Goal: Task Accomplishment & Management: Use online tool/utility

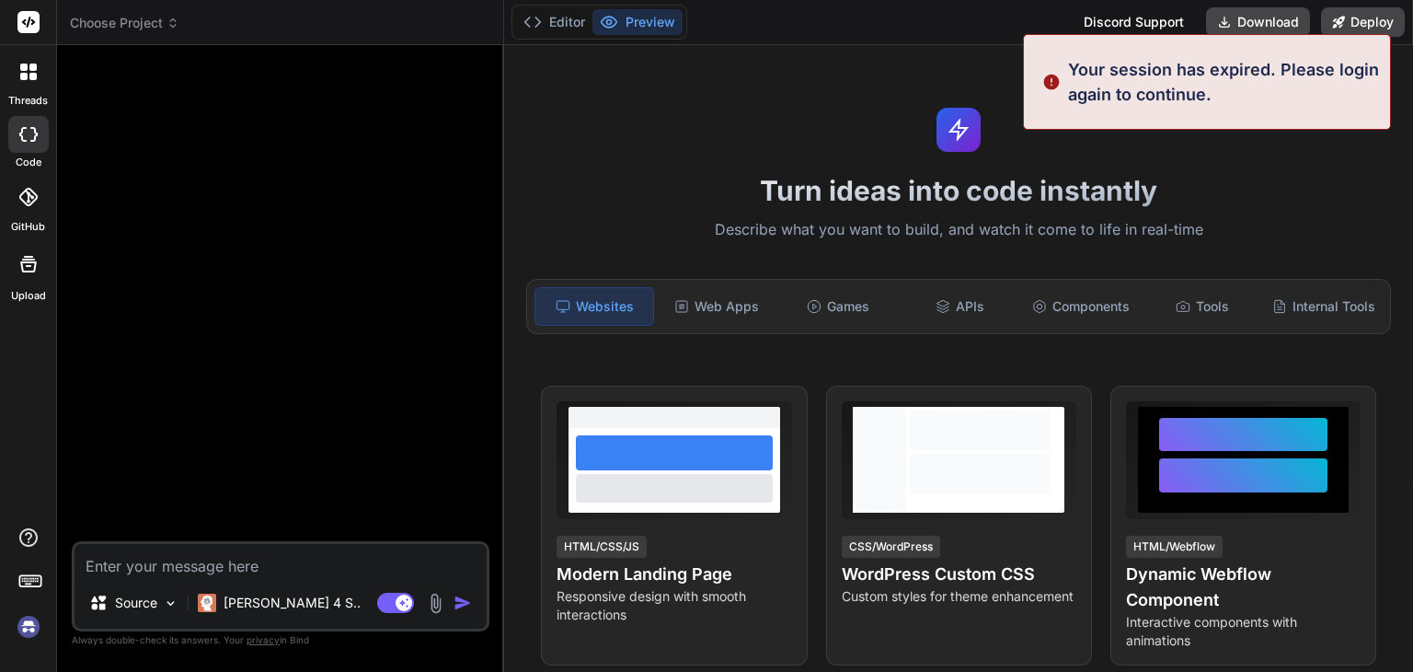
type textarea "x"
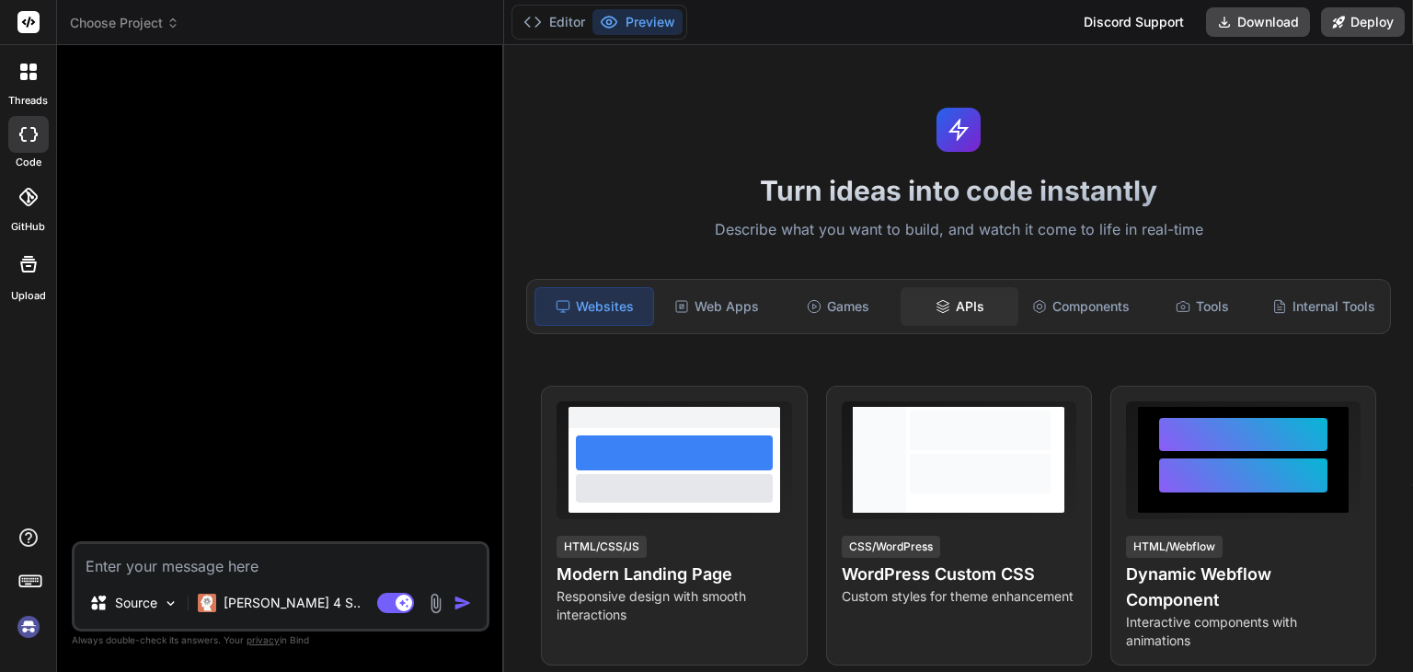
click at [968, 299] on div "APIs" at bounding box center [960, 306] width 118 height 39
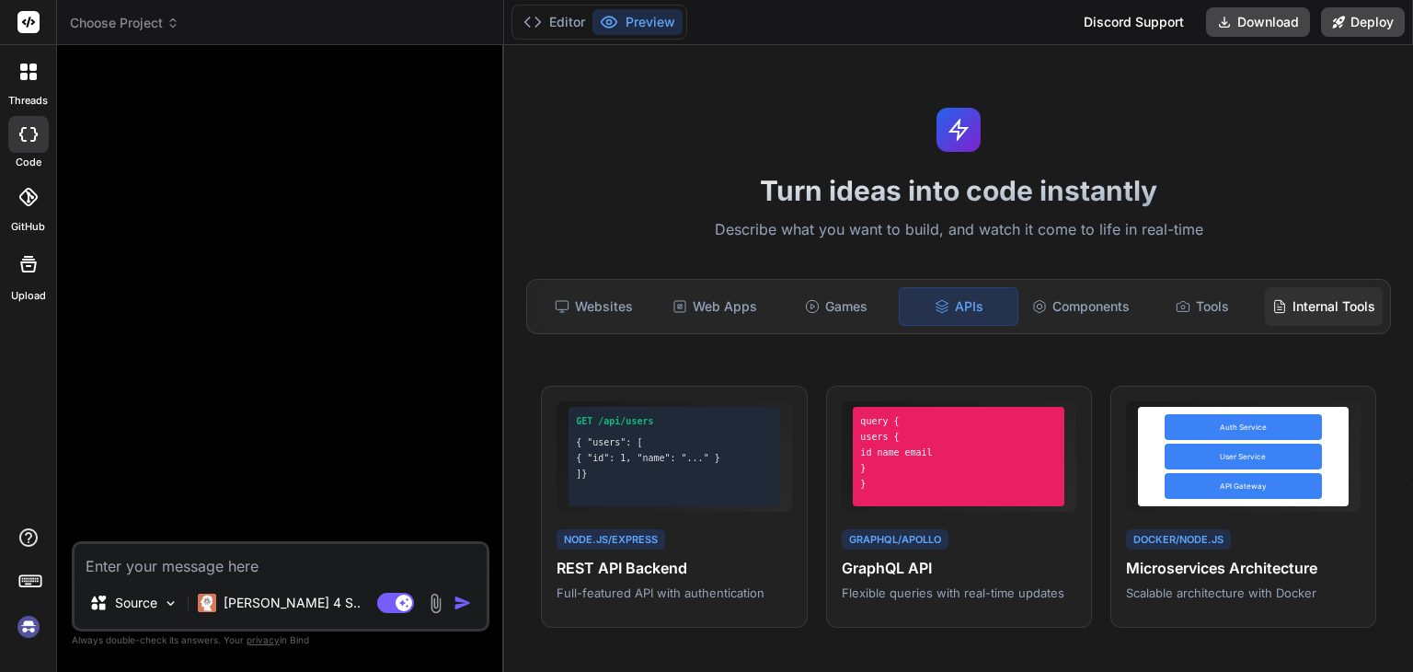
click at [1292, 305] on div "Internal Tools" at bounding box center [1324, 306] width 118 height 39
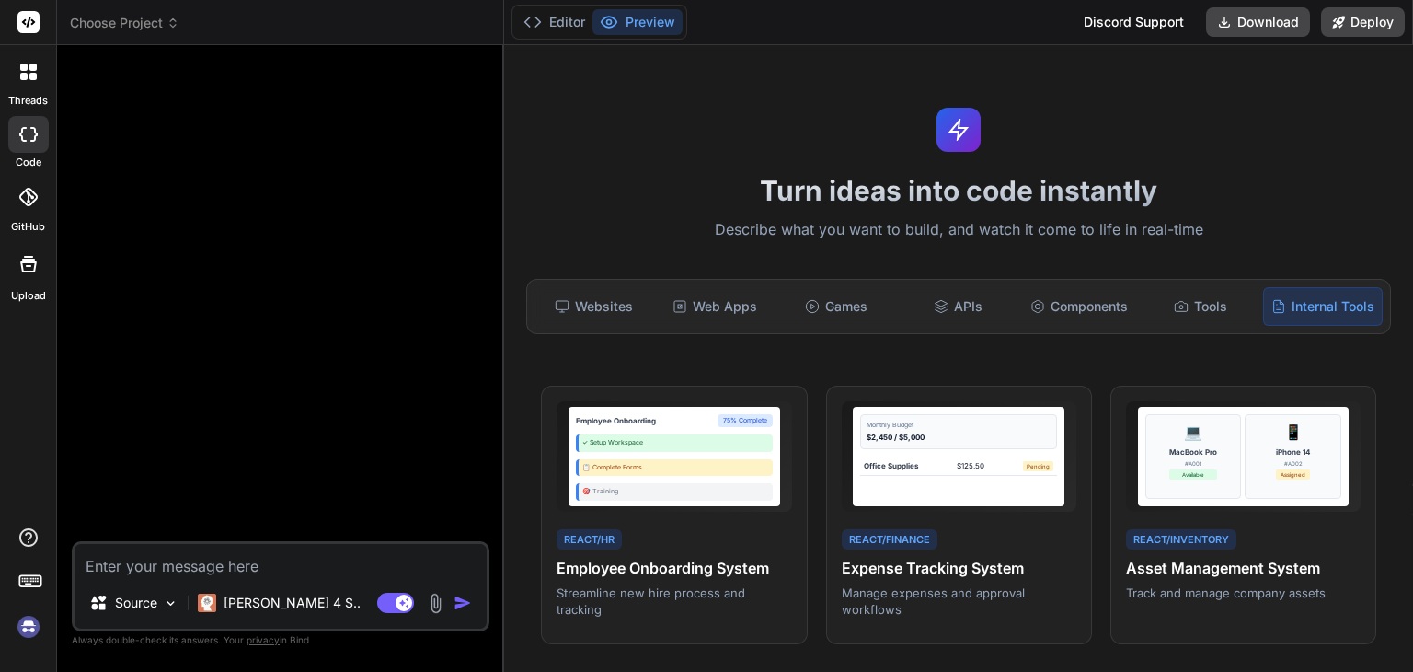
click at [291, 558] on textarea at bounding box center [281, 560] width 412 height 33
type textarea "e"
type textarea "x"
type textarea "ep"
type textarea "x"
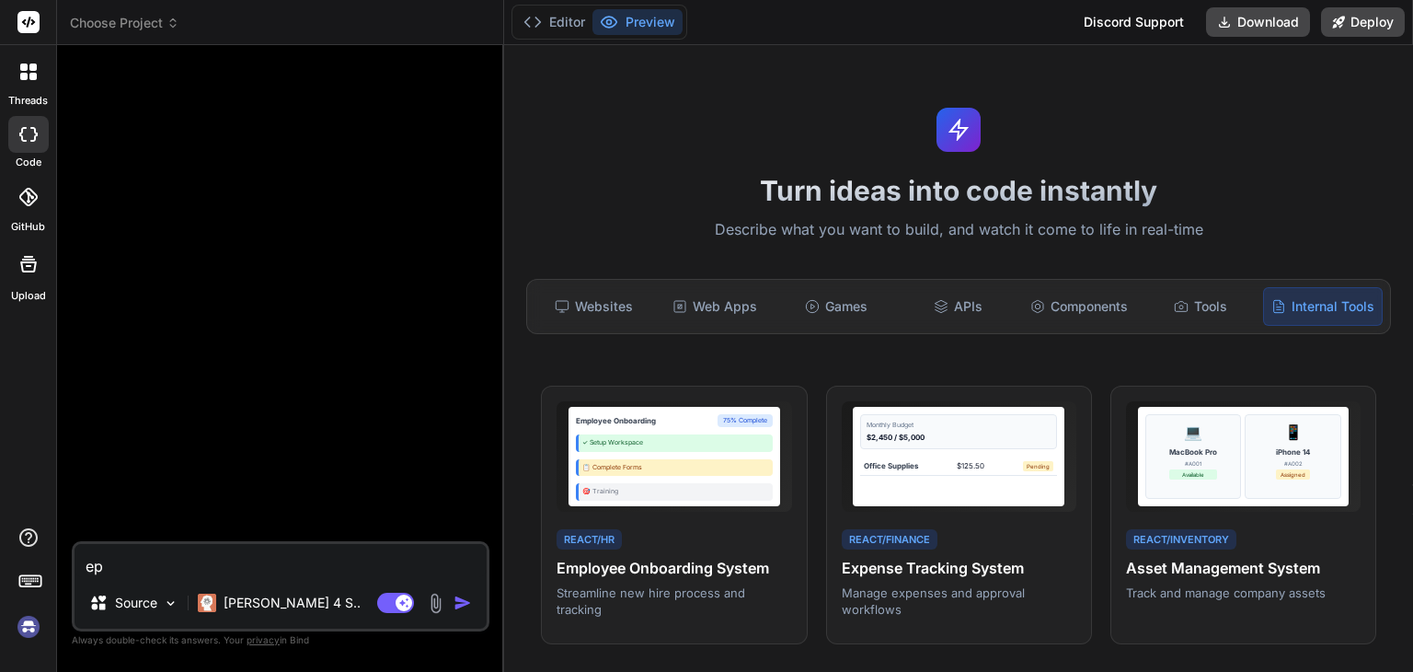
type textarea "epr"
type textarea "x"
type textarea "epr"
type textarea "x"
type textarea "epr s"
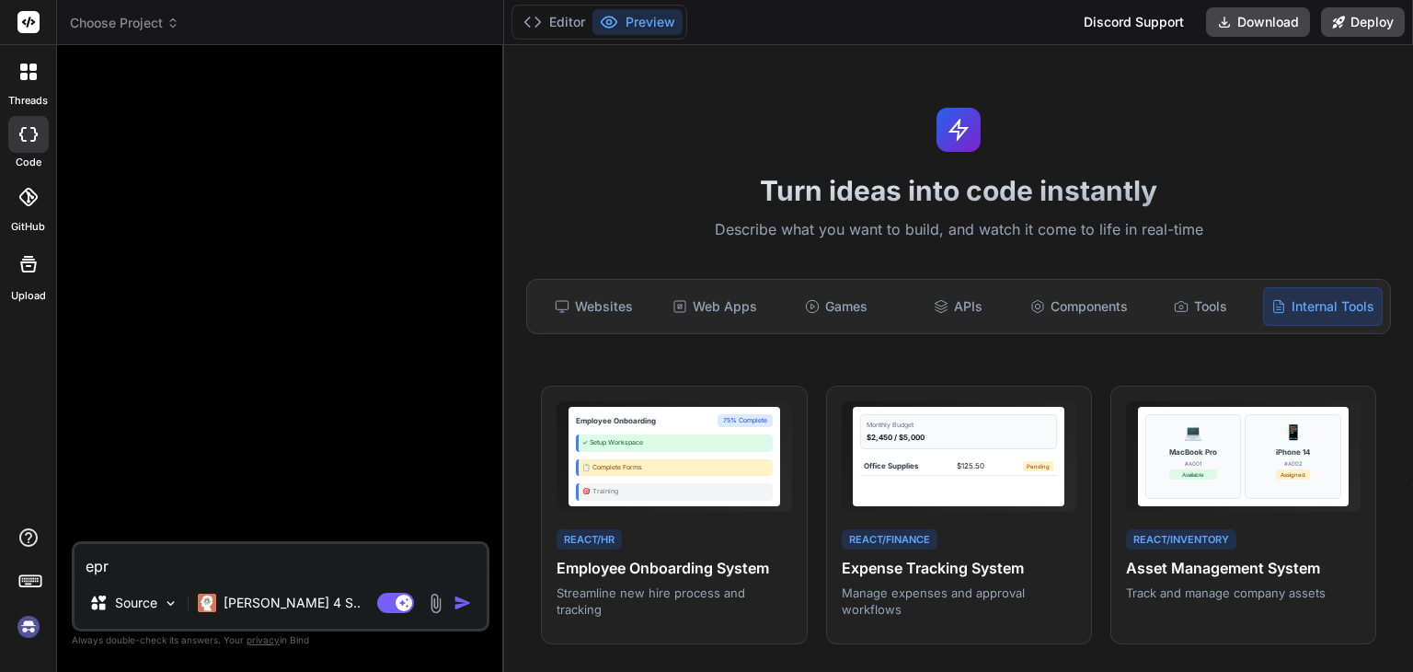
type textarea "x"
type textarea "epr sy"
type textarea "x"
type textarea "epr sys"
type textarea "x"
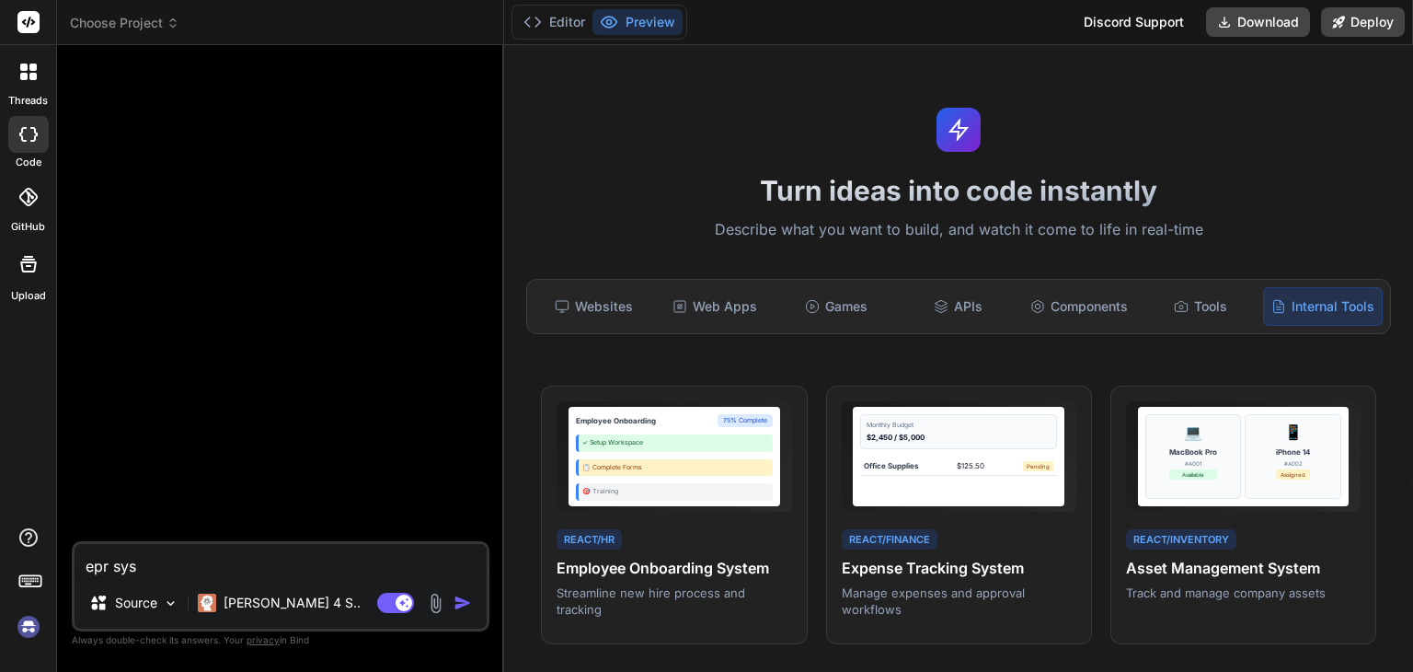
type textarea "epr syst"
type textarea "x"
type textarea "epr syste"
type textarea "x"
type textarea "epr system"
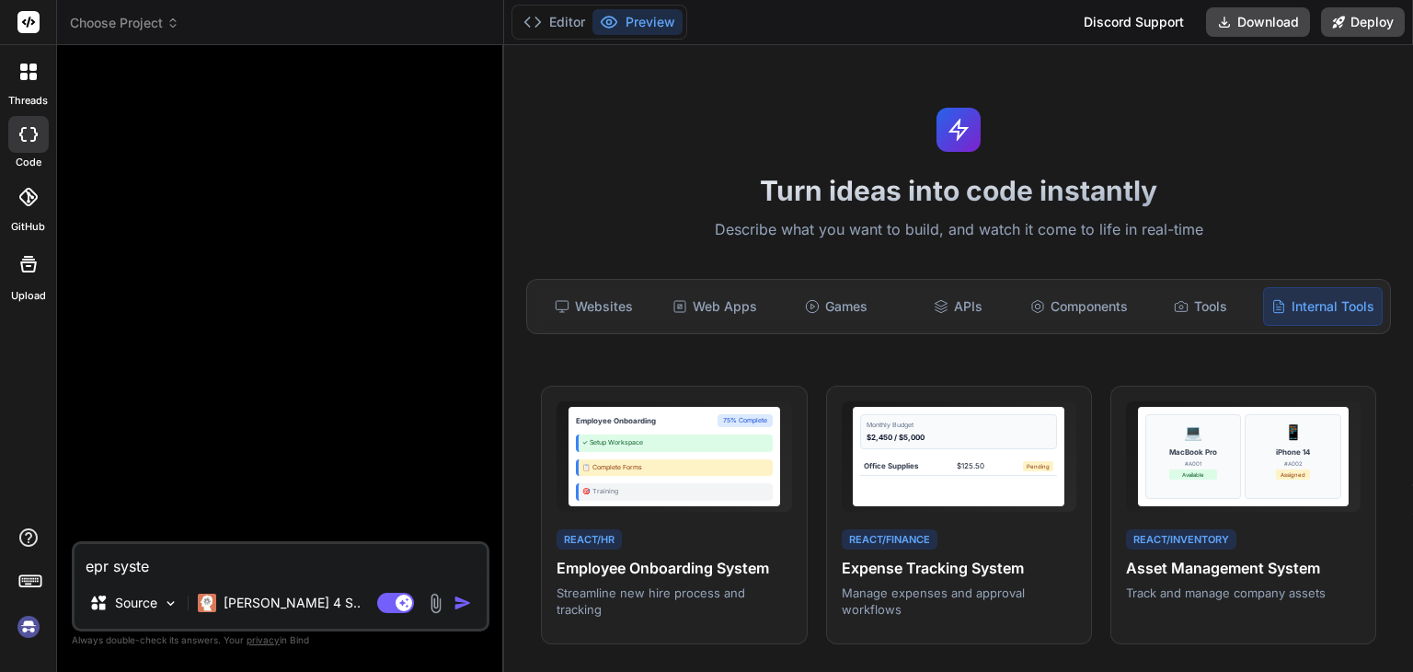
type textarea "x"
type textarea "epr system"
click at [463, 605] on img "button" at bounding box center [463, 602] width 18 height 18
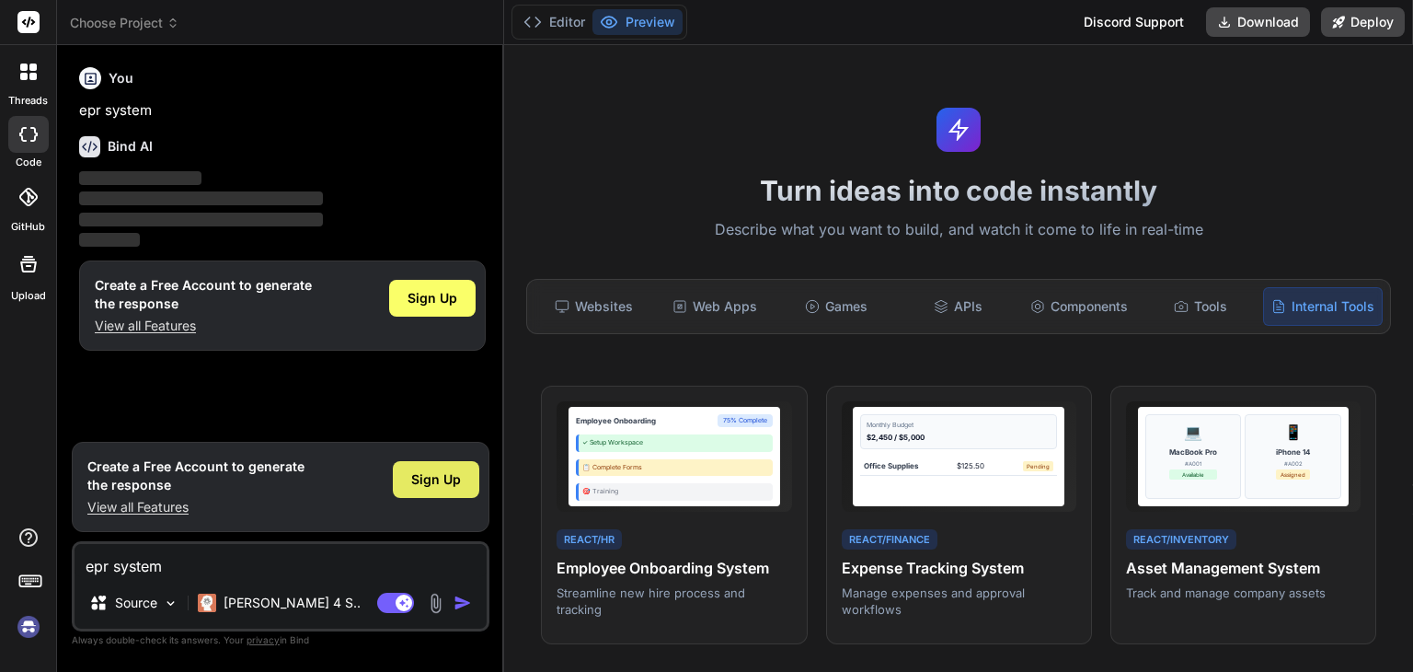
click at [445, 484] on span "Sign Up" at bounding box center [436, 479] width 50 height 18
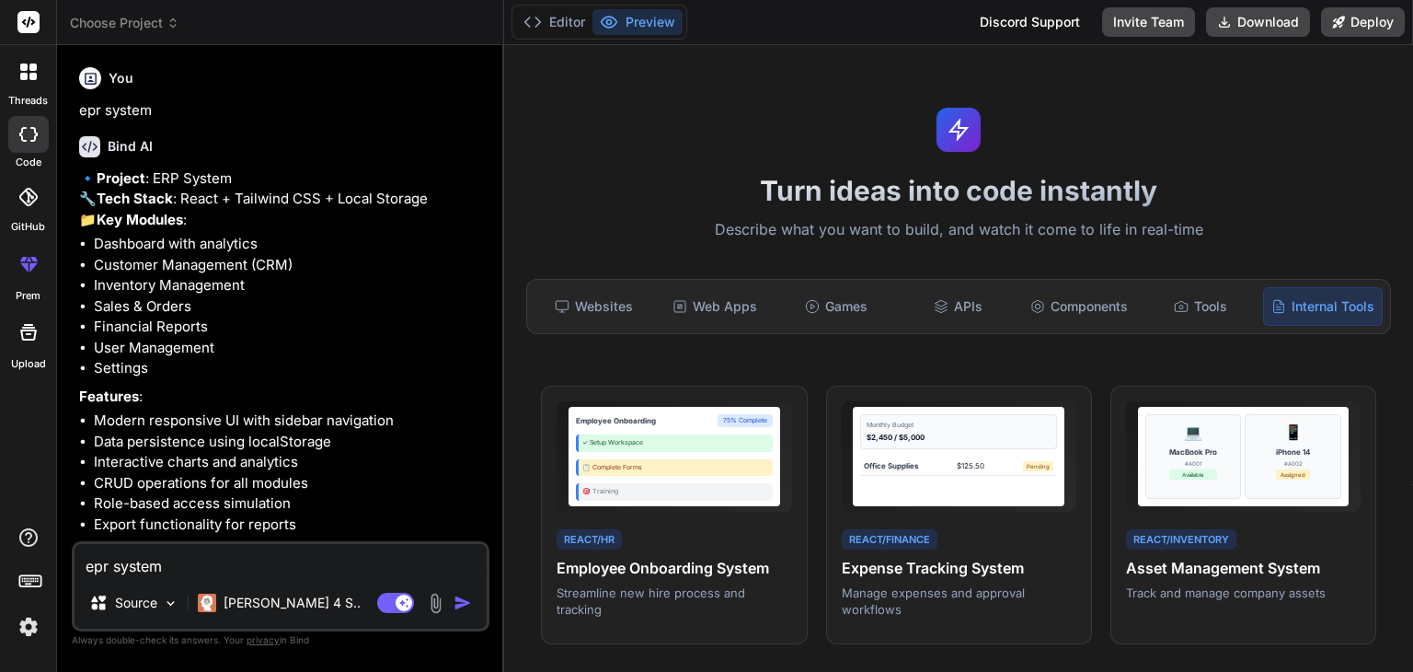
type textarea "x"
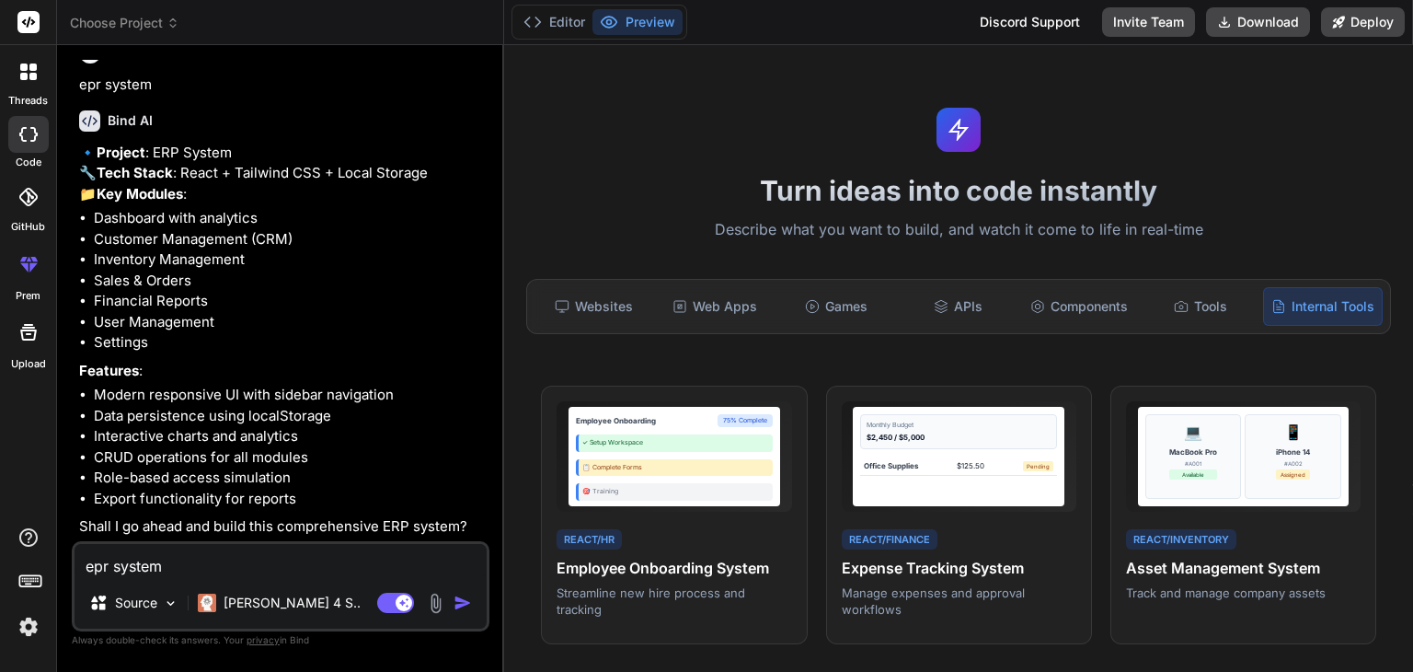
scroll to position [65, 0]
click at [295, 559] on textarea "epr system" at bounding box center [281, 560] width 412 height 33
type textarea "y"
type textarea "x"
type textarea "ye"
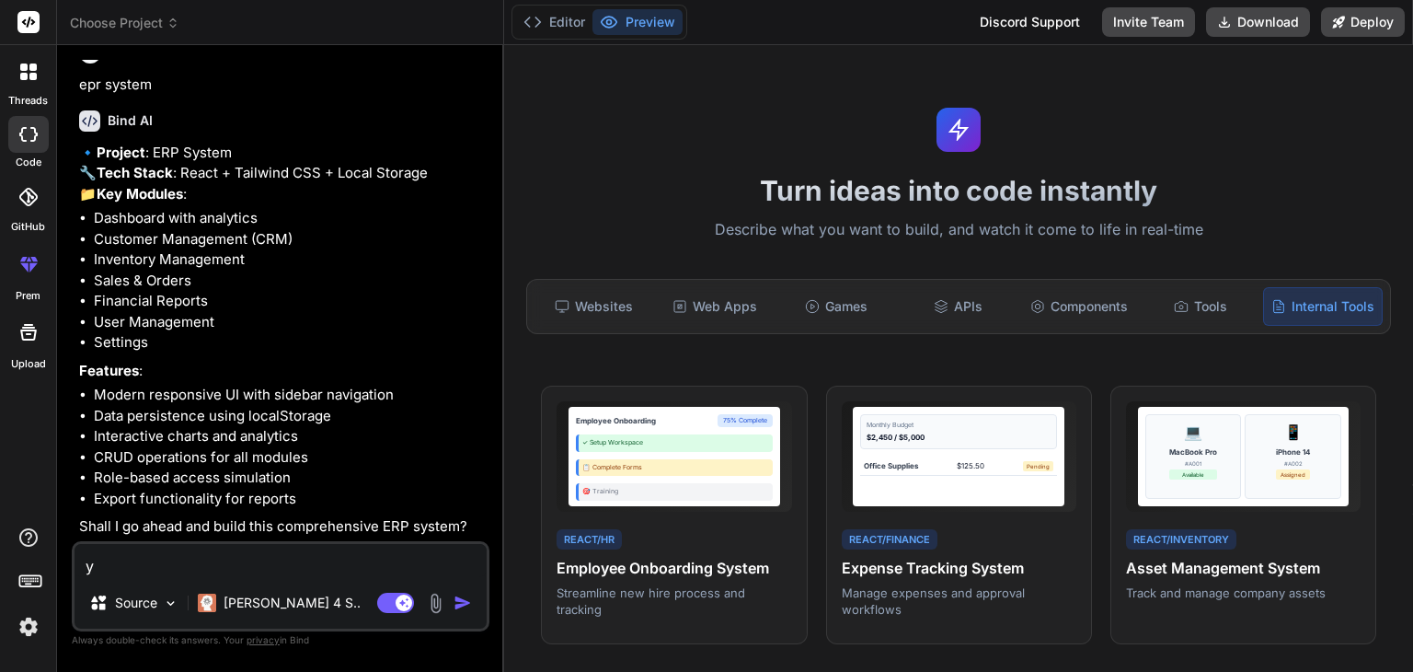
type textarea "x"
type textarea "yes"
type textarea "x"
type textarea "yes"
type textarea "x"
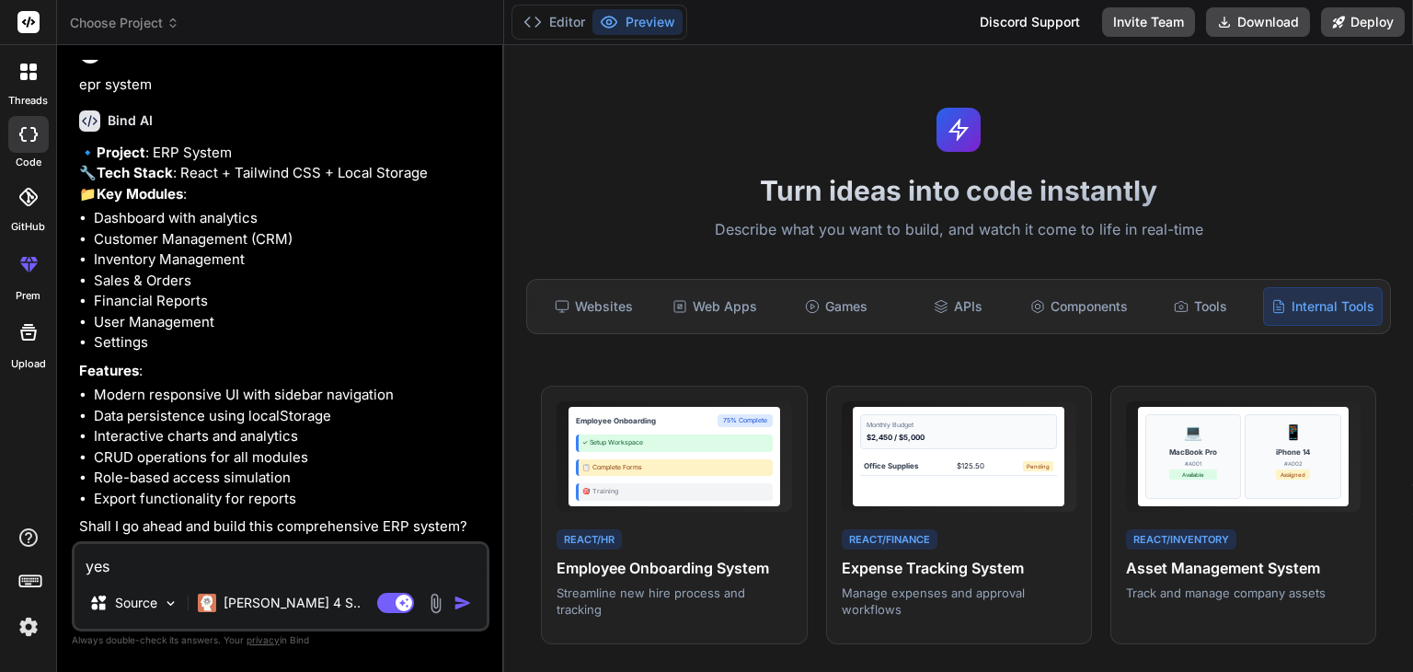
type textarea "yes a"
type textarea "x"
type textarea "yes ad"
type textarea "x"
type textarea "yes add"
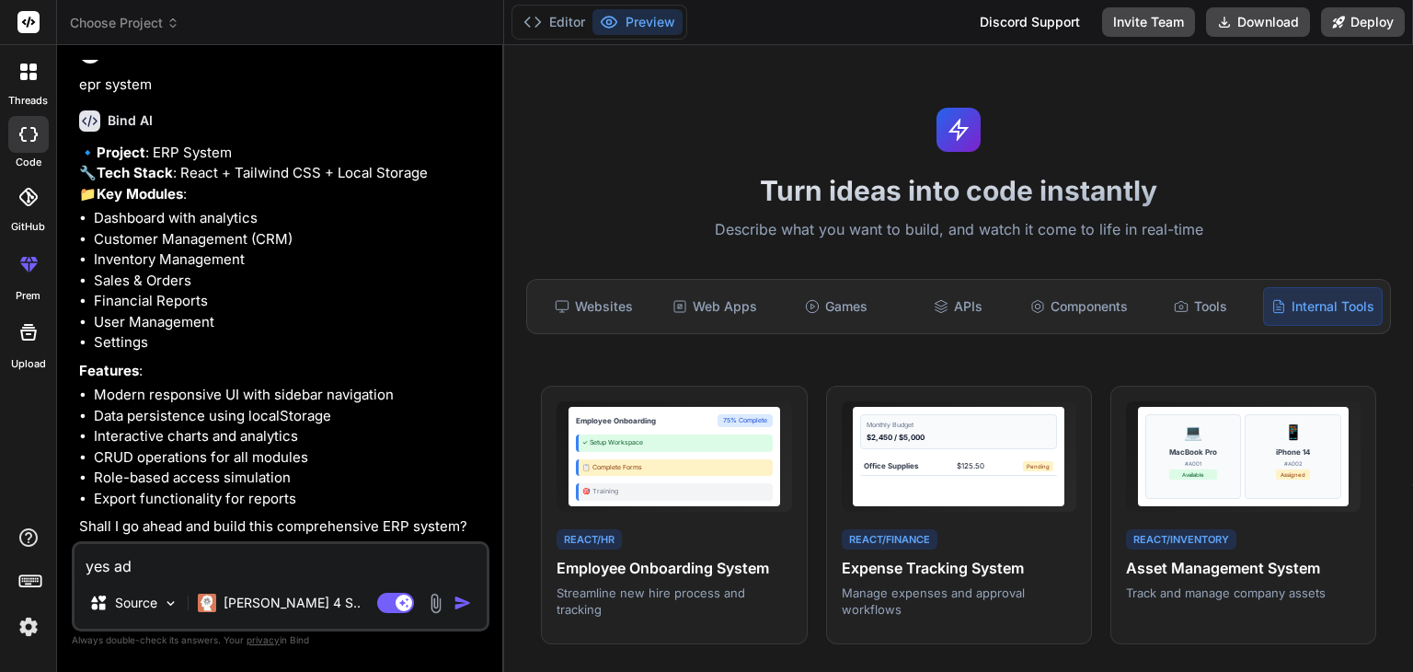
type textarea "x"
type textarea "yes add"
type textarea "x"
type textarea "yes add m"
type textarea "x"
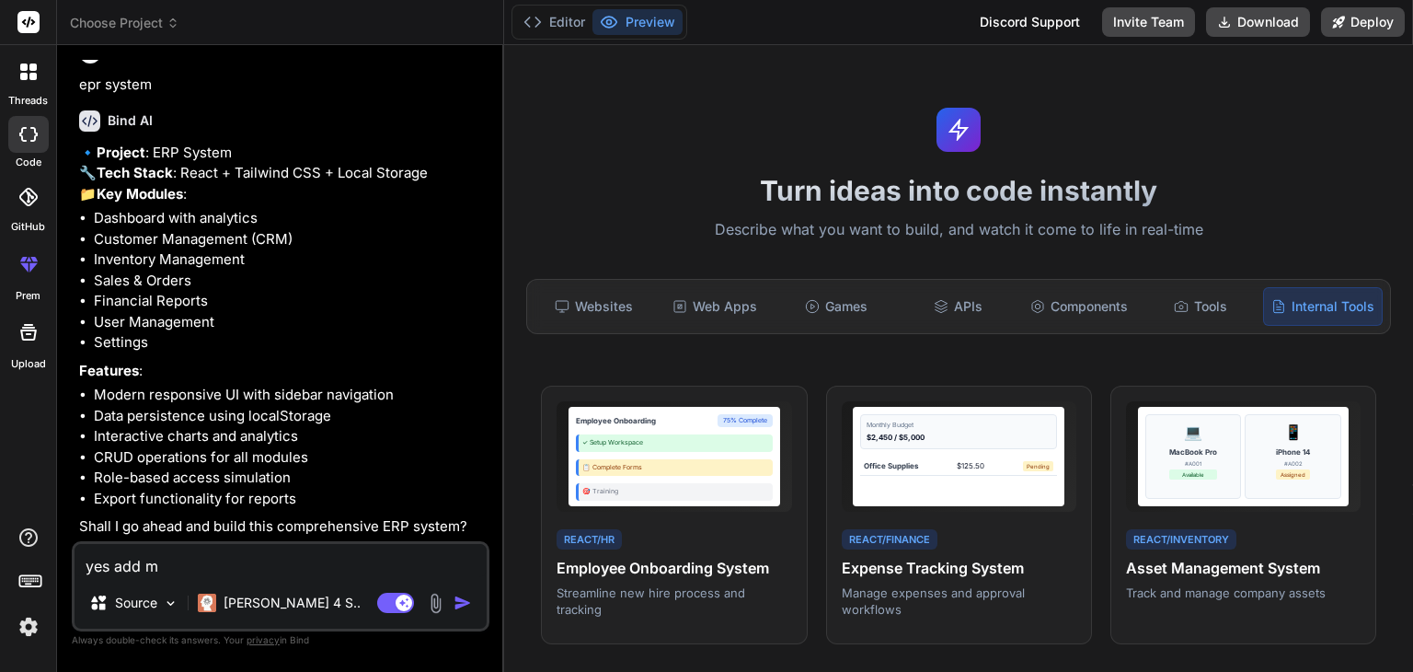
type textarea "yes add me"
type textarea "x"
type textarea "yes add mem"
type textarea "x"
type textarea "yes add memb"
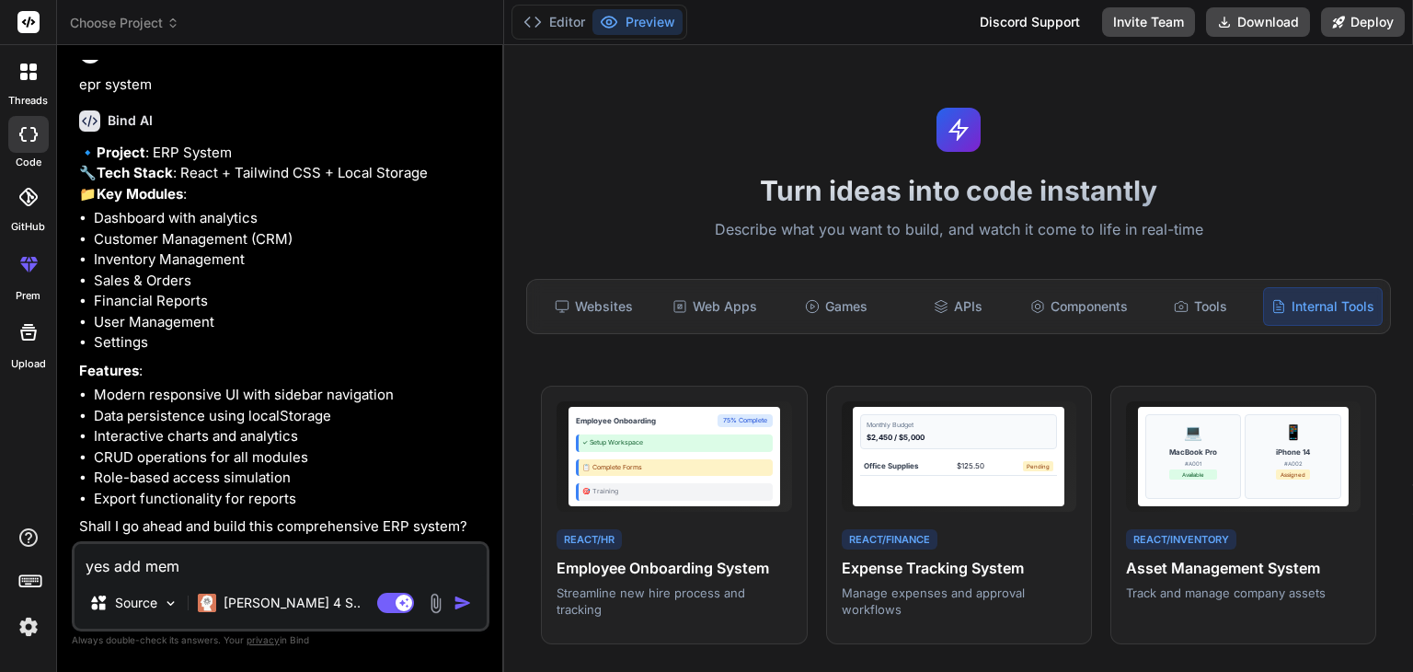
type textarea "x"
type textarea "yes add membe"
type textarea "x"
type textarea "yes add member"
type textarea "x"
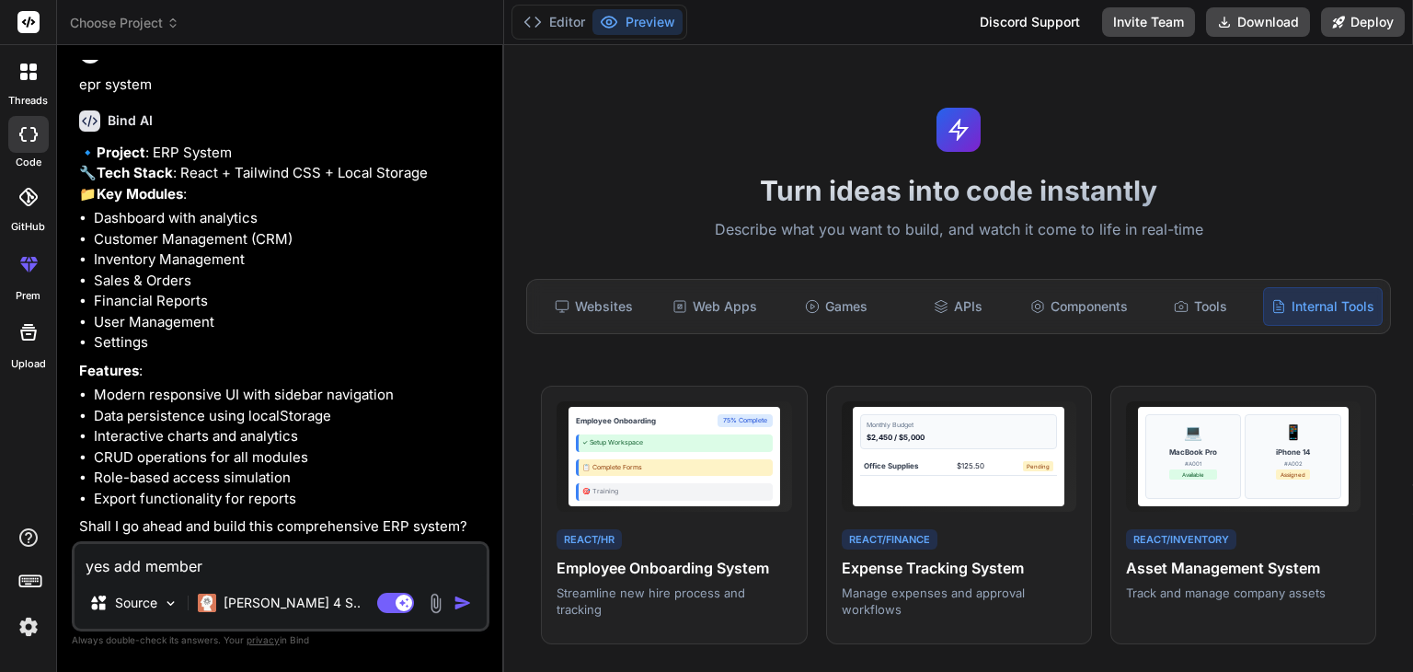
type textarea "yes add members"
type textarea "x"
type textarea "yes add membersh"
type textarea "x"
type textarea "yes add membershi"
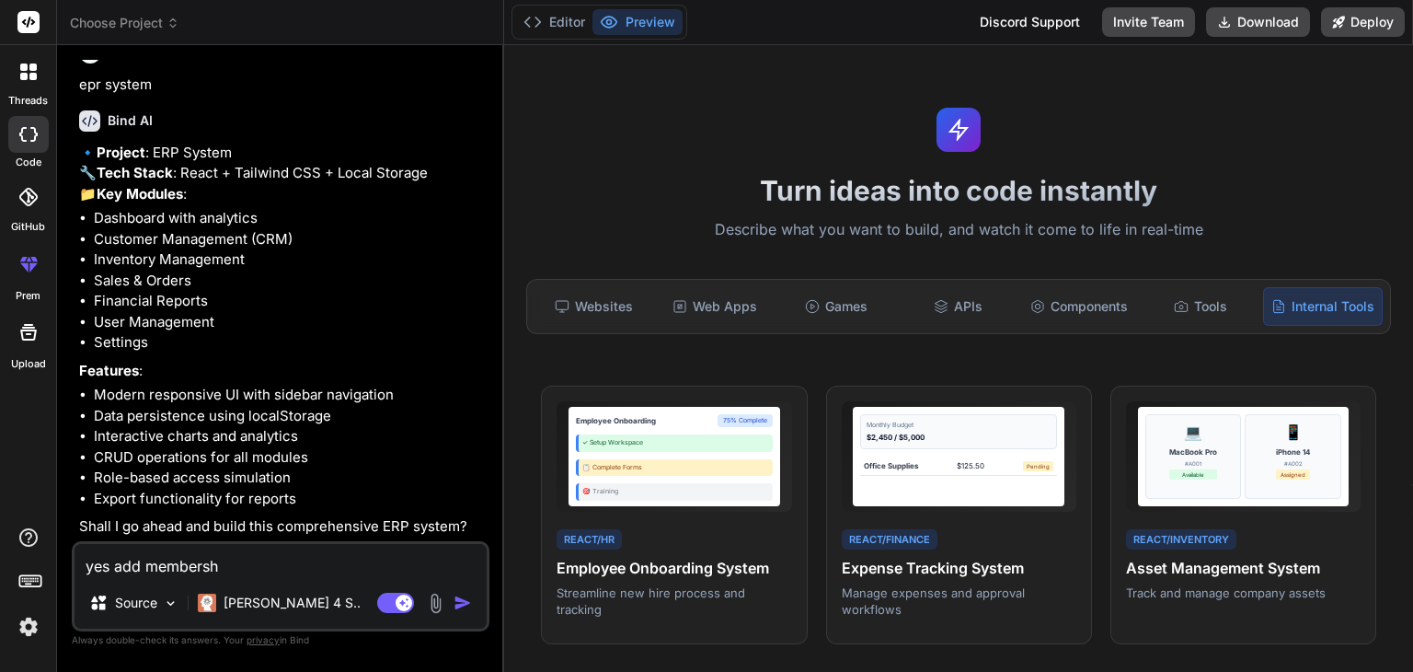
type textarea "x"
type textarea "yes add membership"
type textarea "x"
type textarea "yes add memberships"
type textarea "x"
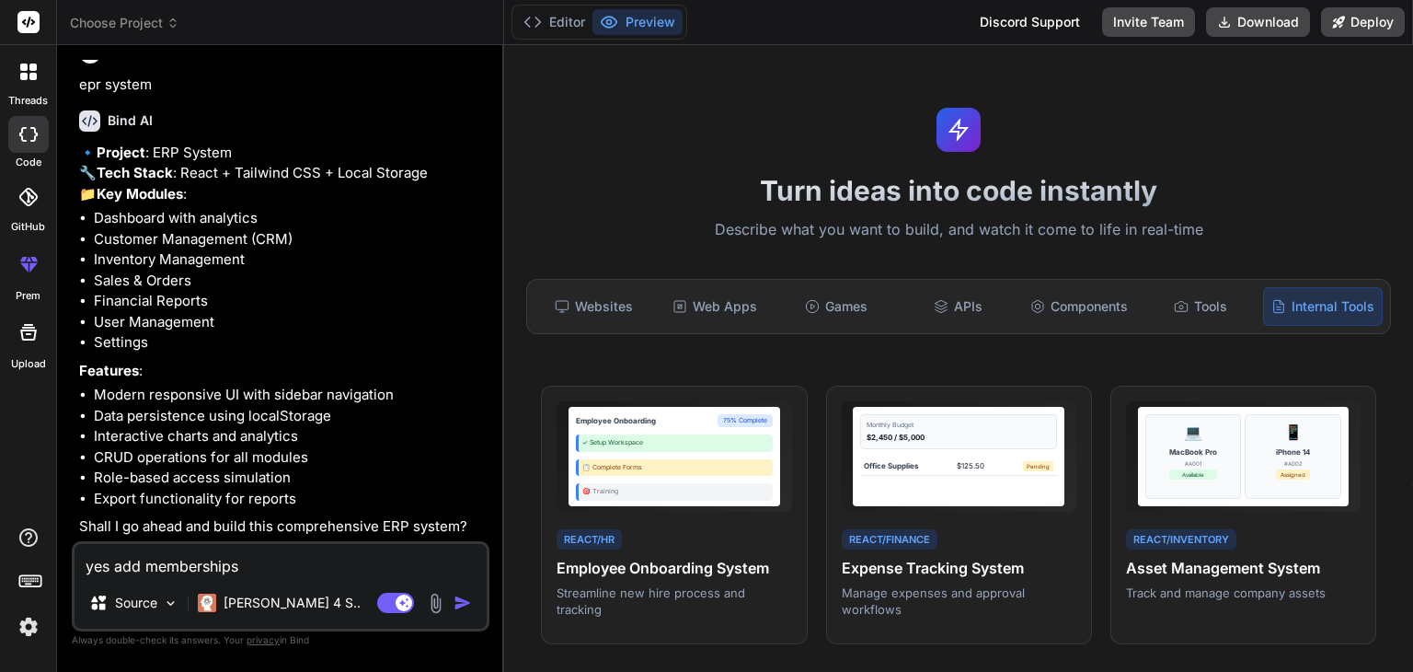
type textarea "yes add memberships"
type textarea "x"
type textarea "yes add memberships a"
type textarea "x"
type textarea "yes add memberships as"
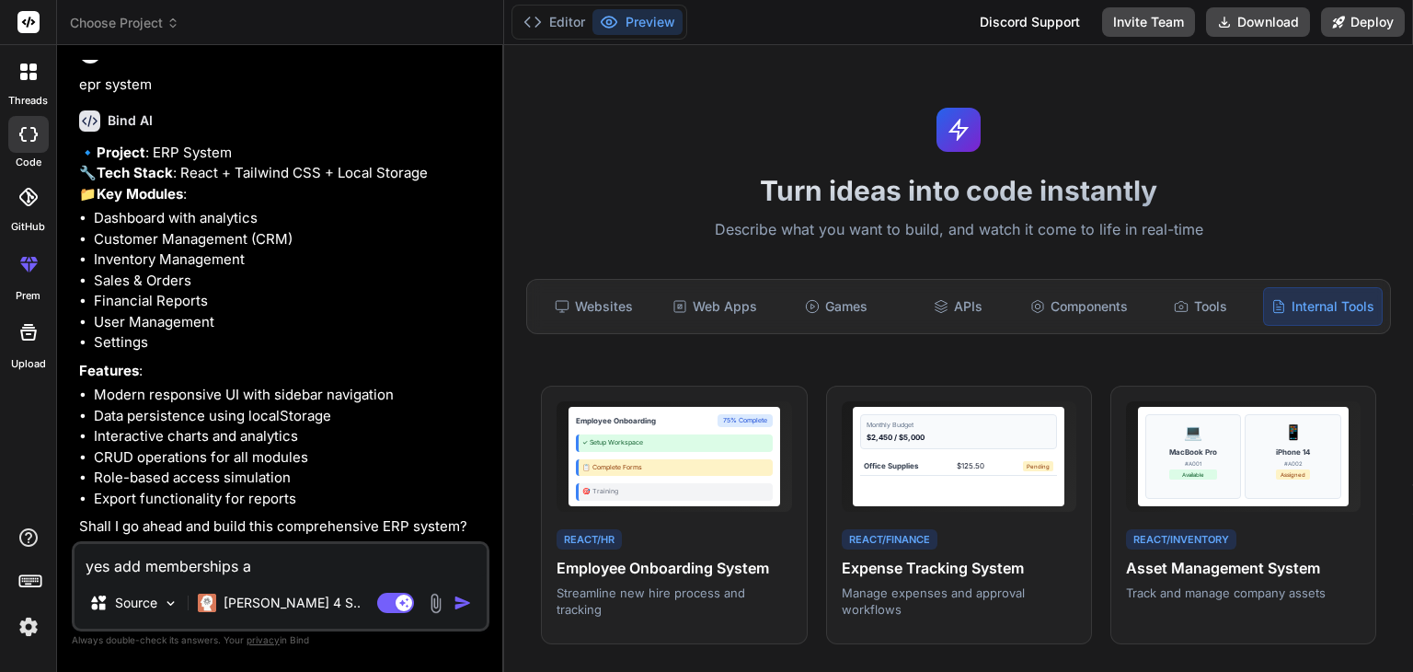
type textarea "x"
type textarea "yes add memberships as"
type textarea "x"
type textarea "yes add memberships as w"
type textarea "x"
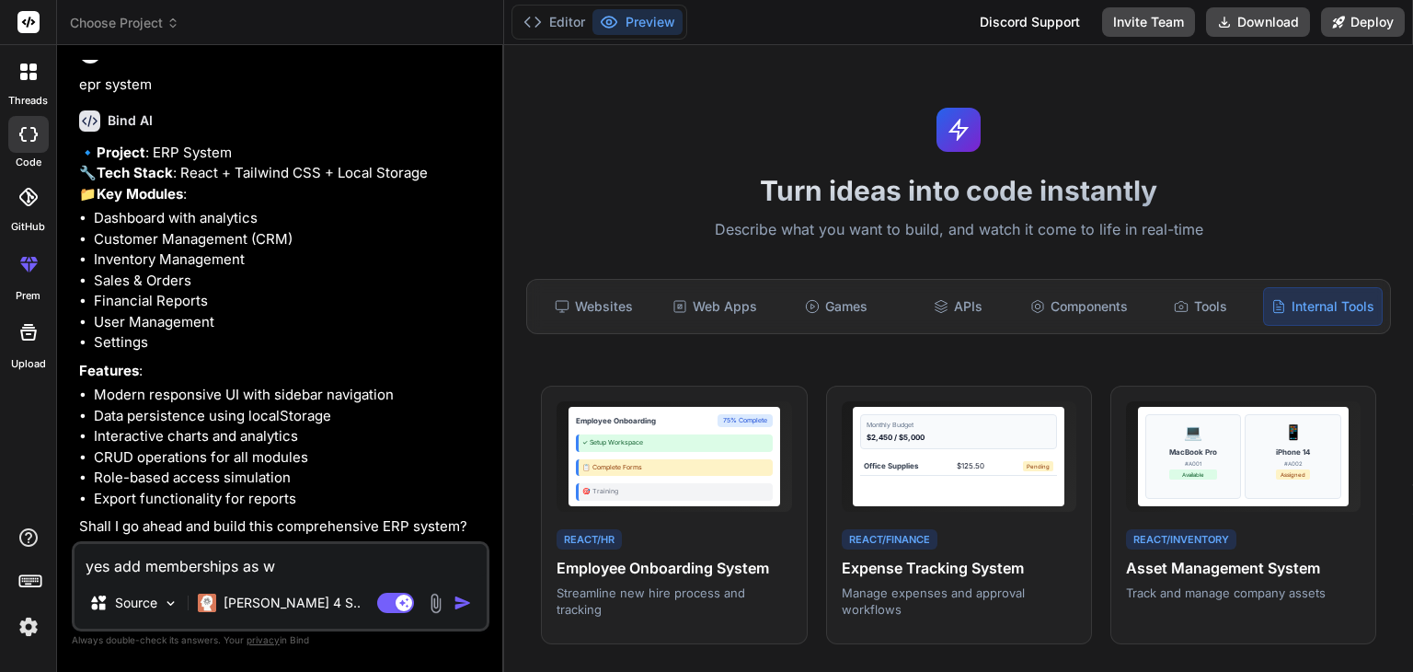
type textarea "yes add memberships as we"
type textarea "x"
type textarea "yes add memberships as wel"
type textarea "x"
type textarea "yes add memberships as well"
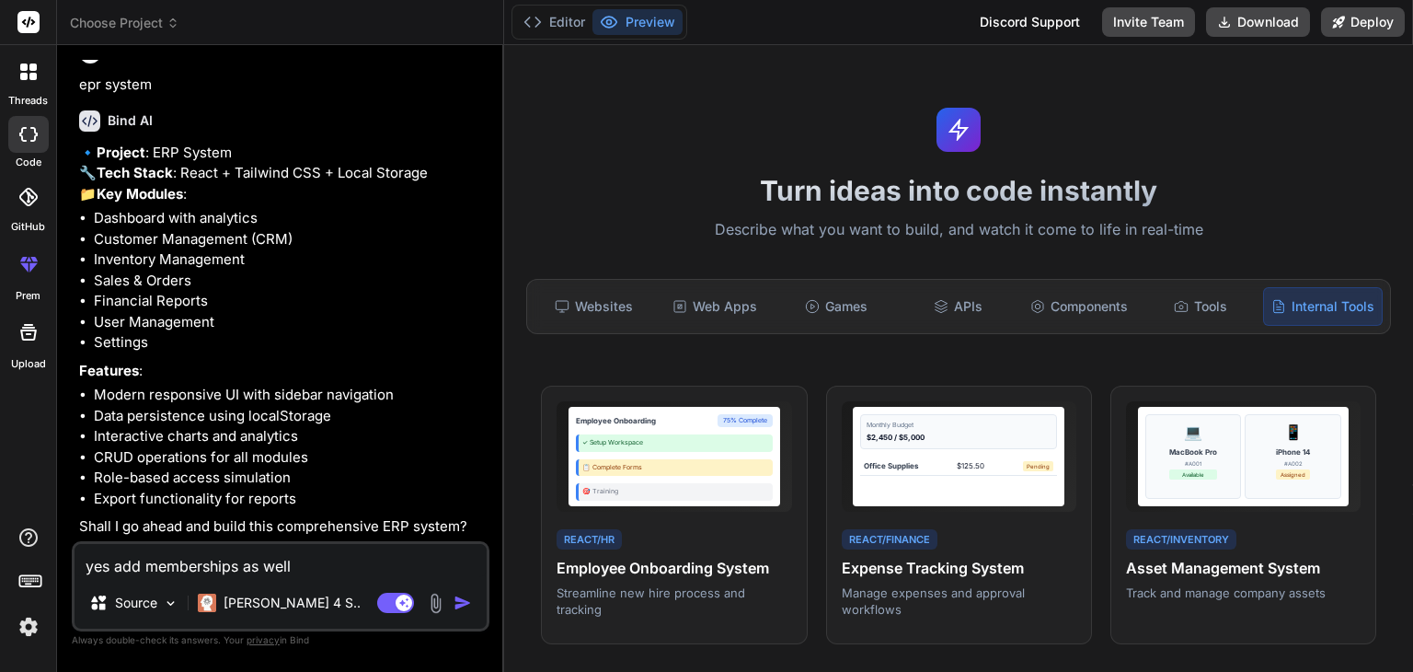
type textarea "x"
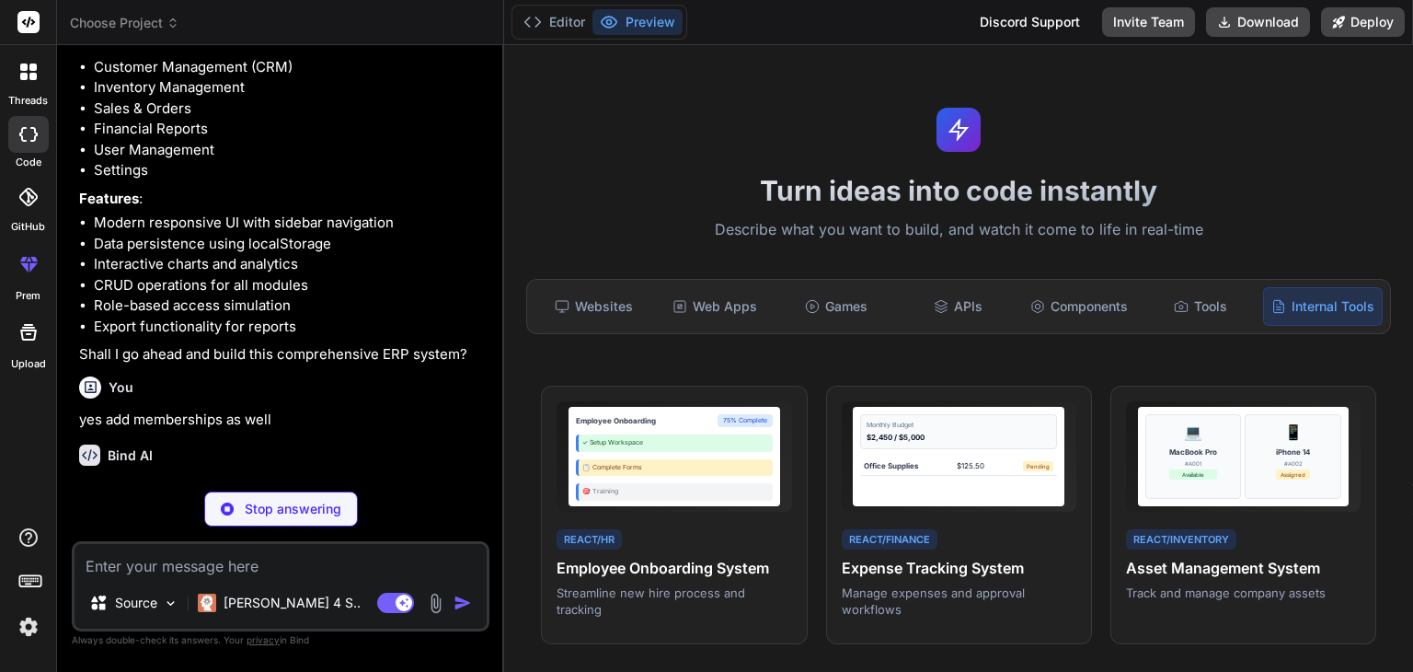
scroll to position [257, 0]
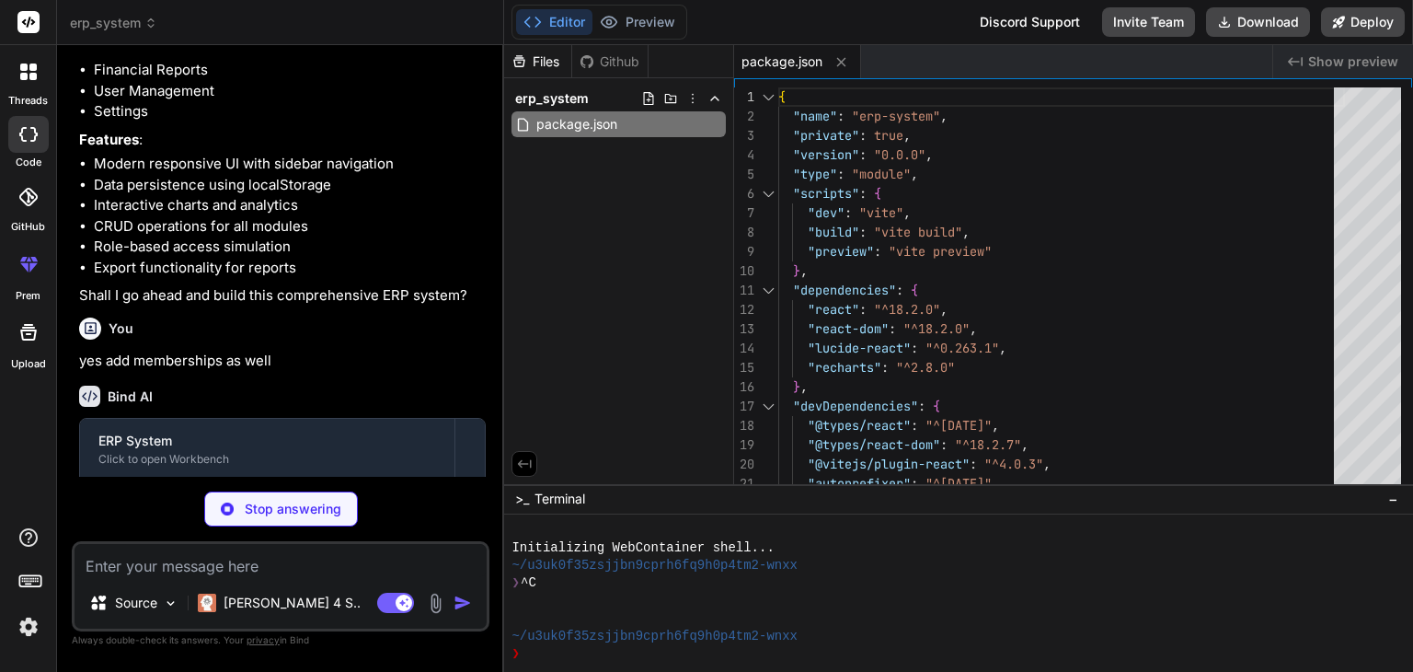
type textarea "x"
type textarea "<script type="module" src="/src/main.jsx"></script> </body> </html>"
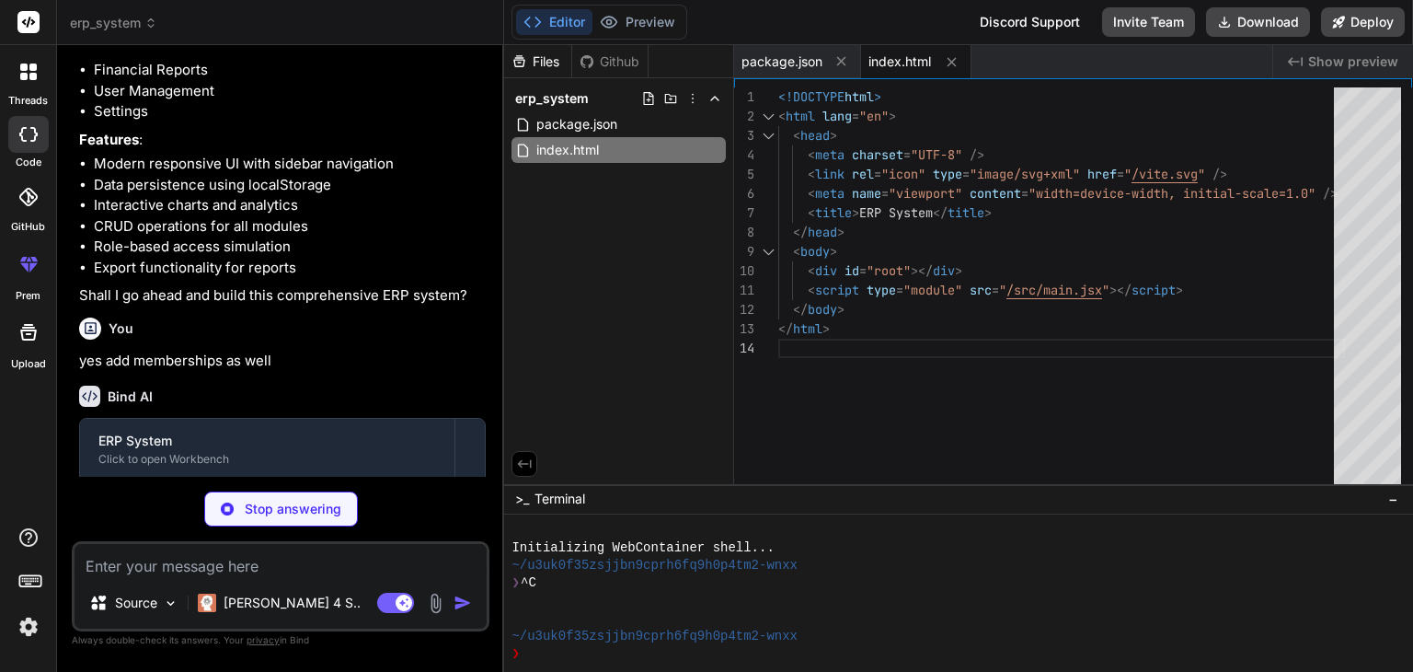
type textarea "x"
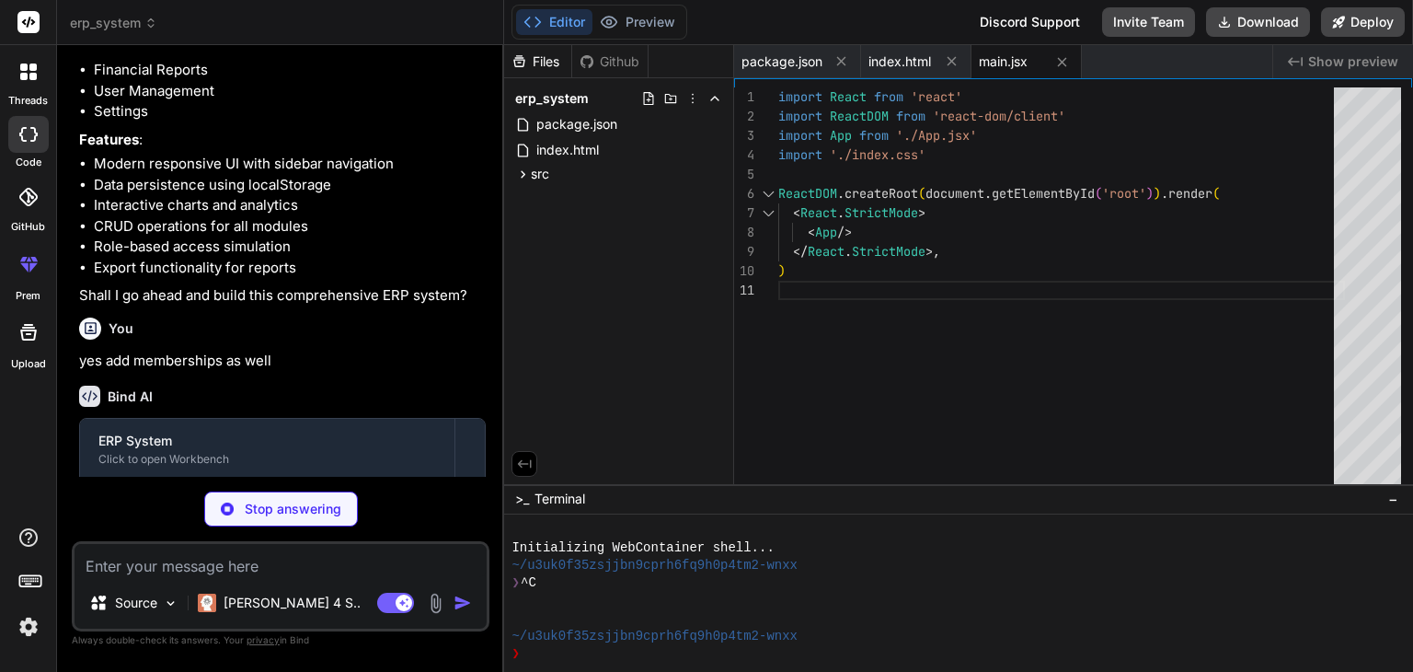
type textarea "x"
type textarea "} }"
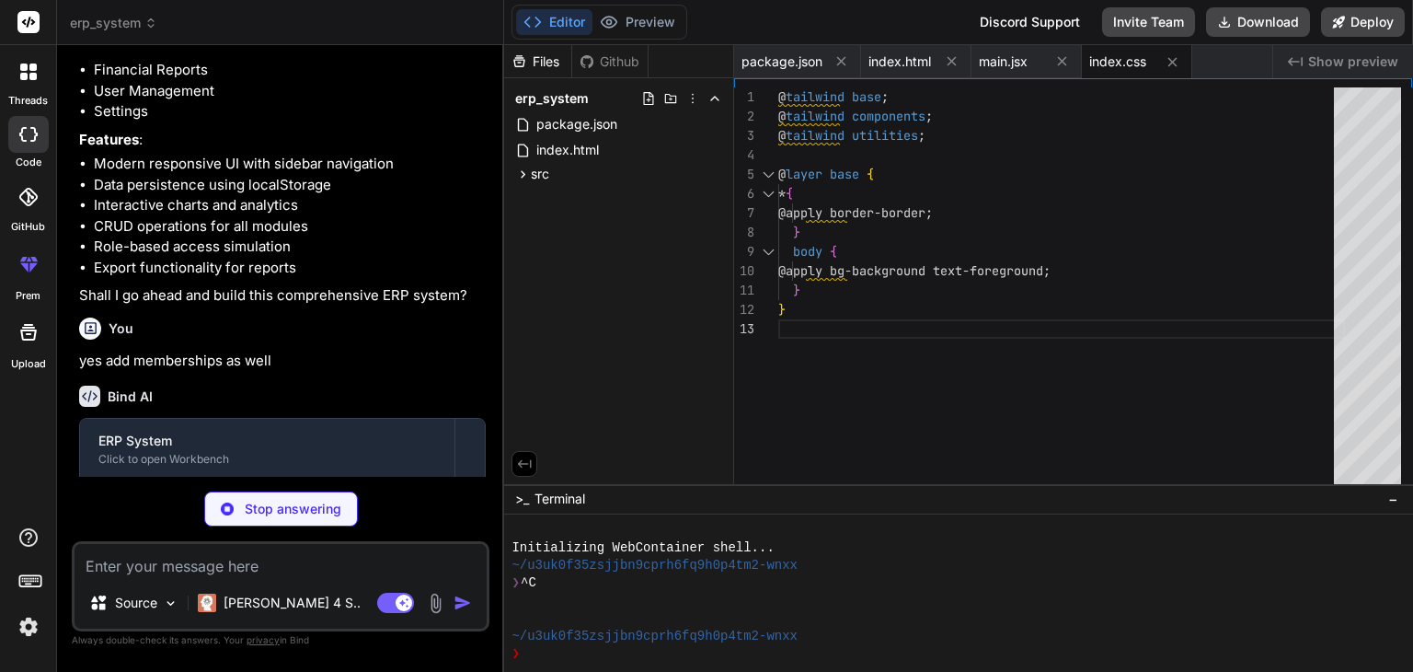
type textarea "x"
type textarea "foreground: "hsl(var(--card-foreground))", }, }, }, }, plugins: [], }"
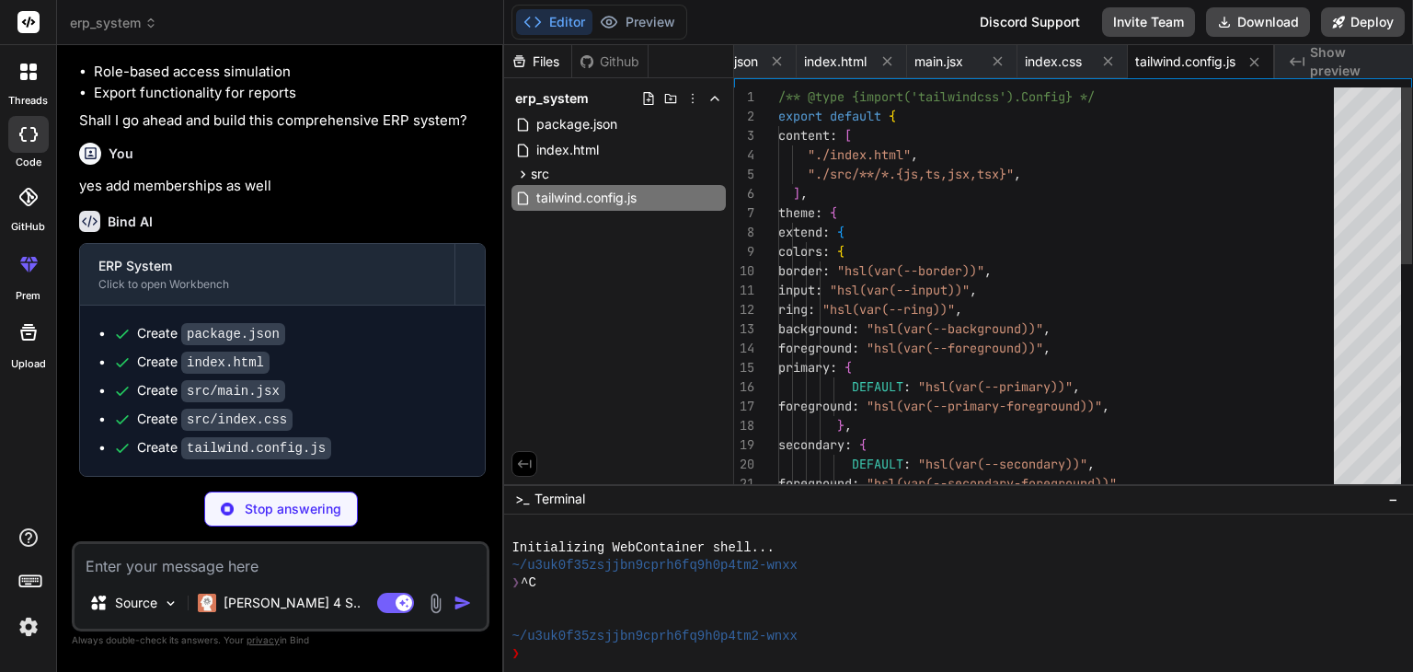
scroll to position [470, 0]
type textarea "x"
type textarea "export default { plugins: { tailwindcss: {}, autoprefixer: {}, }, }"
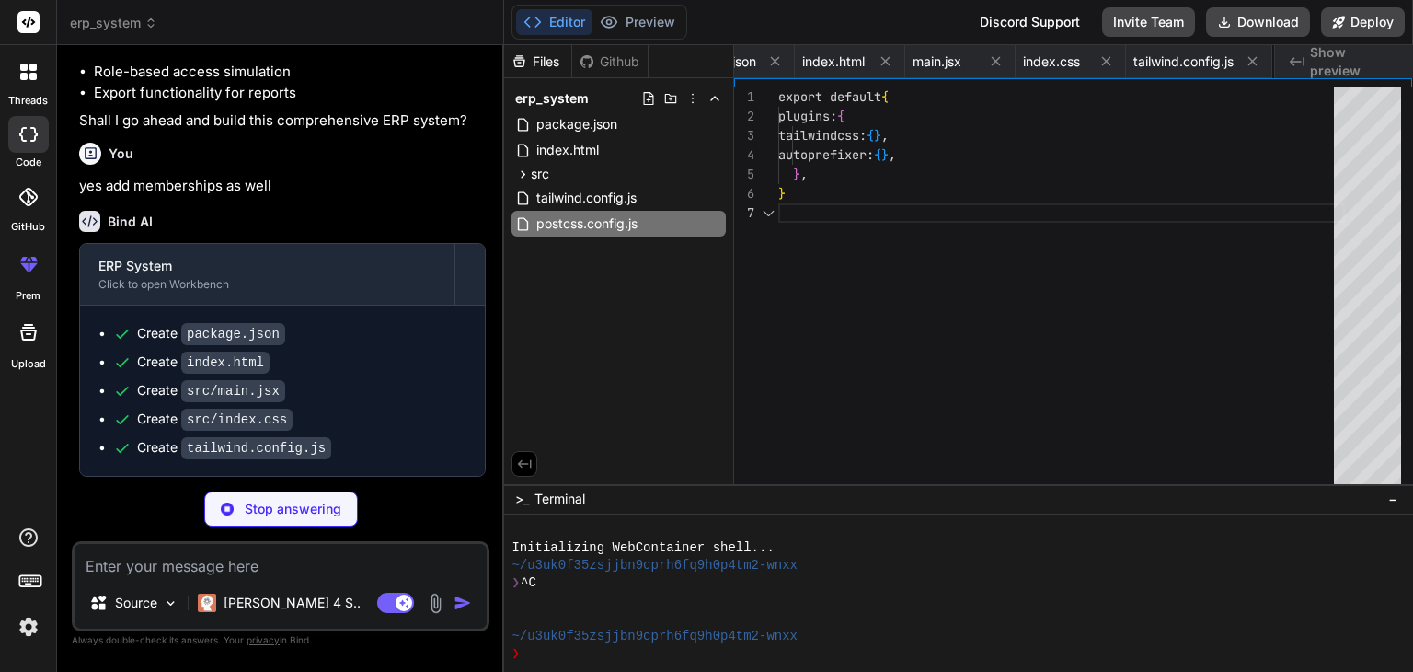
scroll to position [0, 216]
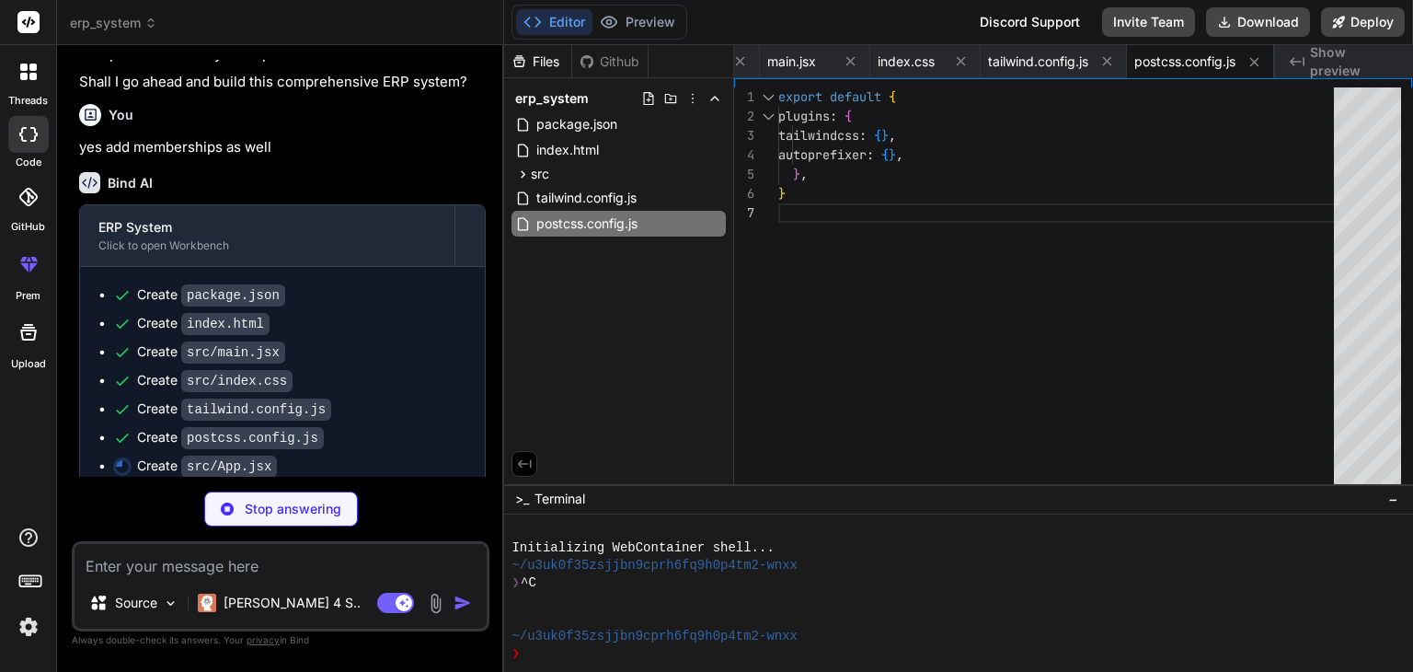
type textarea "x"
type textarea "{renderCurrentView()} </main> </div> ); }; export default App;"
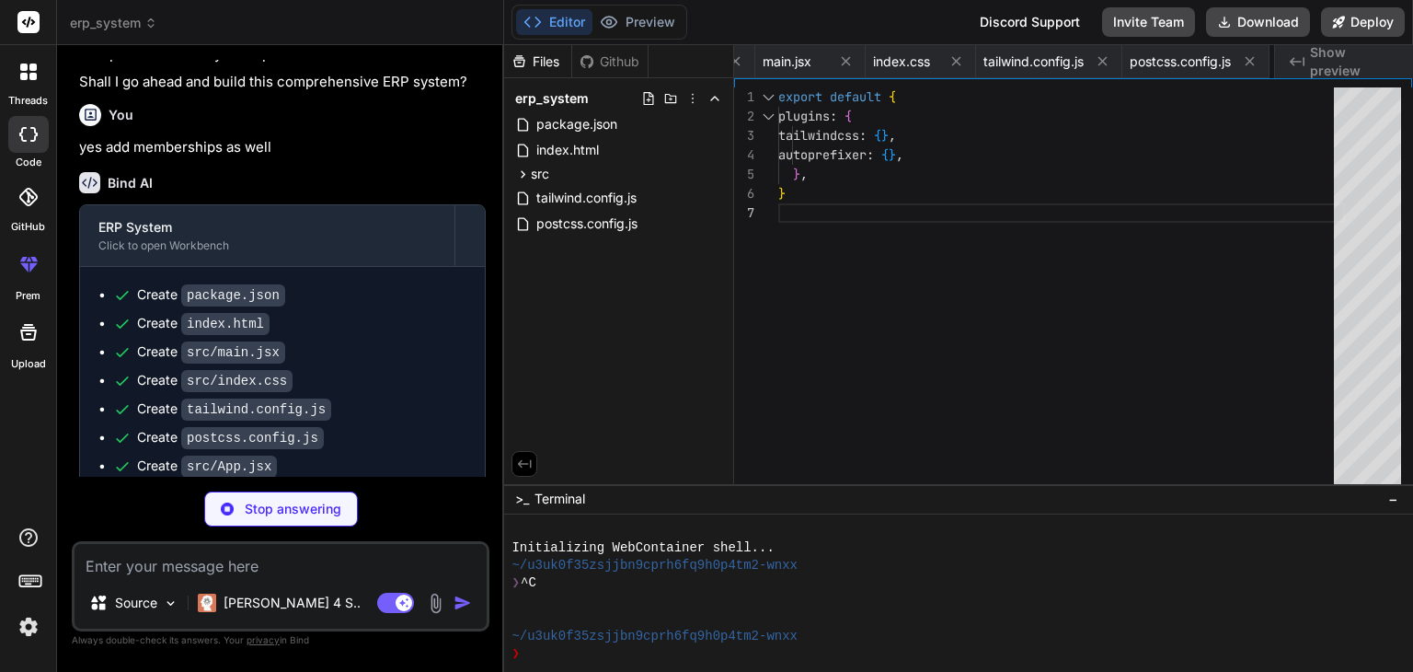
type textarea "x"
type textarea "); }; export default Sidebar;"
type textarea "x"
type textarea "export default Dashboard;"
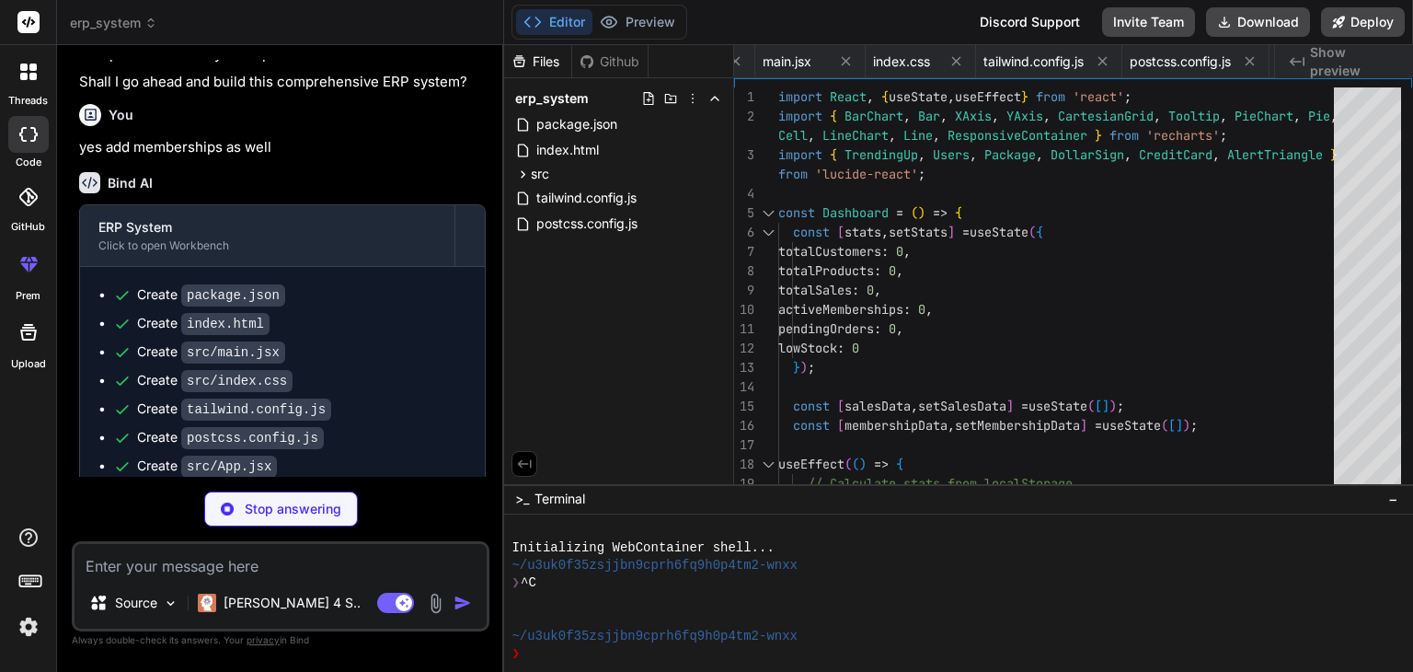
scroll to position [0, 571]
type textarea "x"
type textarea "export default Customers;"
type textarea "x"
type textarea ")} </div> ); }; export default Inventory;"
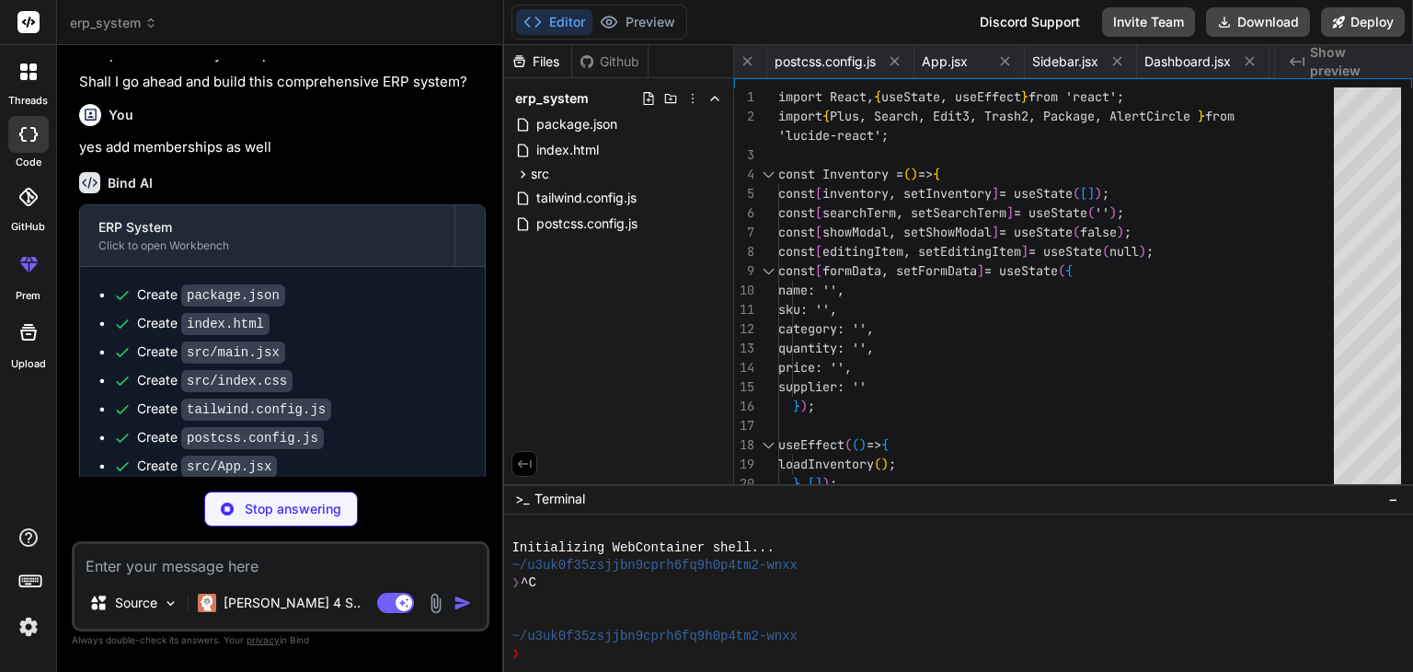
scroll to position [0, 827]
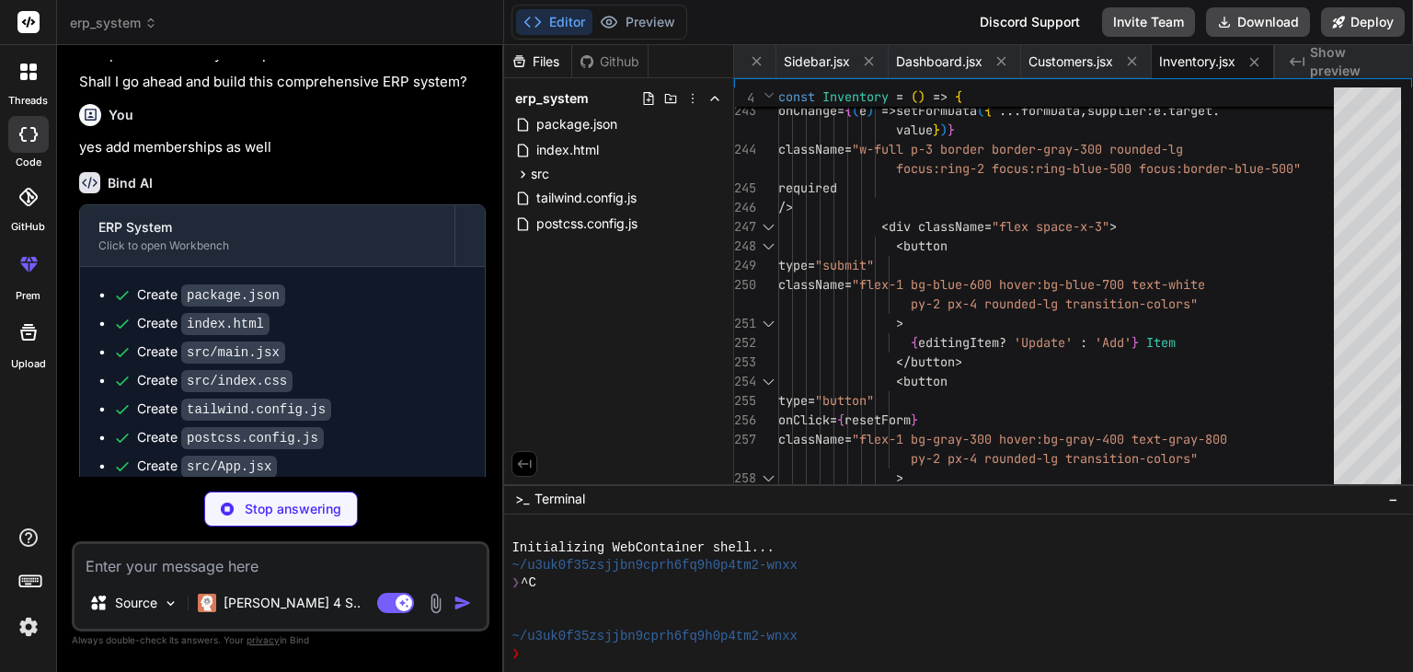
click at [1332, 51] on div "Created with Pixso. Show preview" at bounding box center [1344, 61] width 138 height 33
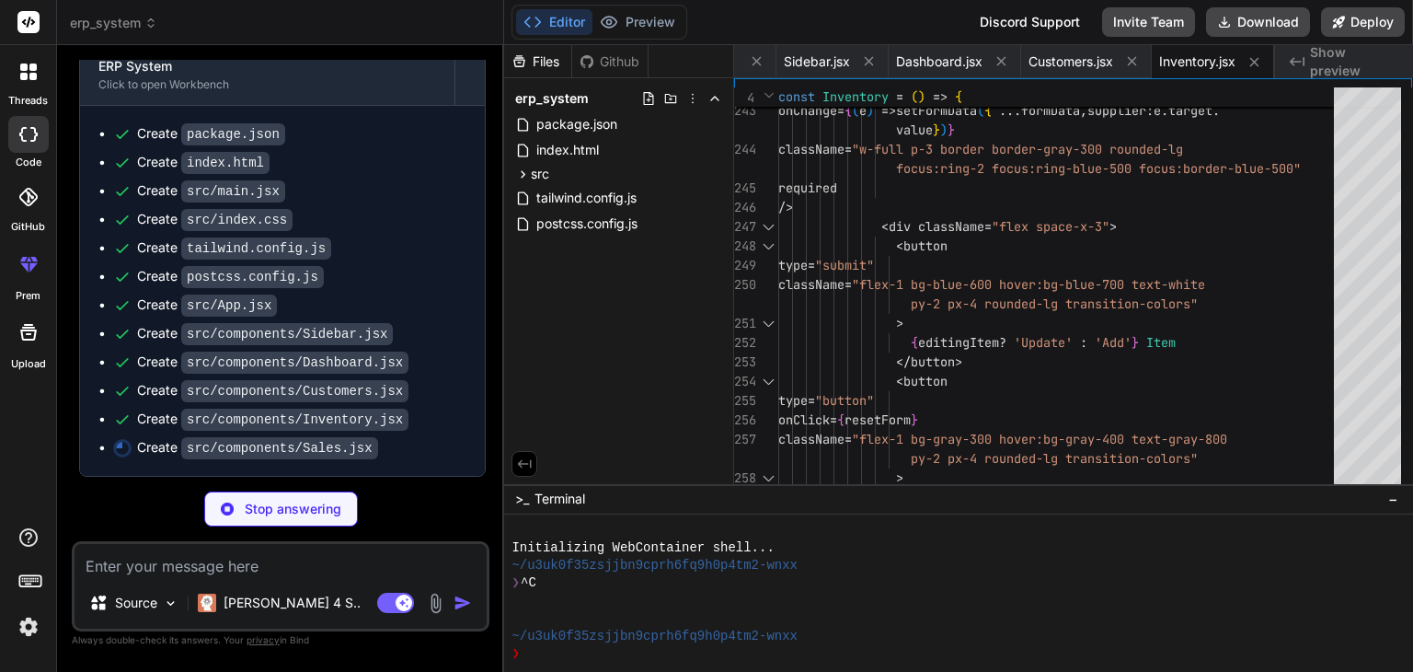
scroll to position [669, 0]
click at [523, 175] on icon at bounding box center [524, 173] width 5 height 7
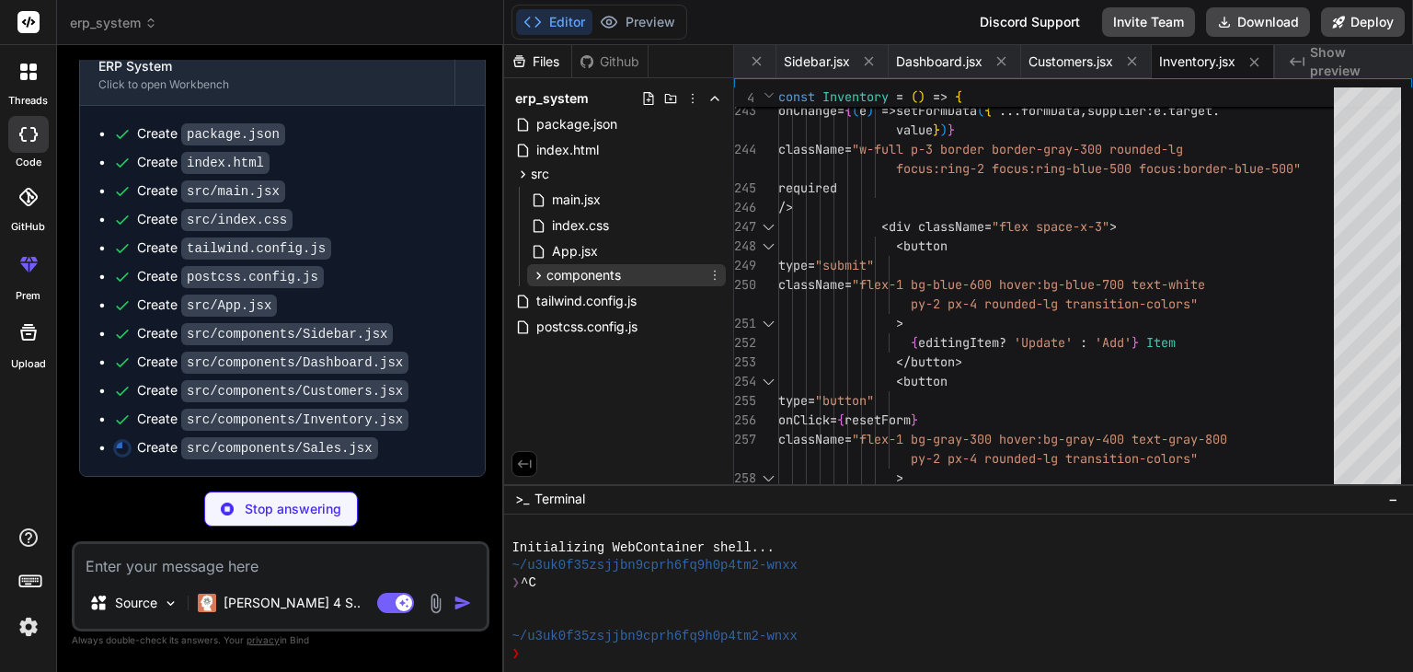
click at [541, 270] on icon at bounding box center [539, 276] width 16 height 16
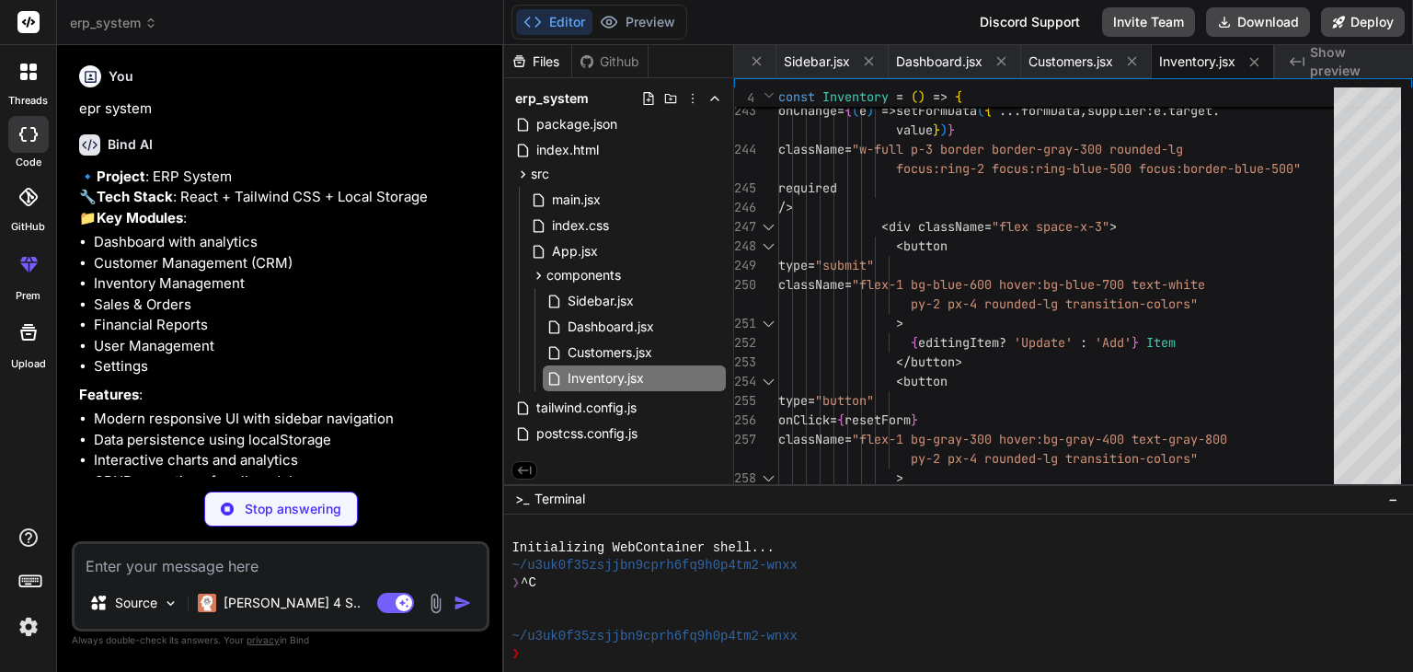
scroll to position [0, 0]
type textarea "x"
type textarea "export default Sales;"
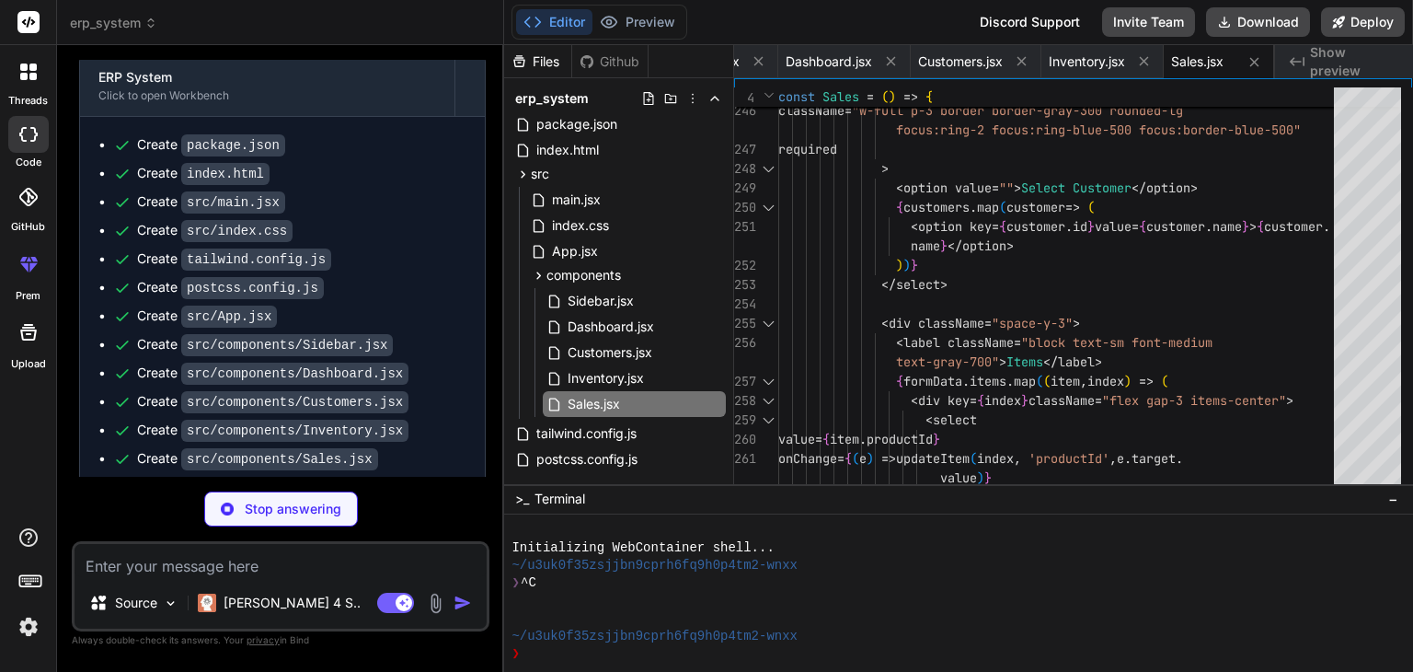
scroll to position [696, 0]
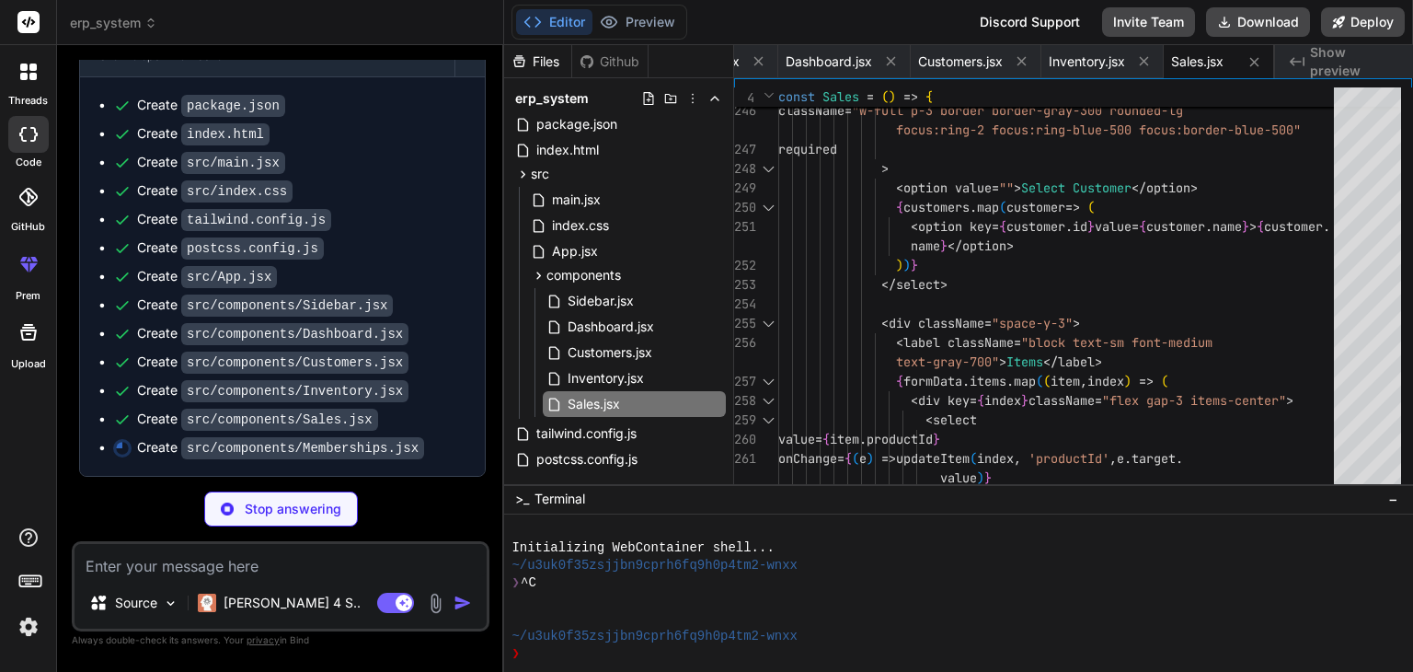
type textarea "x"
type textarea "); }; export default Memberships;"
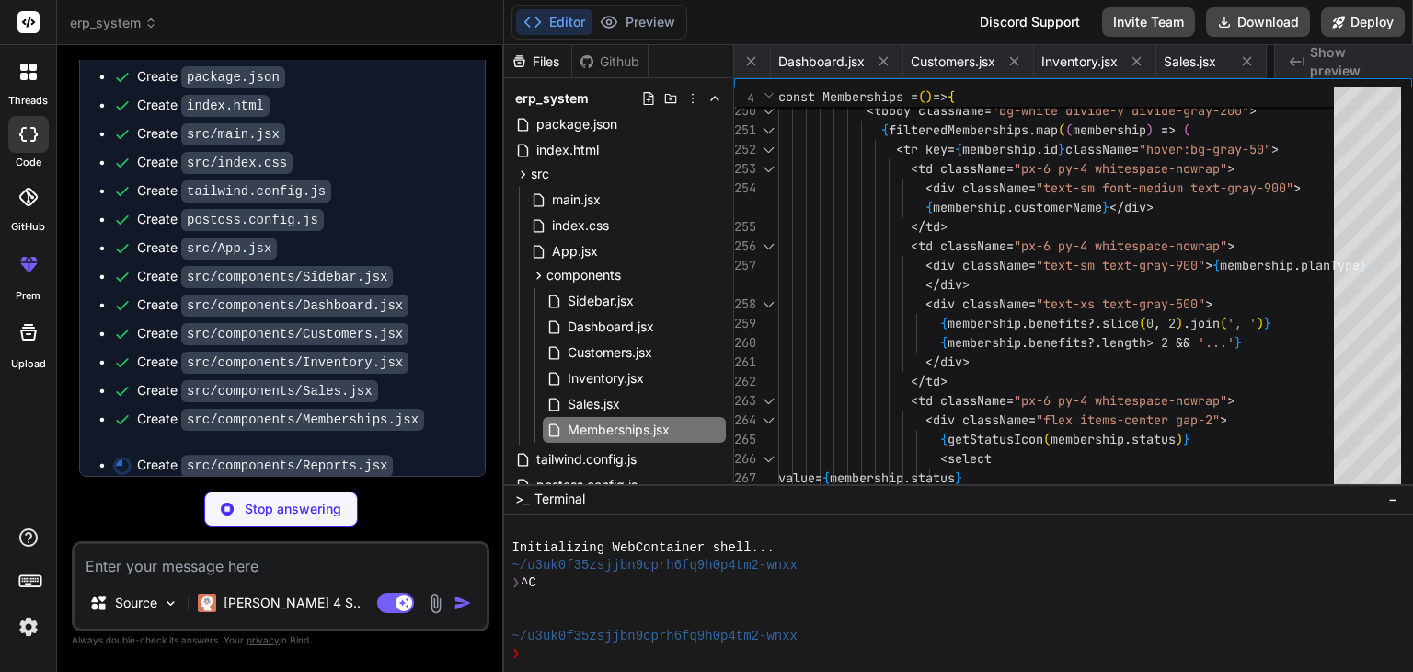
scroll to position [0, 1086]
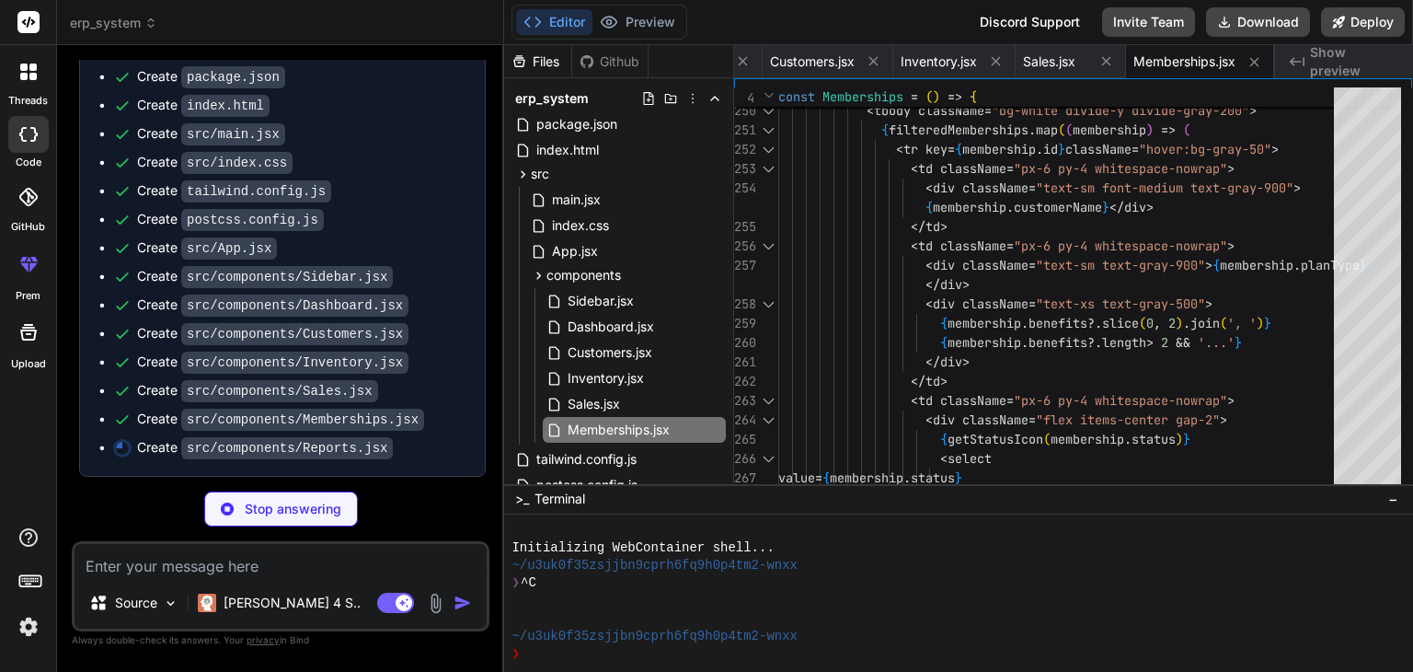
click at [323, 565] on textarea at bounding box center [281, 560] width 412 height 33
type textarea "x"
paste textarea "An Electronic Patient Record (EPR) system is a digital version of a patient's m…"
type textarea "An Electronic Patient Record (EPR) system is a digital version of a patient's m…"
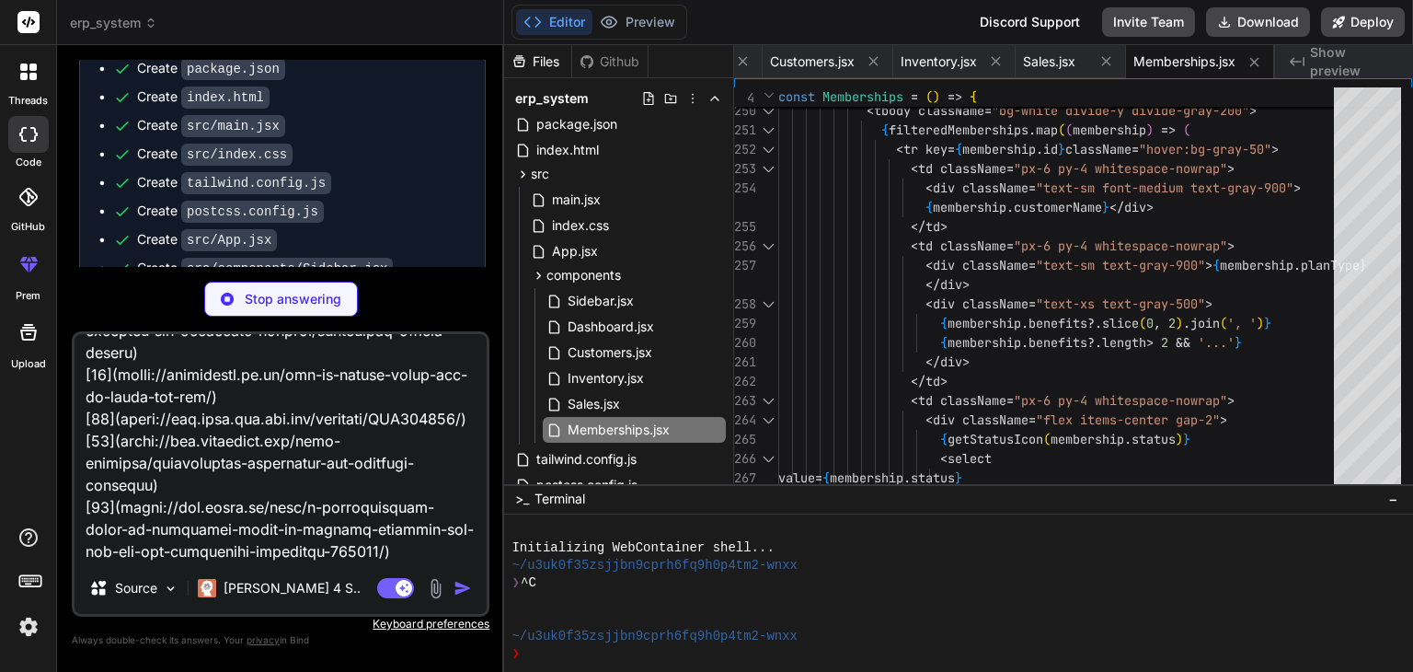
type textarea "x"
type textarea "export default Reports;"
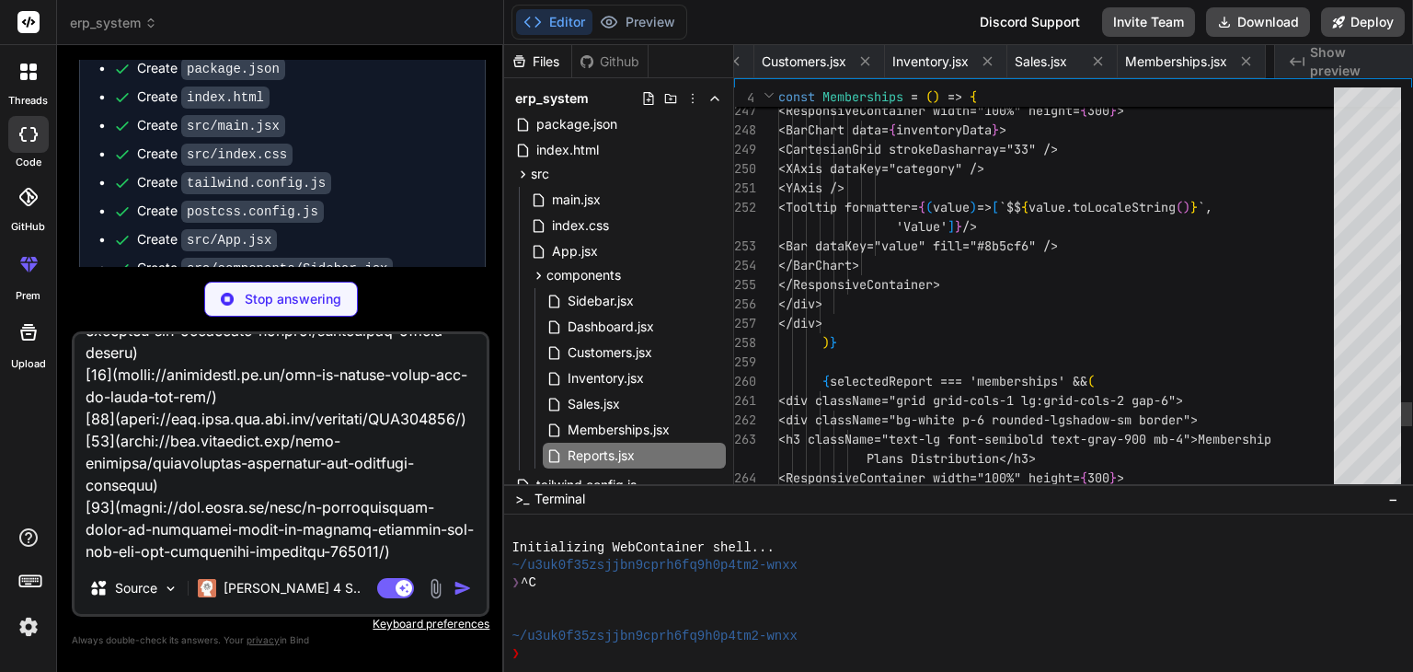
scroll to position [0, 1200]
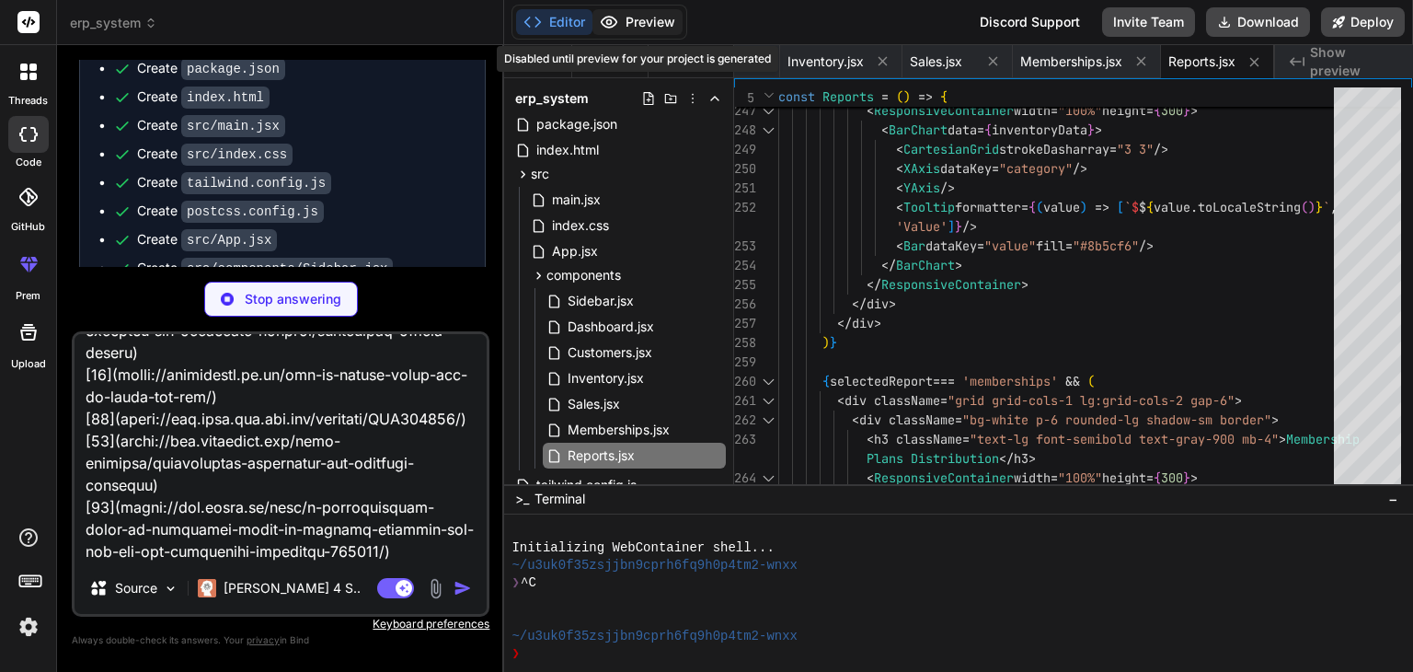
type textarea "x"
type textarea "An Electronic Patient Record (EPR) system is a digital version of a patient's m…"
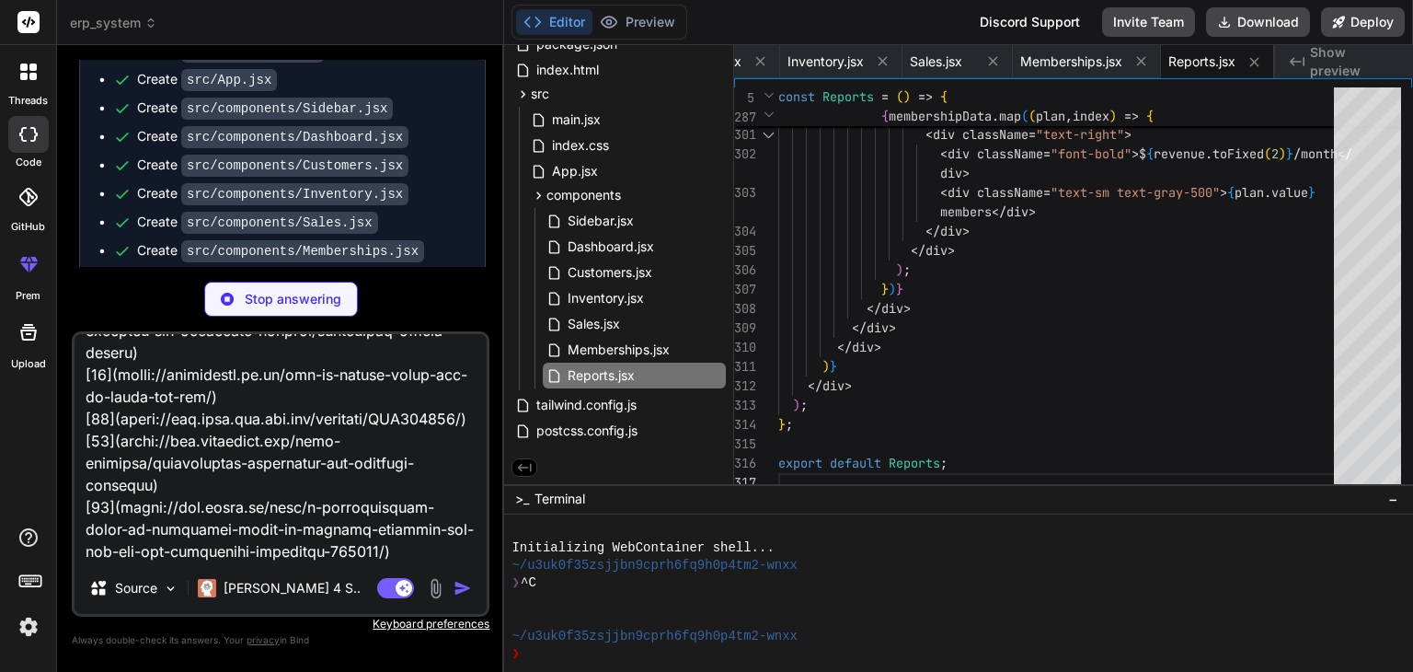
scroll to position [963, 0]
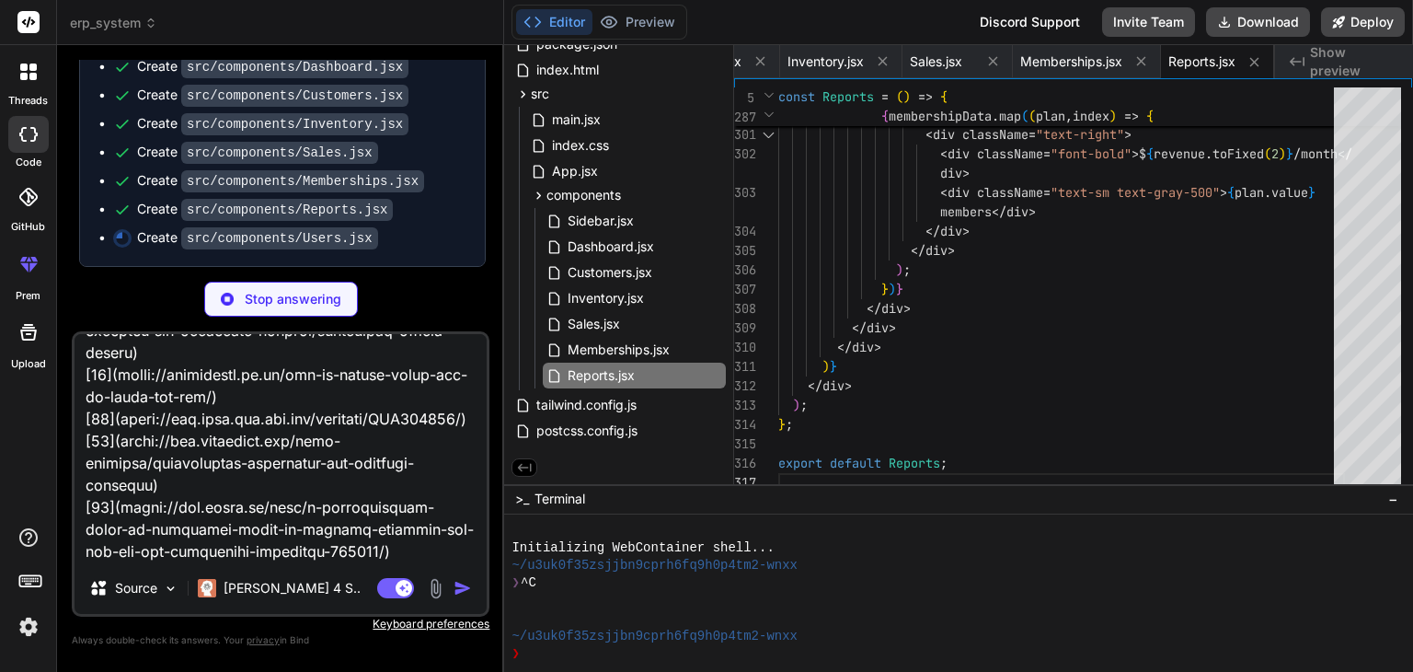
type textarea "x"
type textarea "export default Users;"
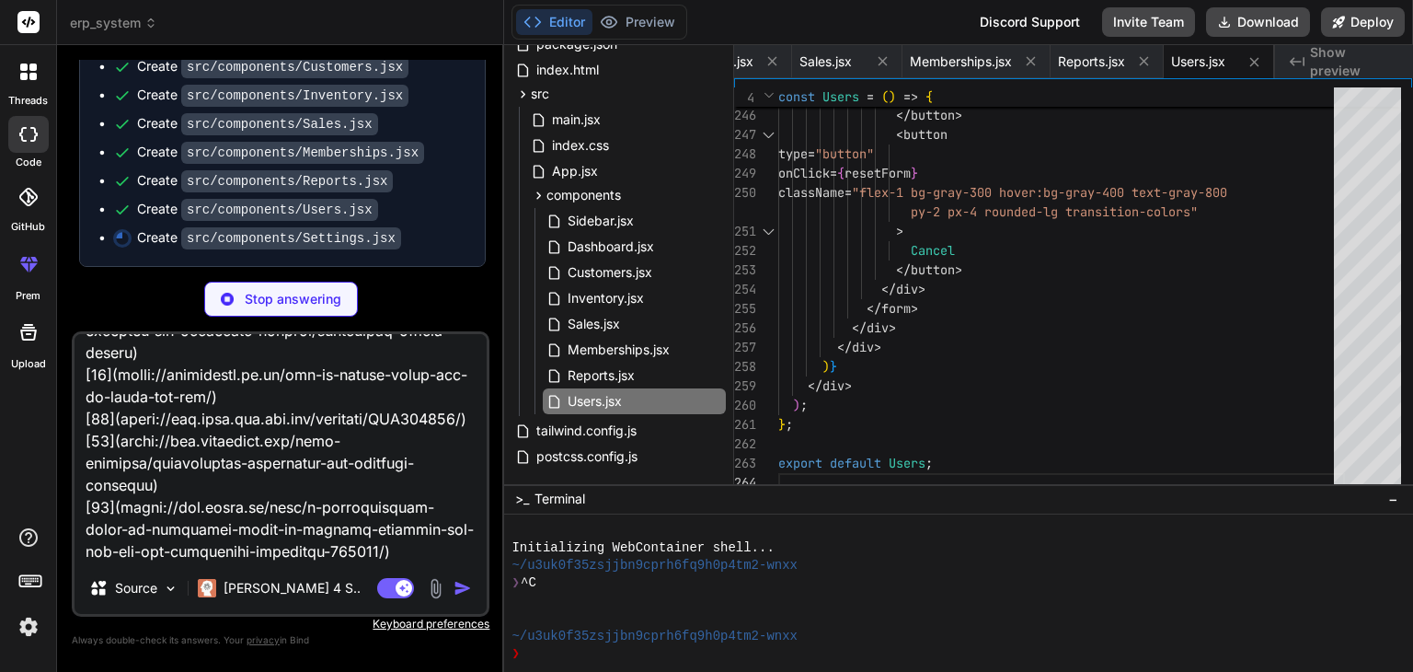
scroll to position [992, 0]
type textarea "x"
type textarea "</div> </div> ); }; export default Settings;"
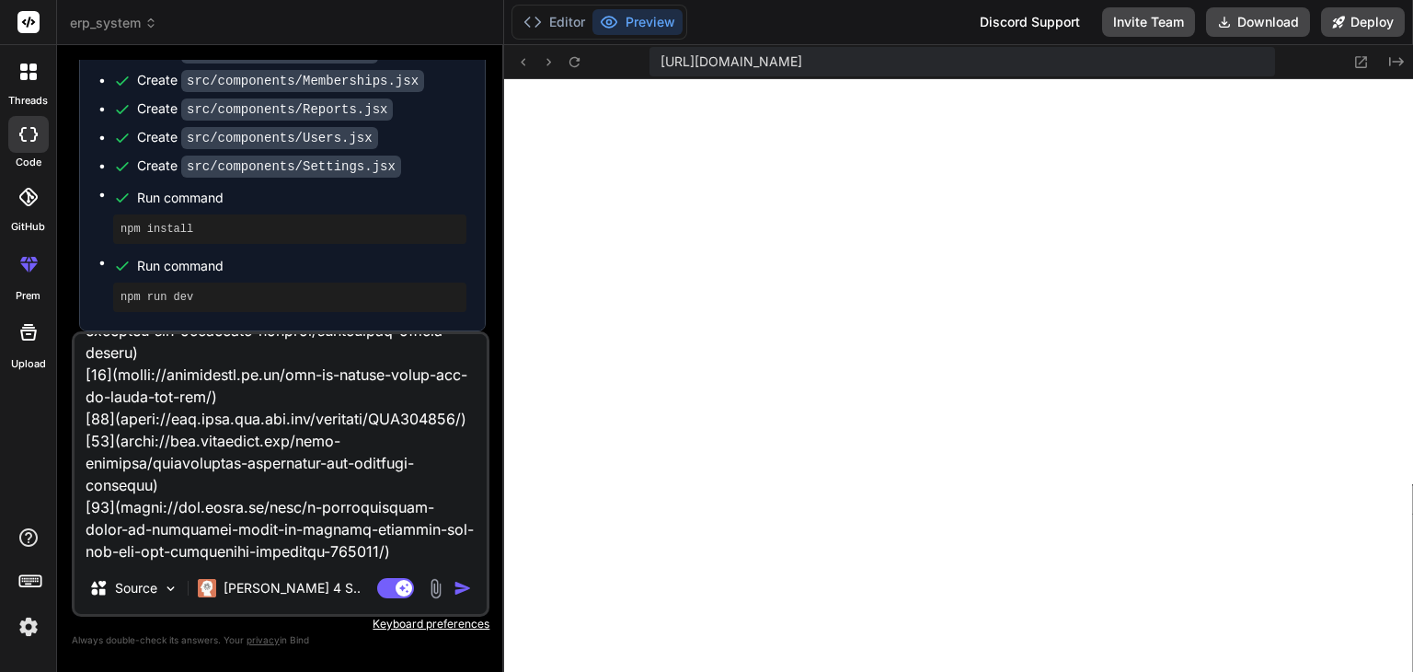
scroll to position [1063, 0]
click at [471, 589] on img "button" at bounding box center [463, 588] width 18 height 18
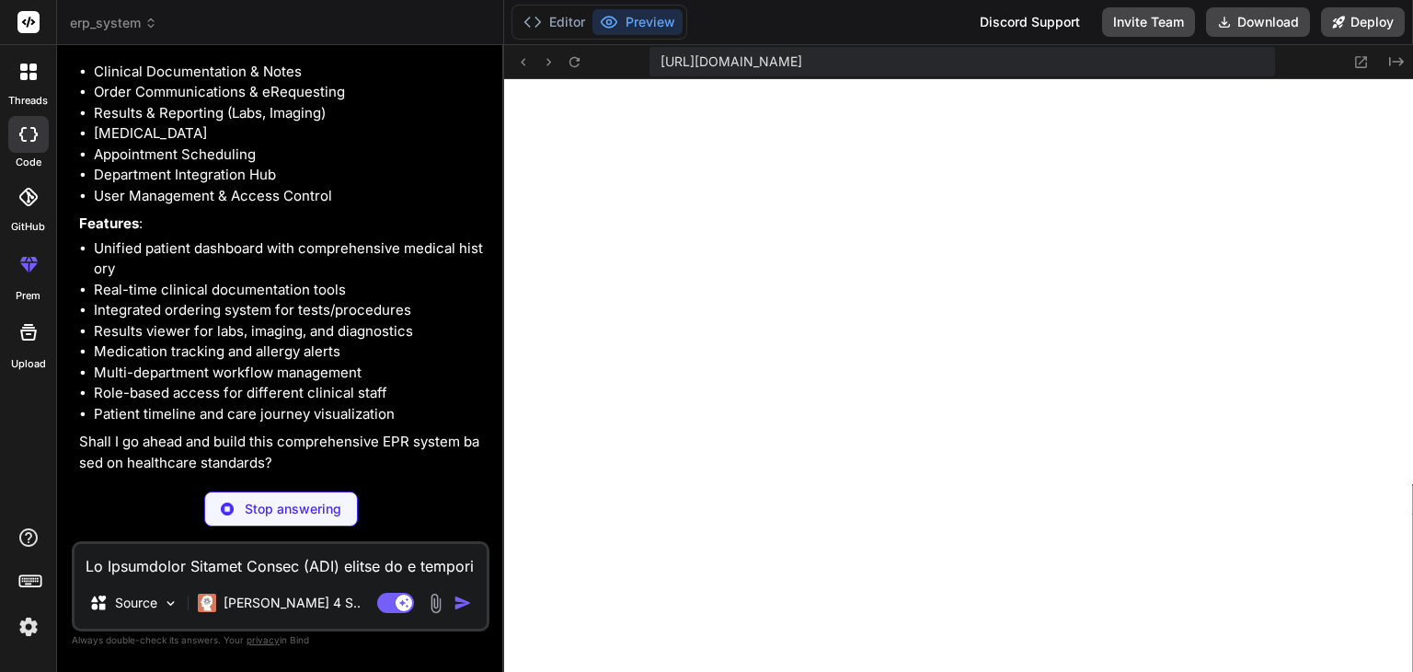
scroll to position [3679, 0]
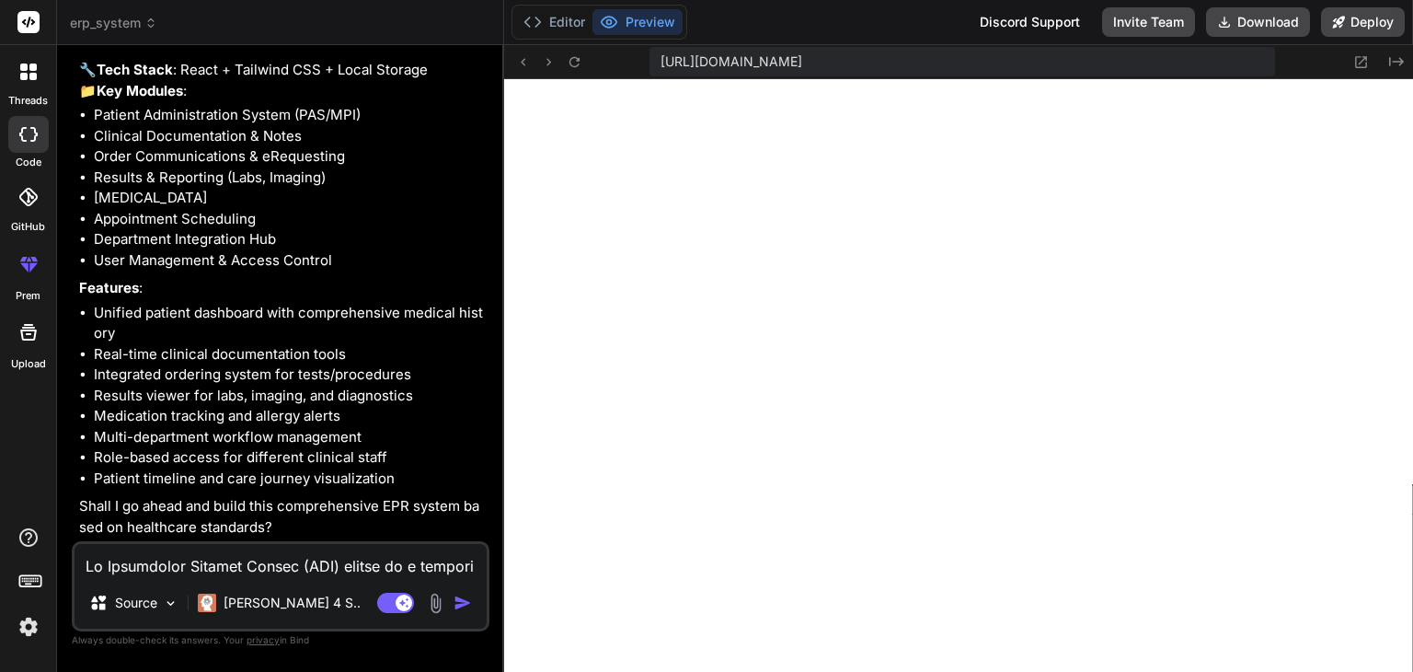
type textarea "x"
click at [308, 557] on textarea at bounding box center [281, 560] width 412 height 33
type textarea "y"
type textarea "x"
type textarea "ye"
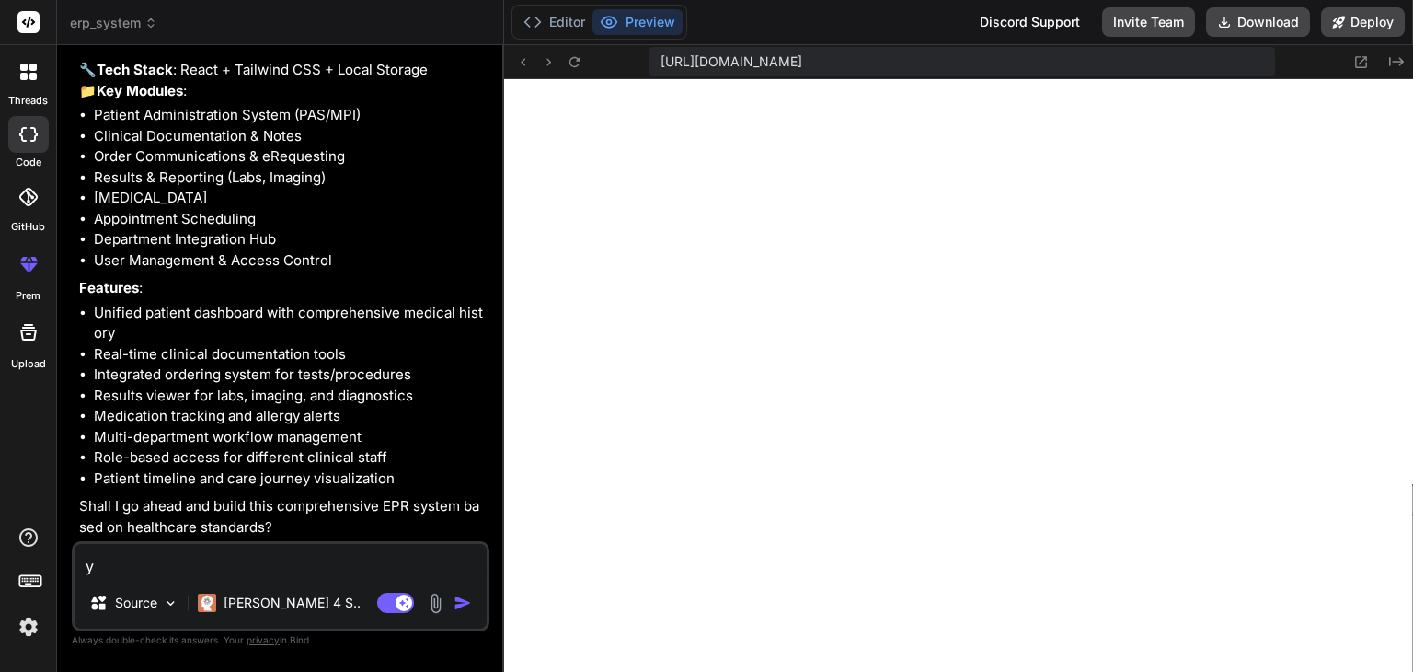
type textarea "x"
type textarea "yes"
type textarea "x"
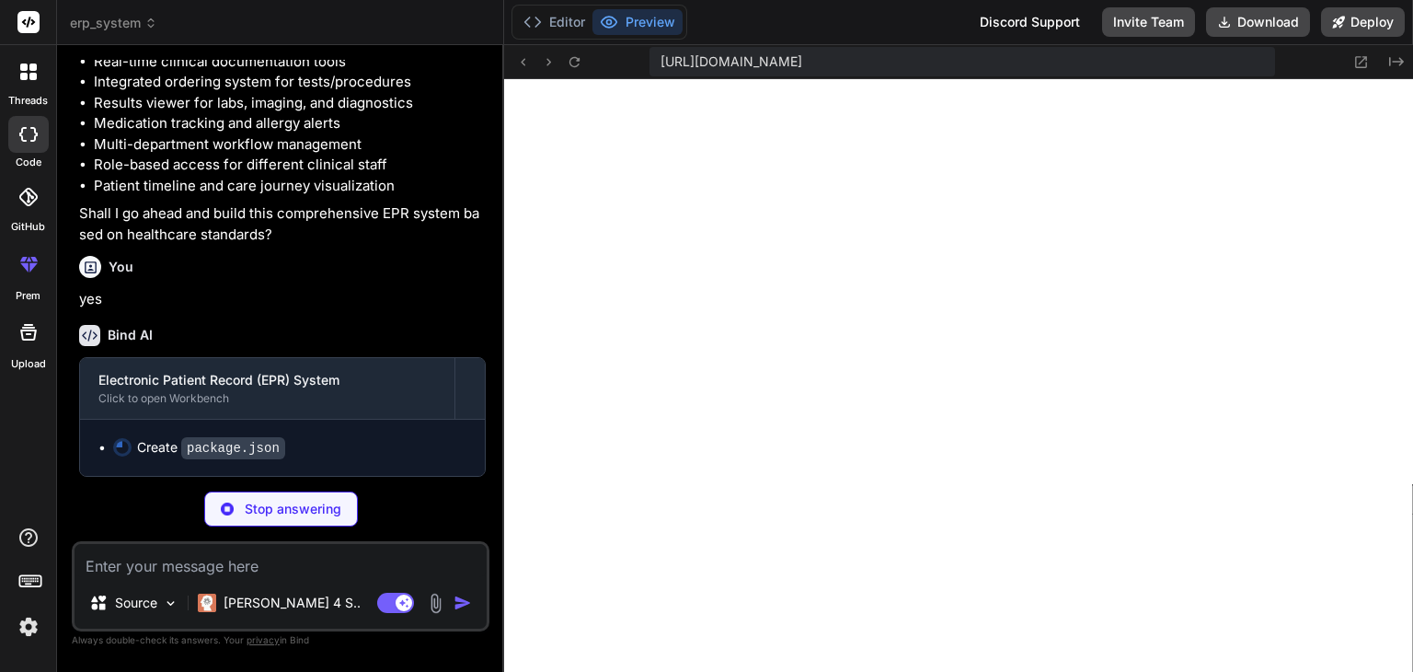
scroll to position [3969, 0]
type textarea "x"
type textarea ""autoprefixer": "^[DATE]", "postcss": "^[DATE]", "tailwindcss": "^3.3.0", "vite…"
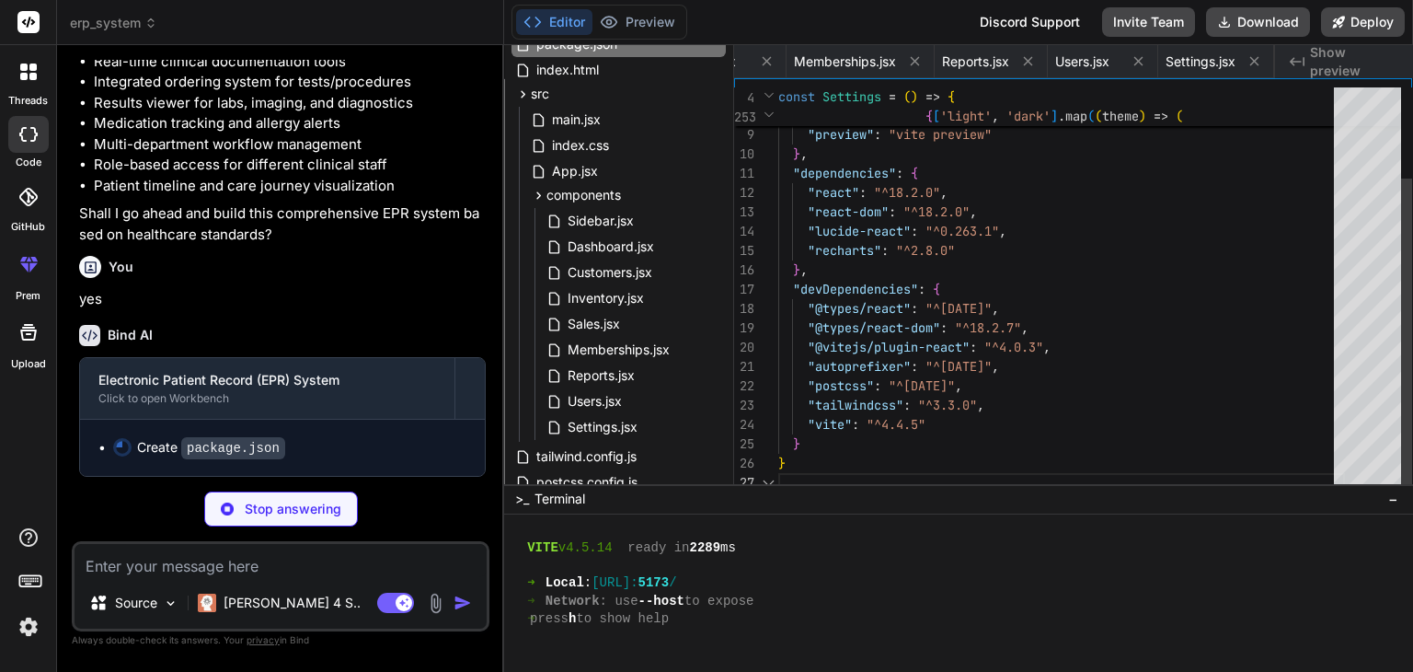
scroll to position [0, 0]
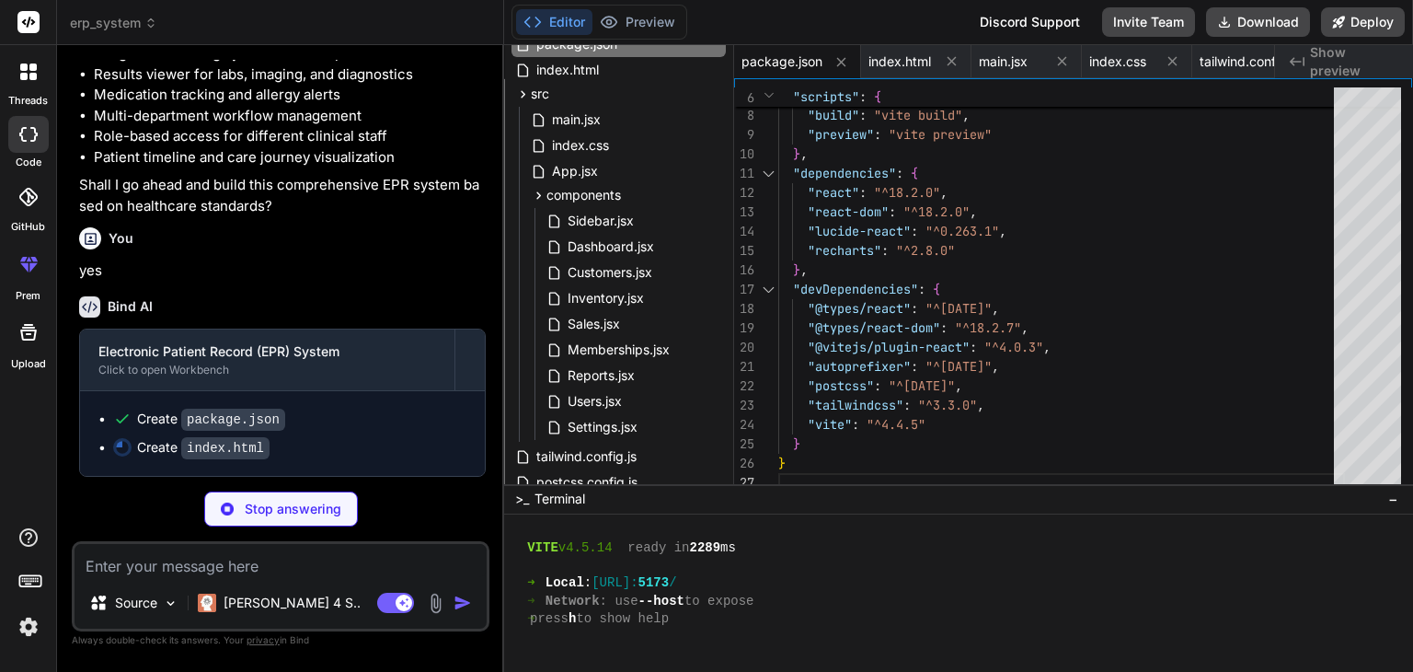
type textarea "x"
type textarea "<script type="module" src="/src/main.jsx"></script> </body> </html>"
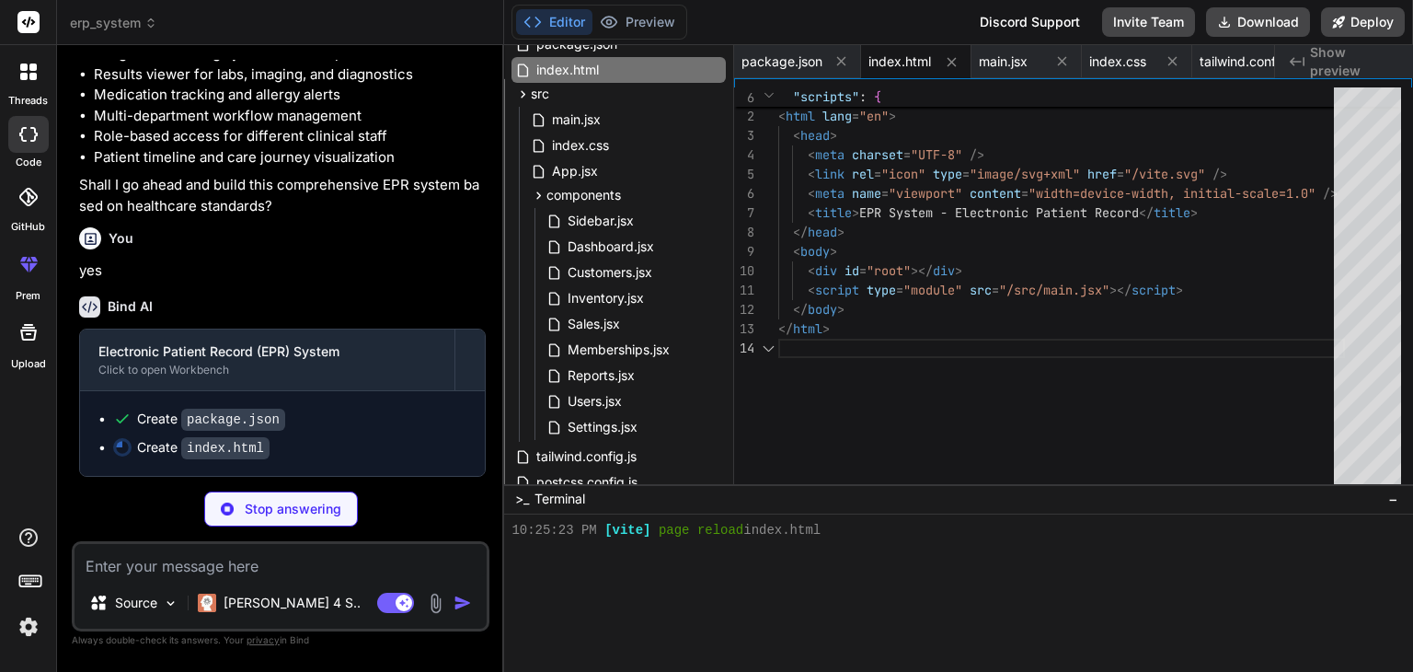
scroll to position [706, 0]
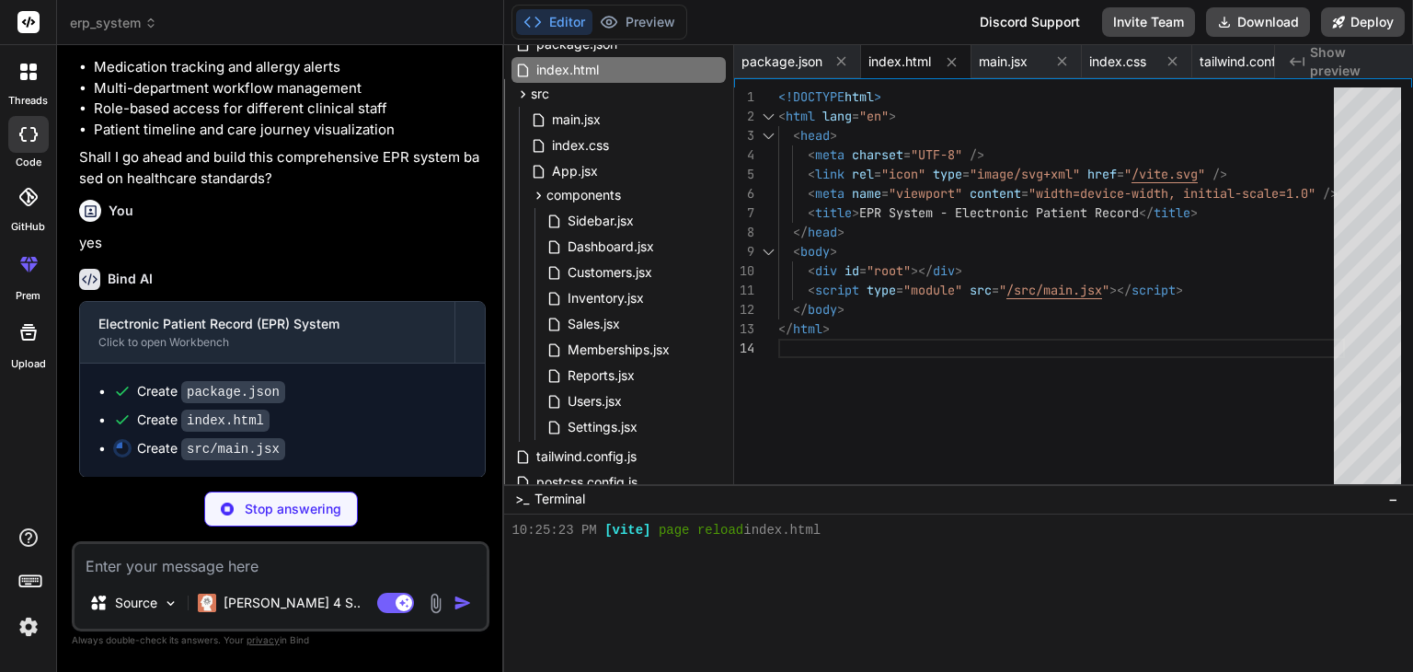
type textarea "x"
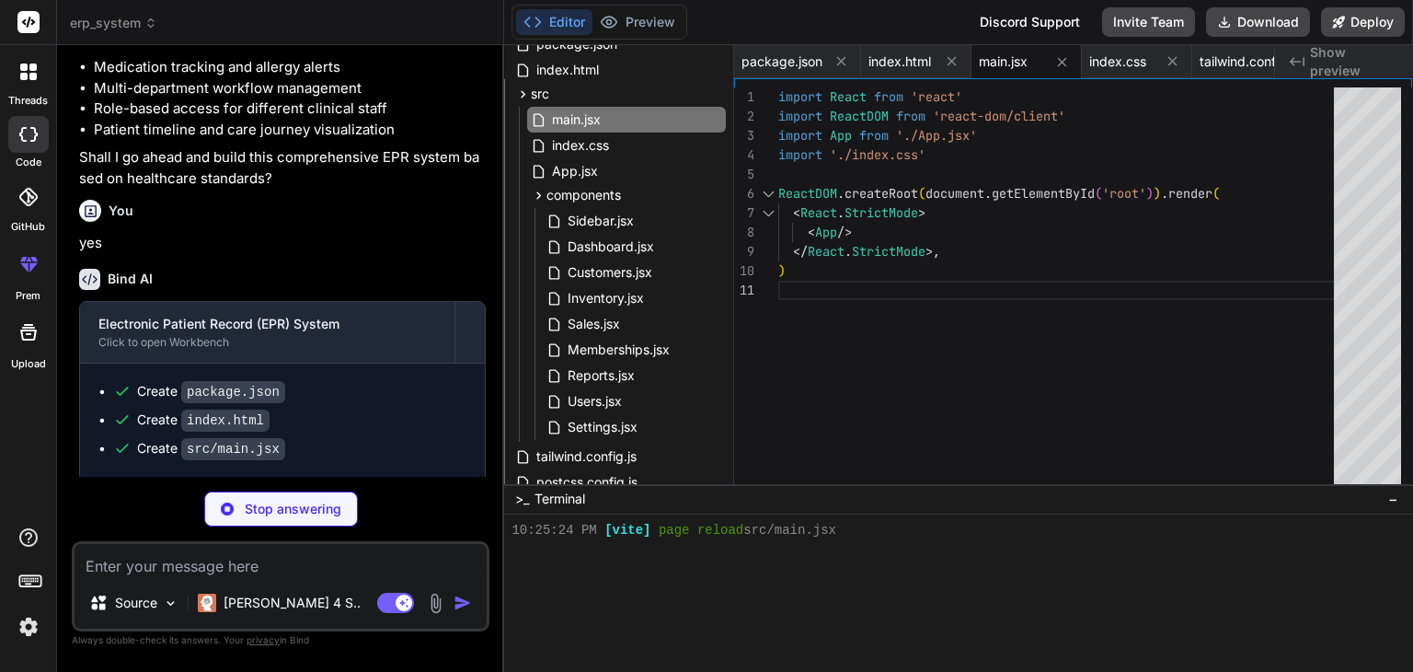
type textarea "x"
type textarea "} }"
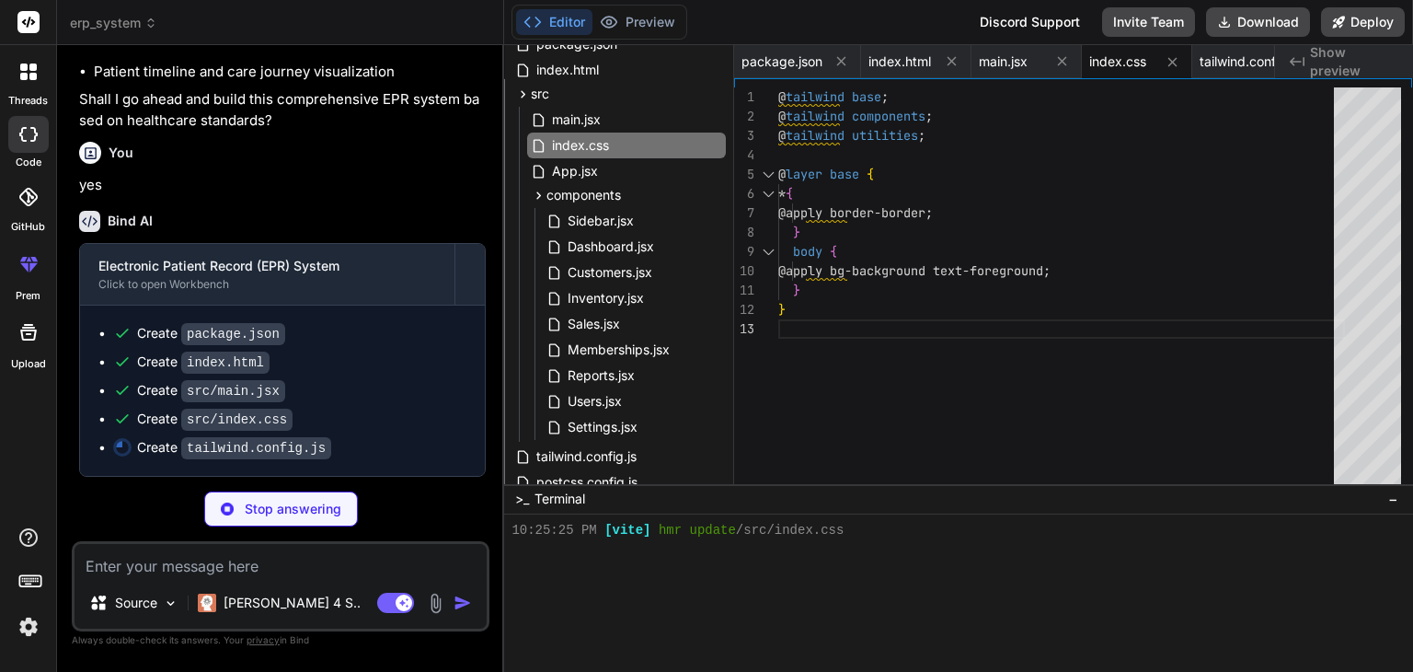
scroll to position [4083, 0]
type textarea "x"
type textarea "foreground: "hsl(var(--card-foreground))", }, }, }, }, plugins: [], }"
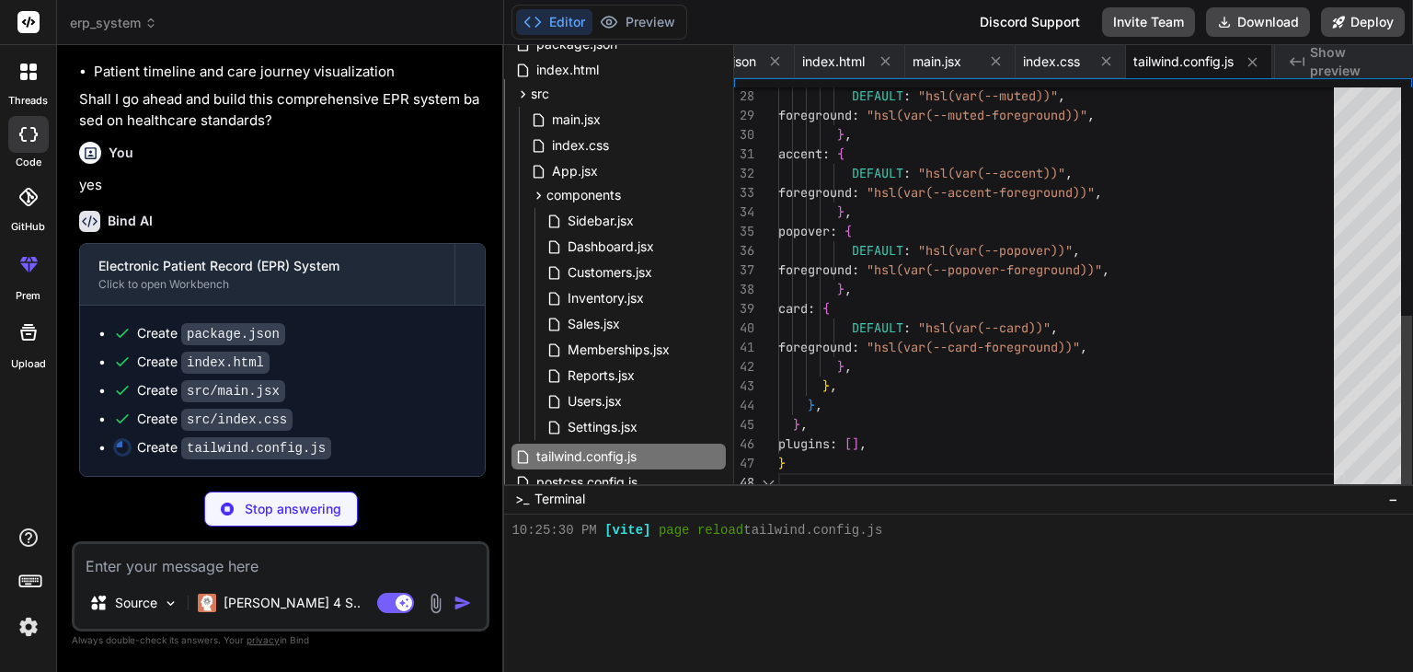
scroll to position [758, 0]
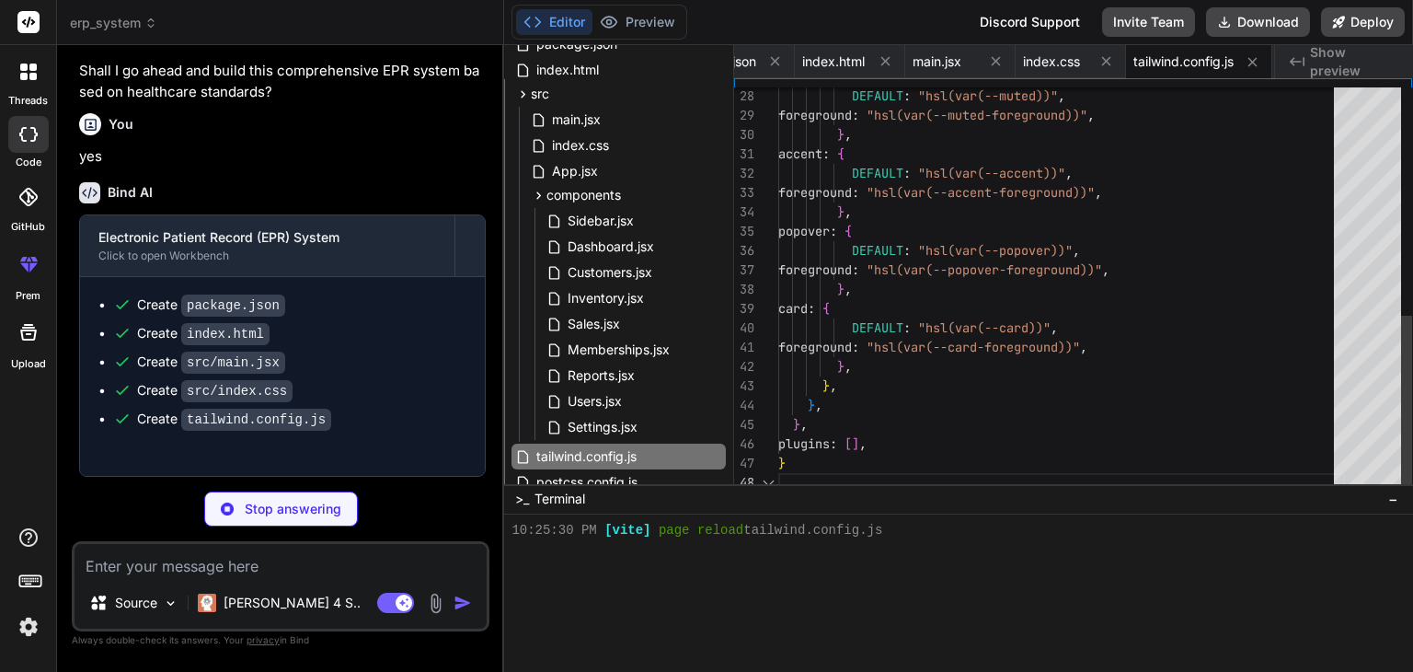
type textarea "x"
type textarea "export default { plugins: { tailwindcss: {}, autoprefixer: {}, }, }"
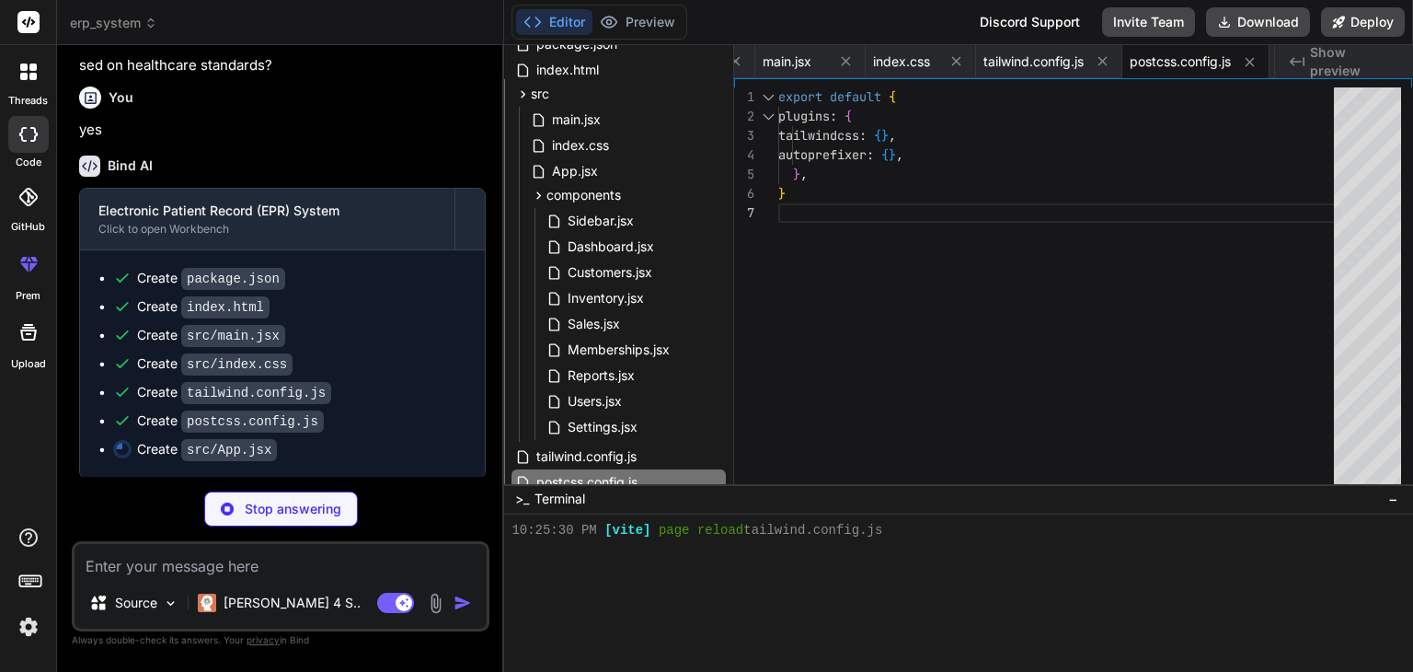
scroll to position [4140, 0]
click at [144, 611] on p "Source" at bounding box center [136, 602] width 42 height 18
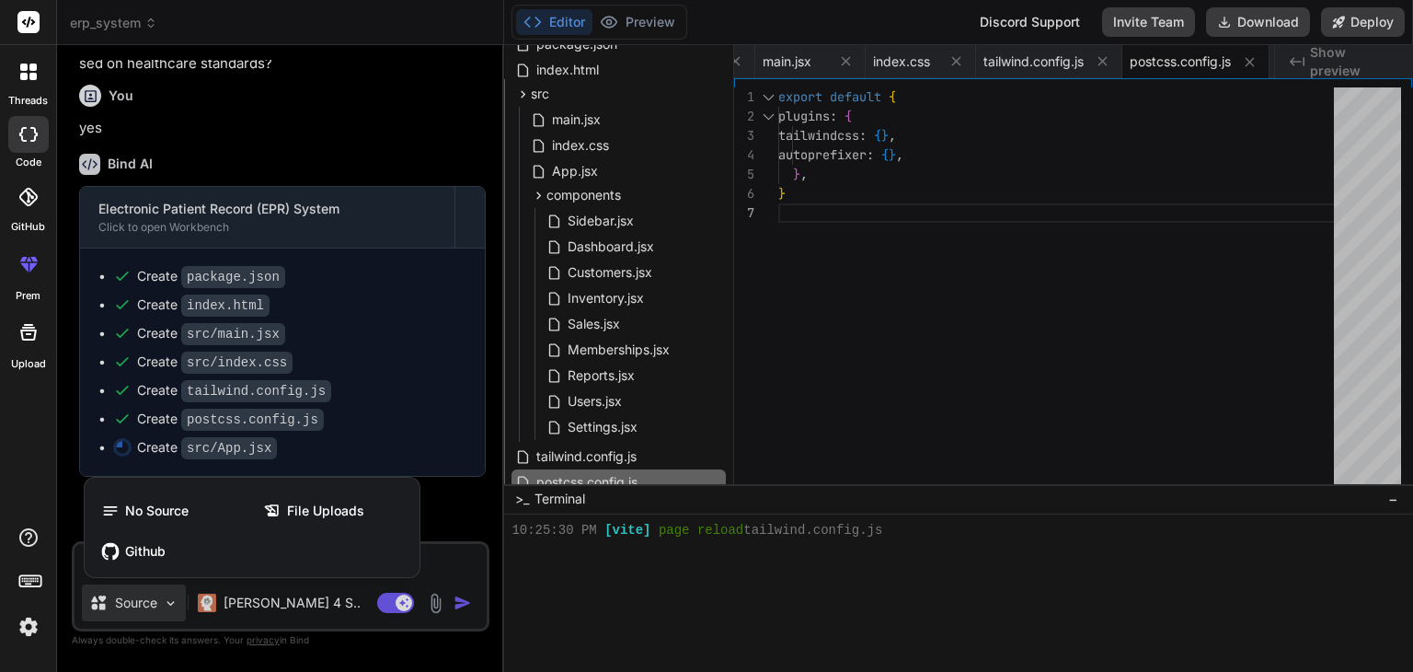
click at [144, 611] on div at bounding box center [706, 336] width 1413 height 672
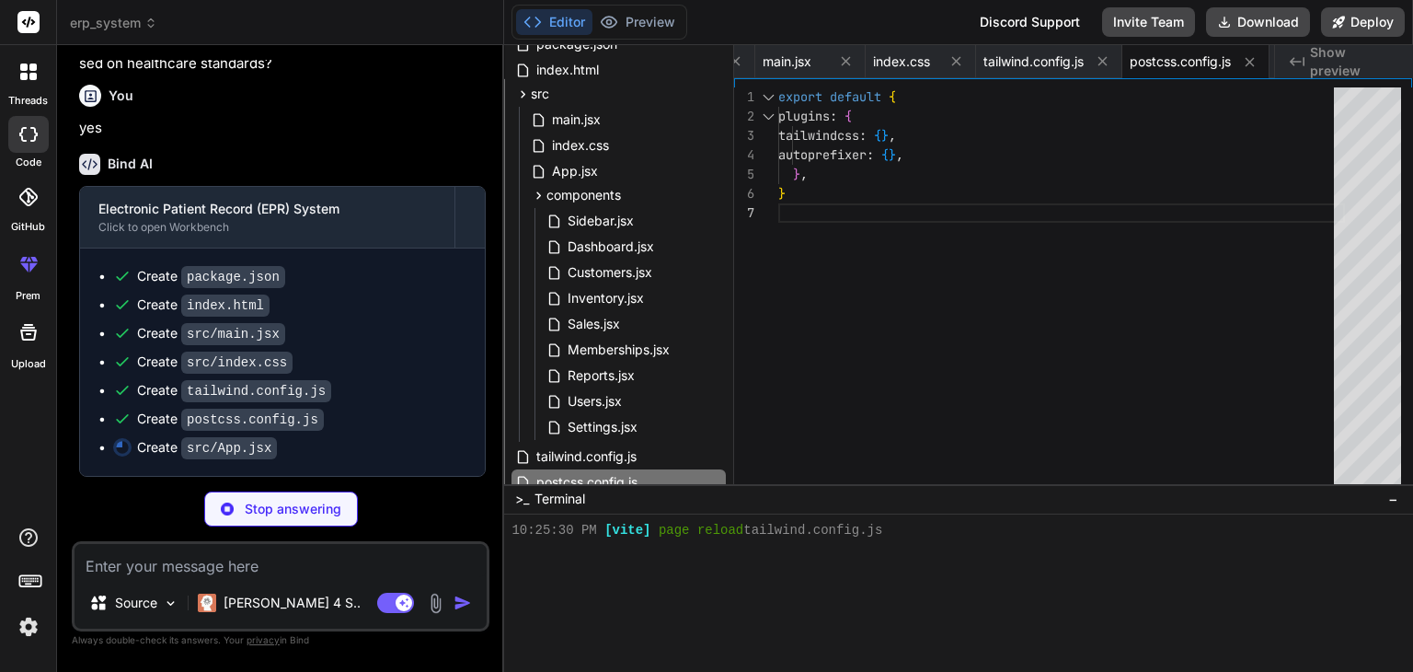
type textarea "x"
type textarea "{renderCurrentView()} </main> </div> ); }; export default App;"
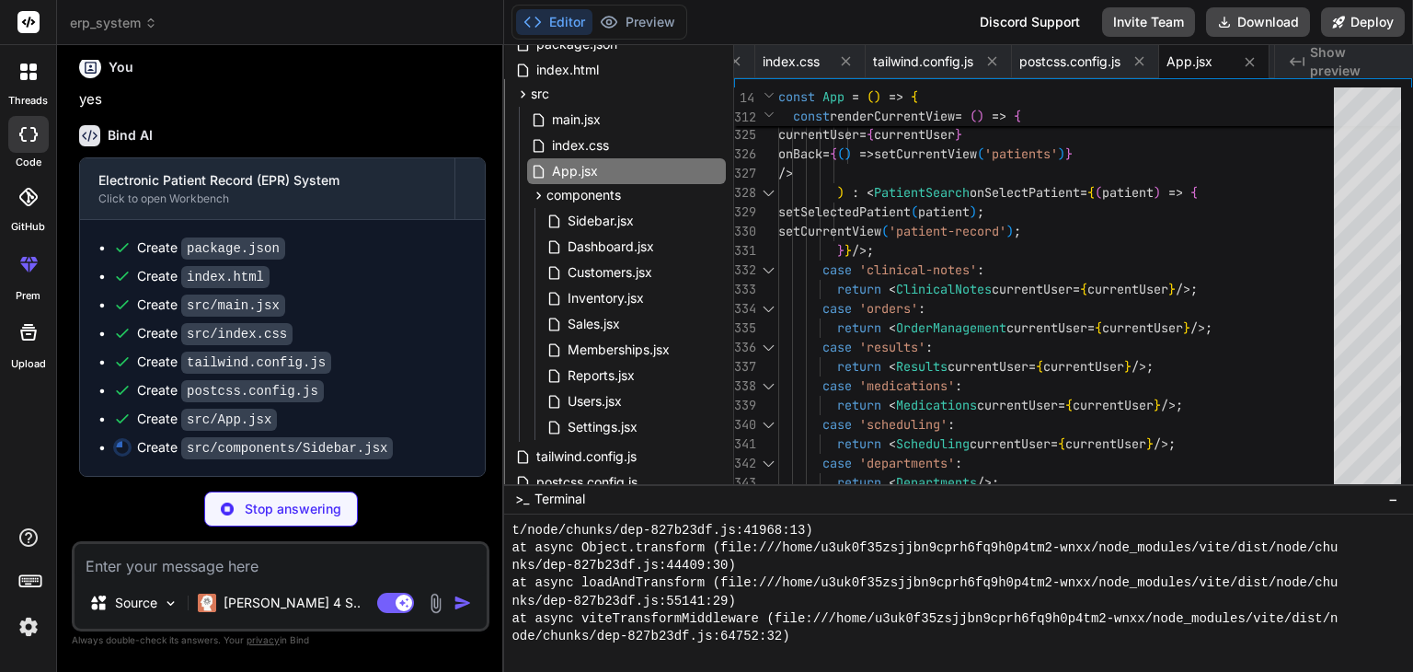
scroll to position [1148, 0]
type textarea "x"
type textarea "export default Sidebar;"
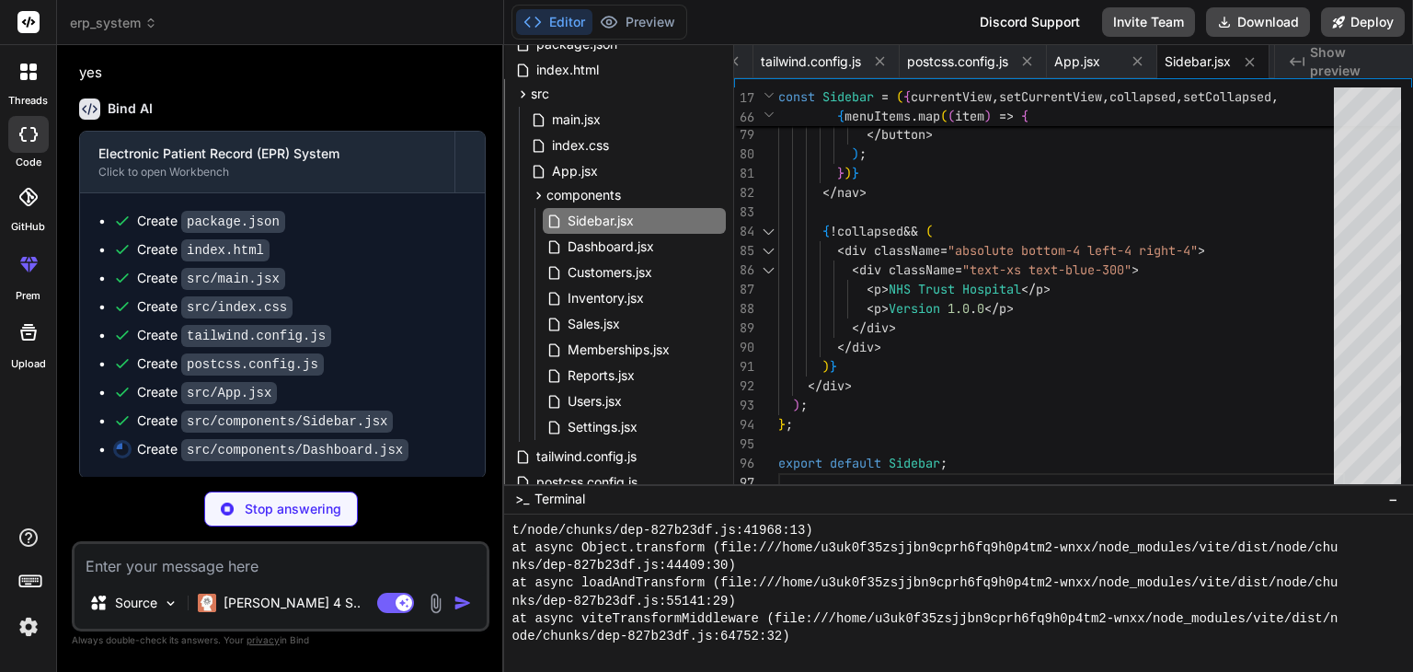
scroll to position [1641, 0]
type textarea "x"
type textarea "); }; export default Dashboard;"
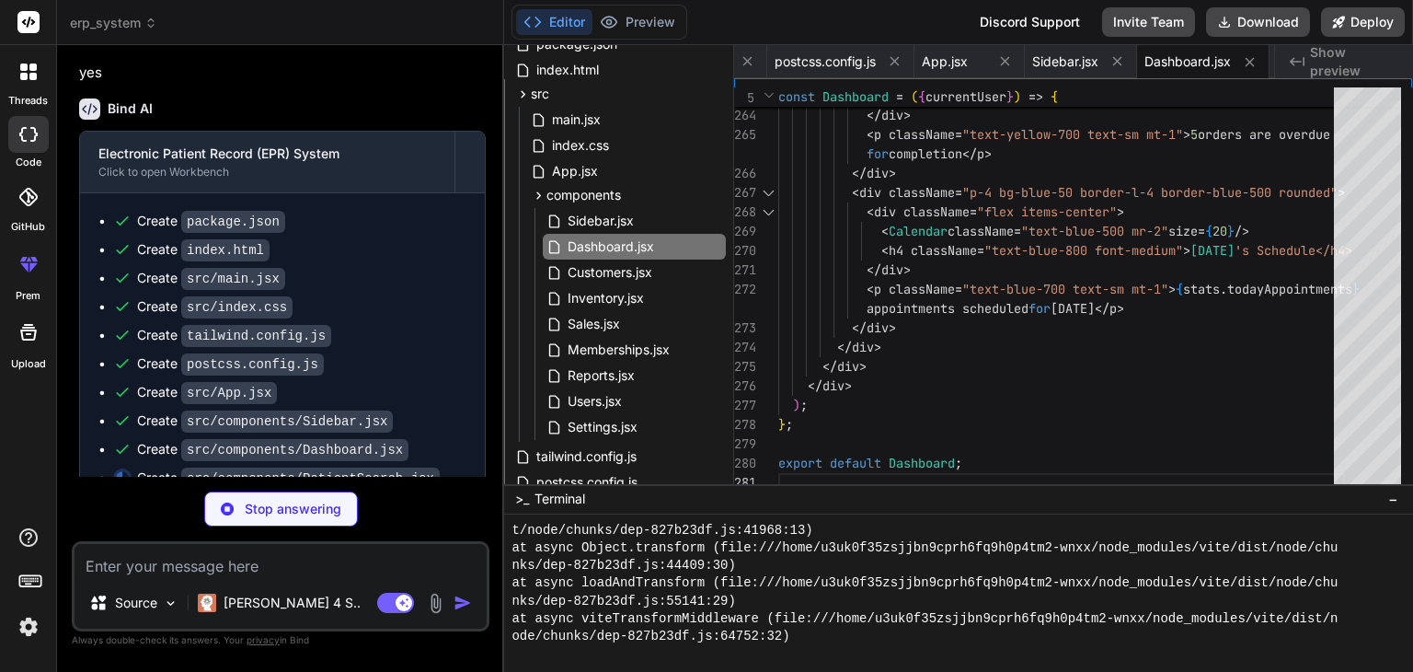
scroll to position [2154, 0]
type textarea "x"
type textarea "export default PatientSearch;"
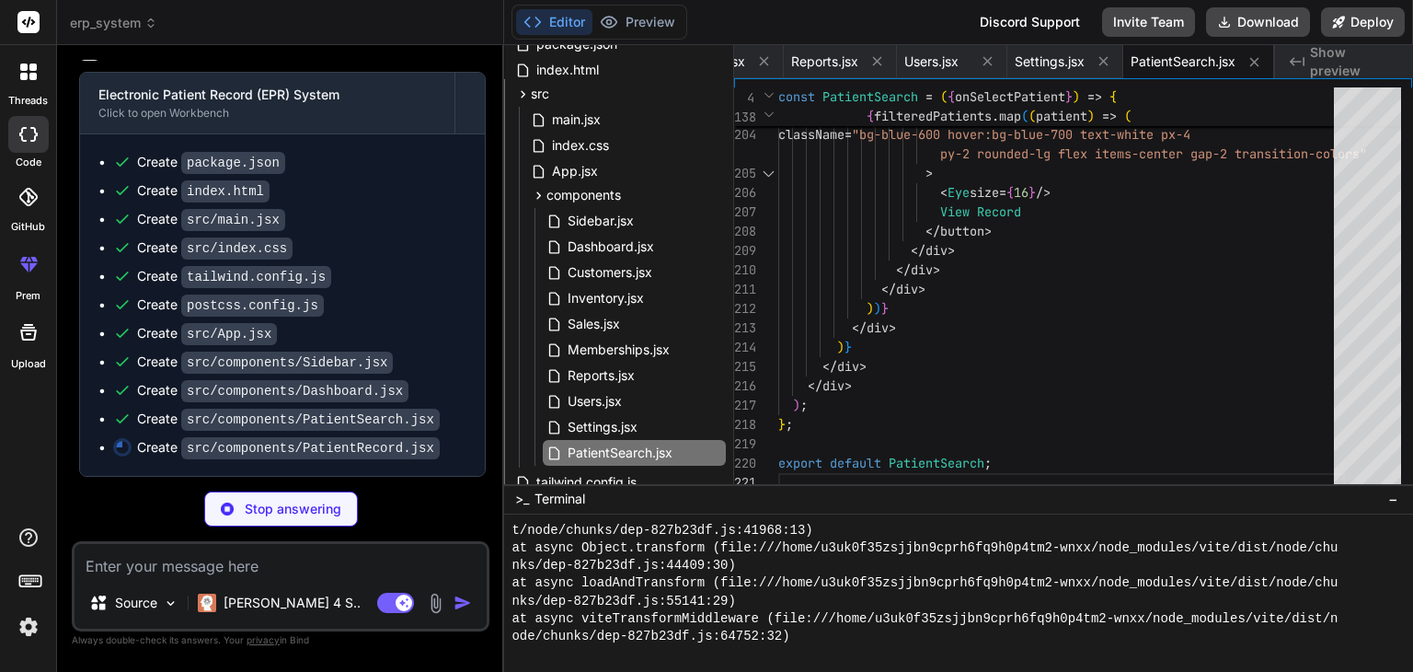
scroll to position [4253, 0]
click at [193, 554] on textarea at bounding box center [281, 560] width 412 height 33
type textarea "x"
type textarea "u"
type textarea "x"
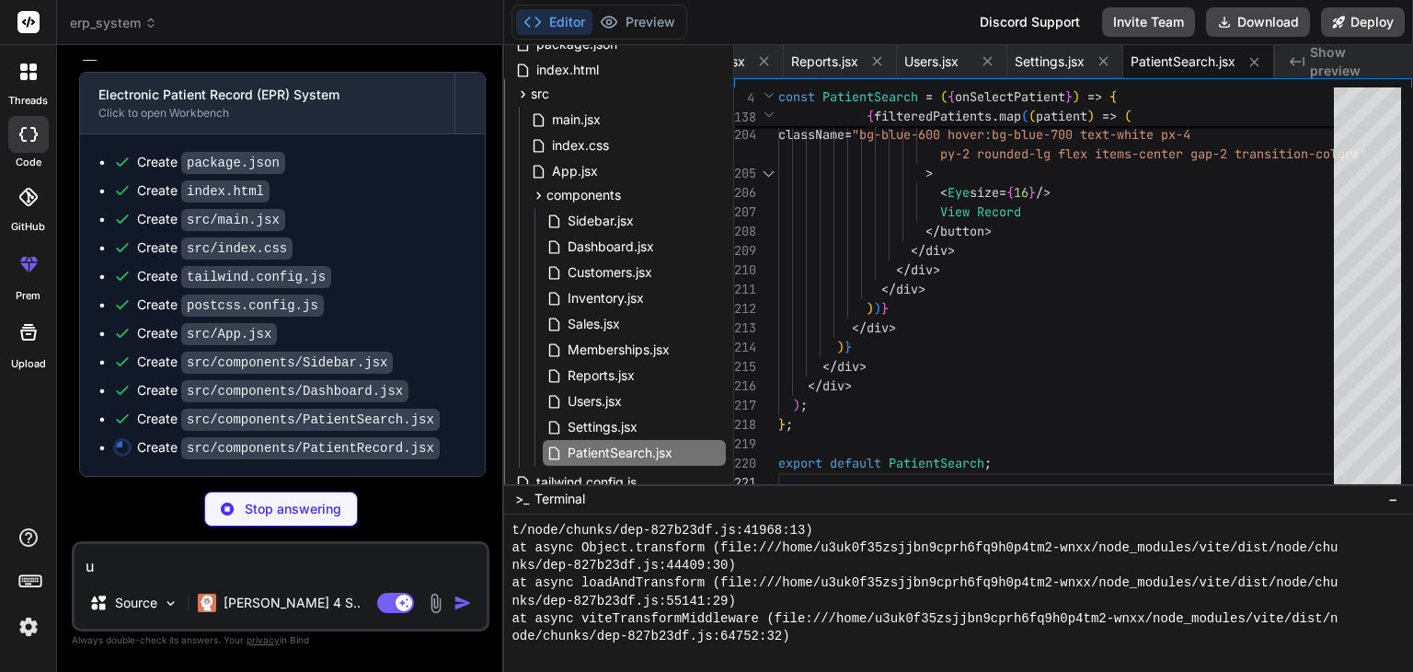
type textarea "us"
type textarea "x"
type textarea "use"
type textarea "x"
type textarea "user"
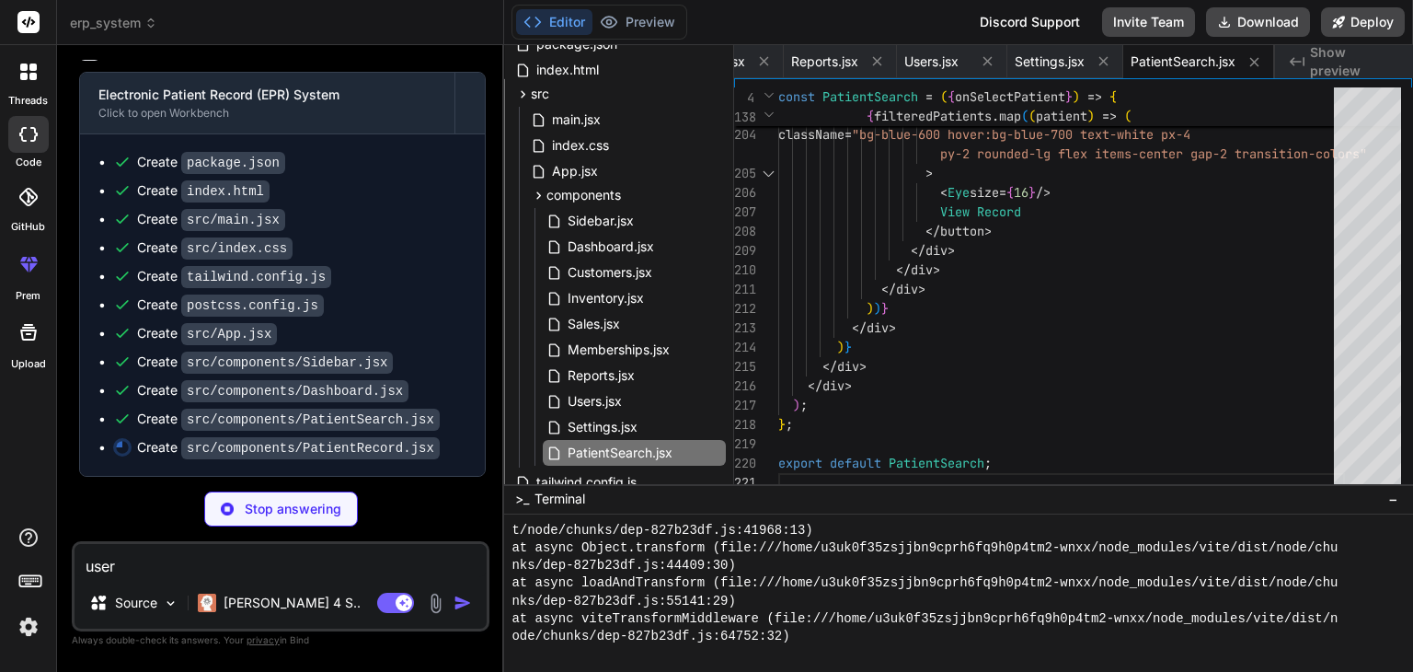
type textarea "x"
type textarea "user"
type textarea "x"
type textarea "user l"
type textarea "x"
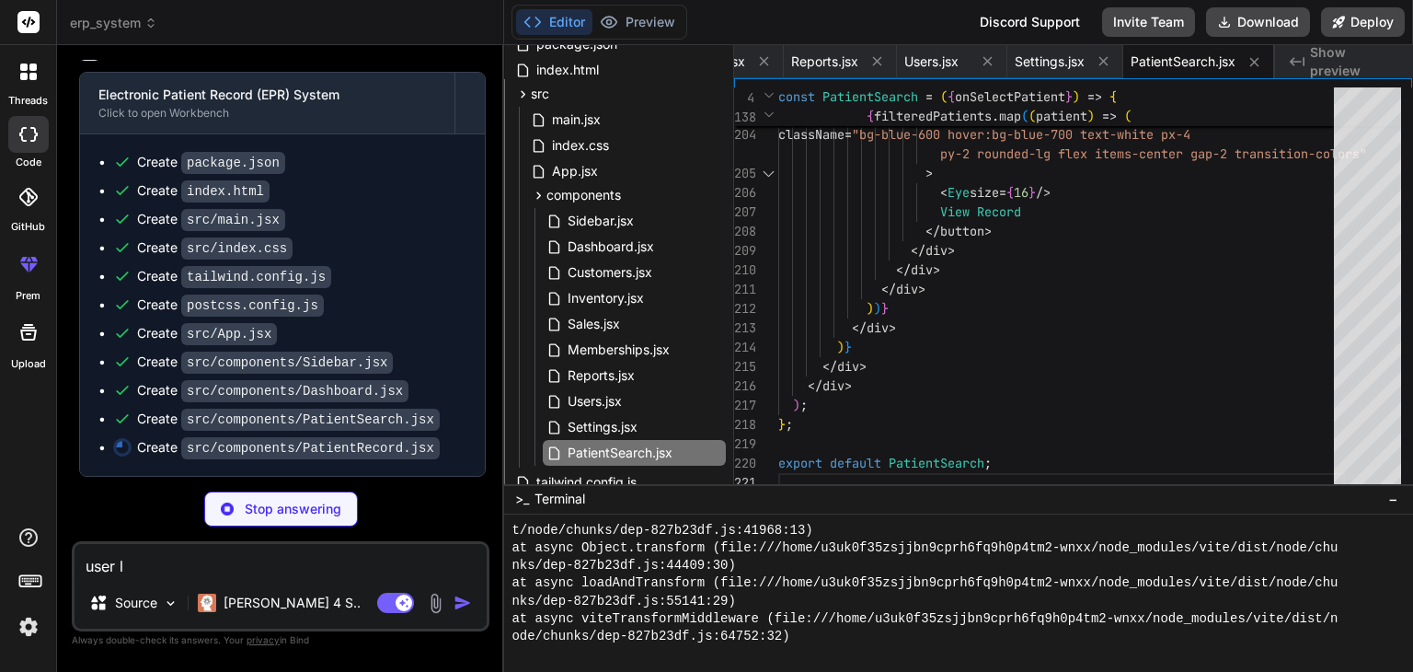
type textarea "user lo"
type textarea "x"
type textarea "user log"
type textarea "x"
type textarea "user logi"
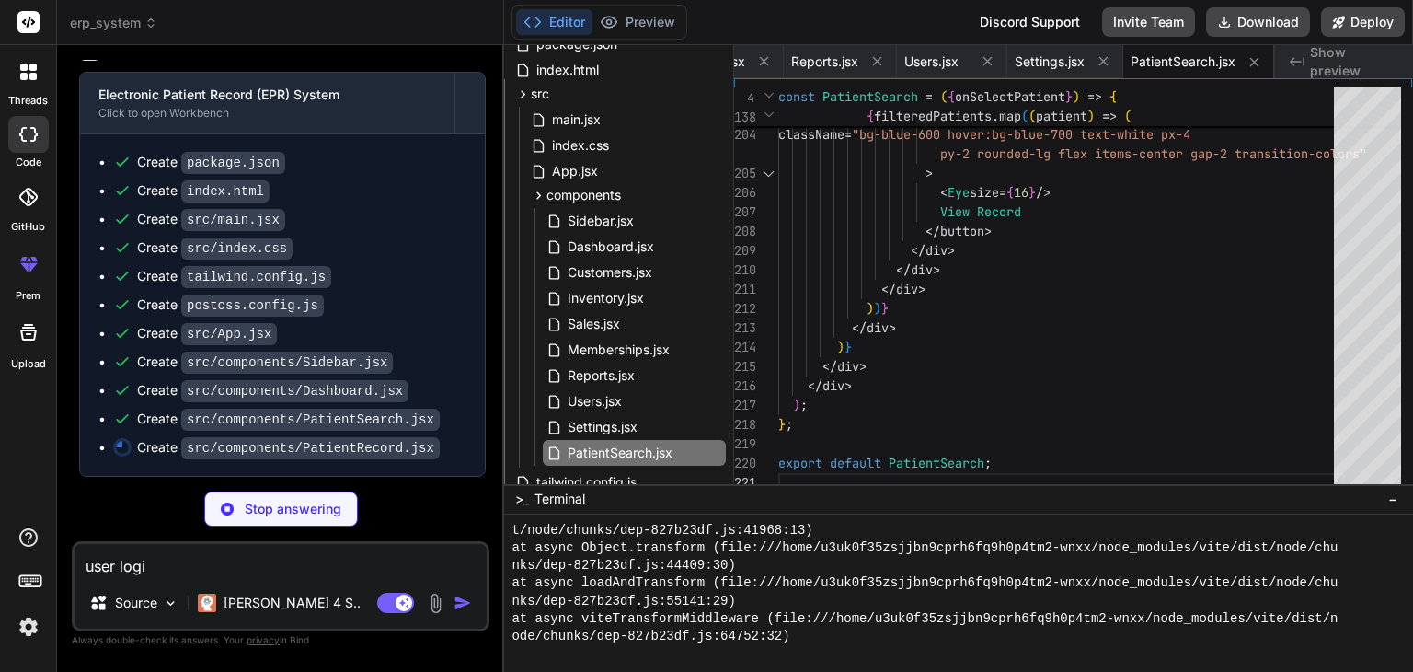
type textarea "x"
type textarea "user login"
type textarea "x"
type textarea "user login"
type textarea "x"
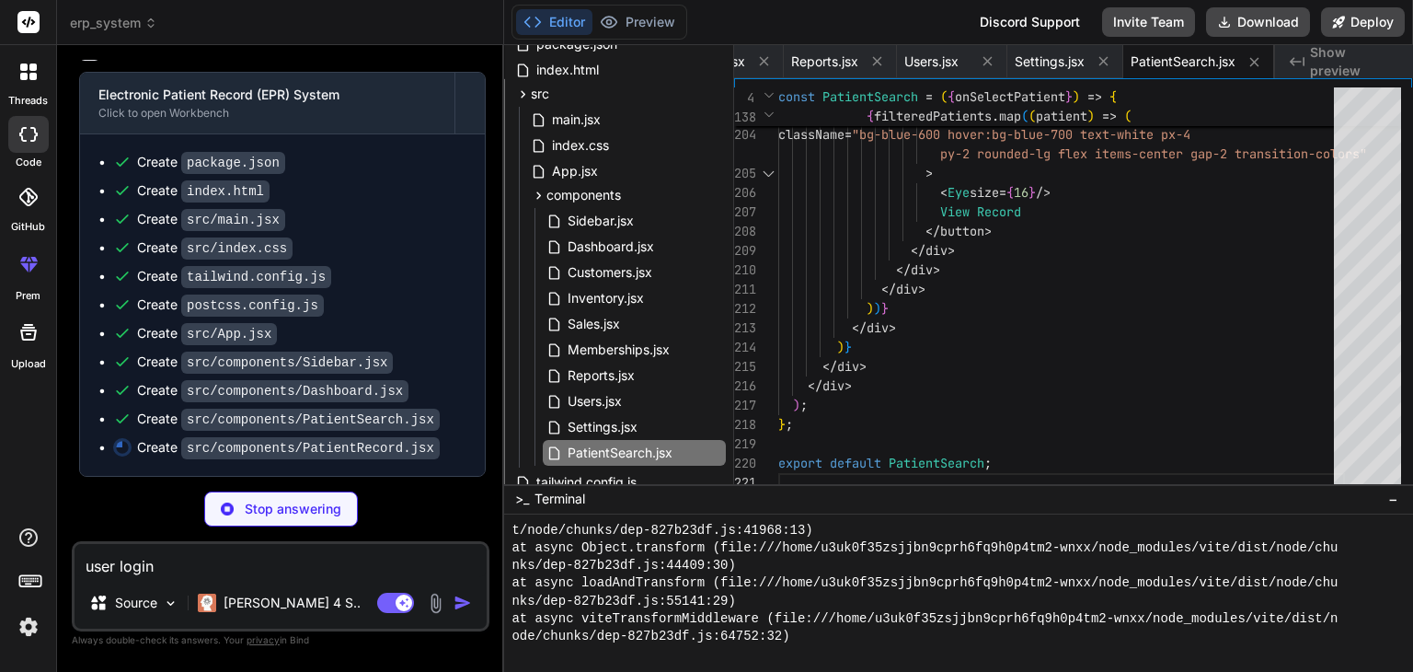
type textarea "user login t"
type textarea "x"
type textarea "user login to"
type textarea "x"
type textarea "user login to"
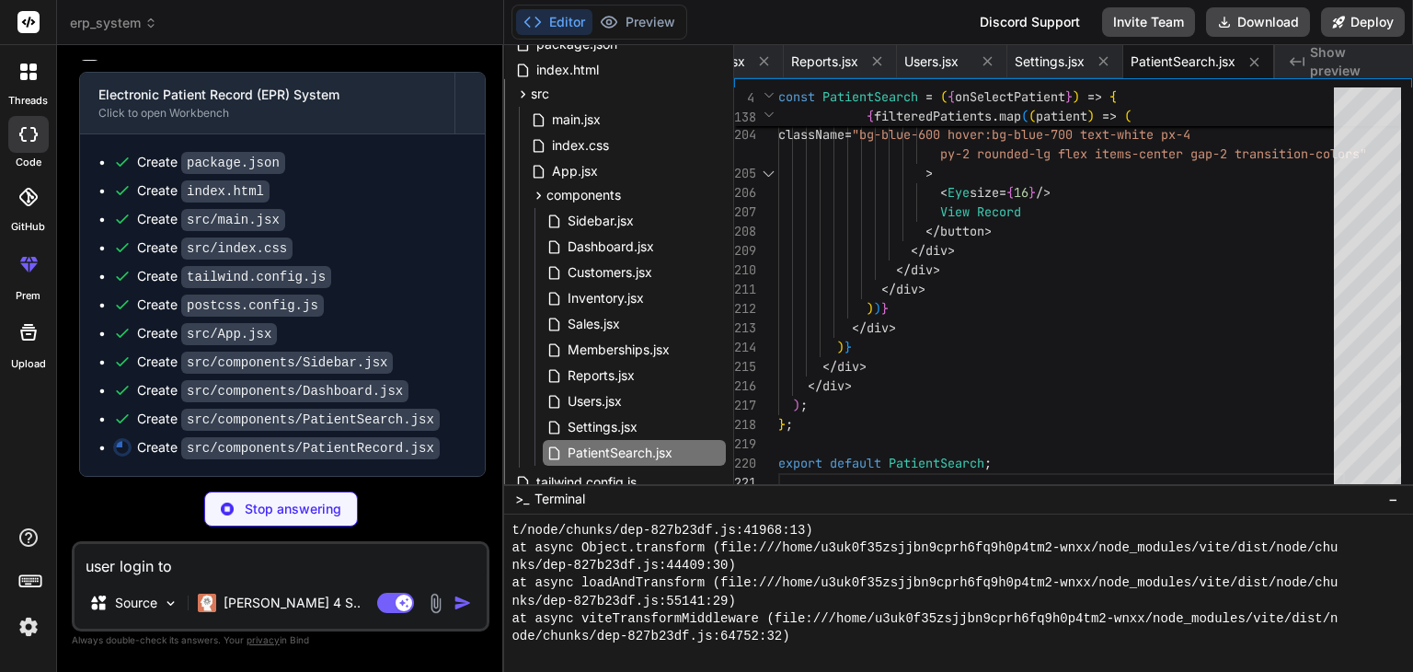
type textarea "x"
type textarea "user login to v"
type textarea "x"
type textarea "user login to vi"
type textarea "x"
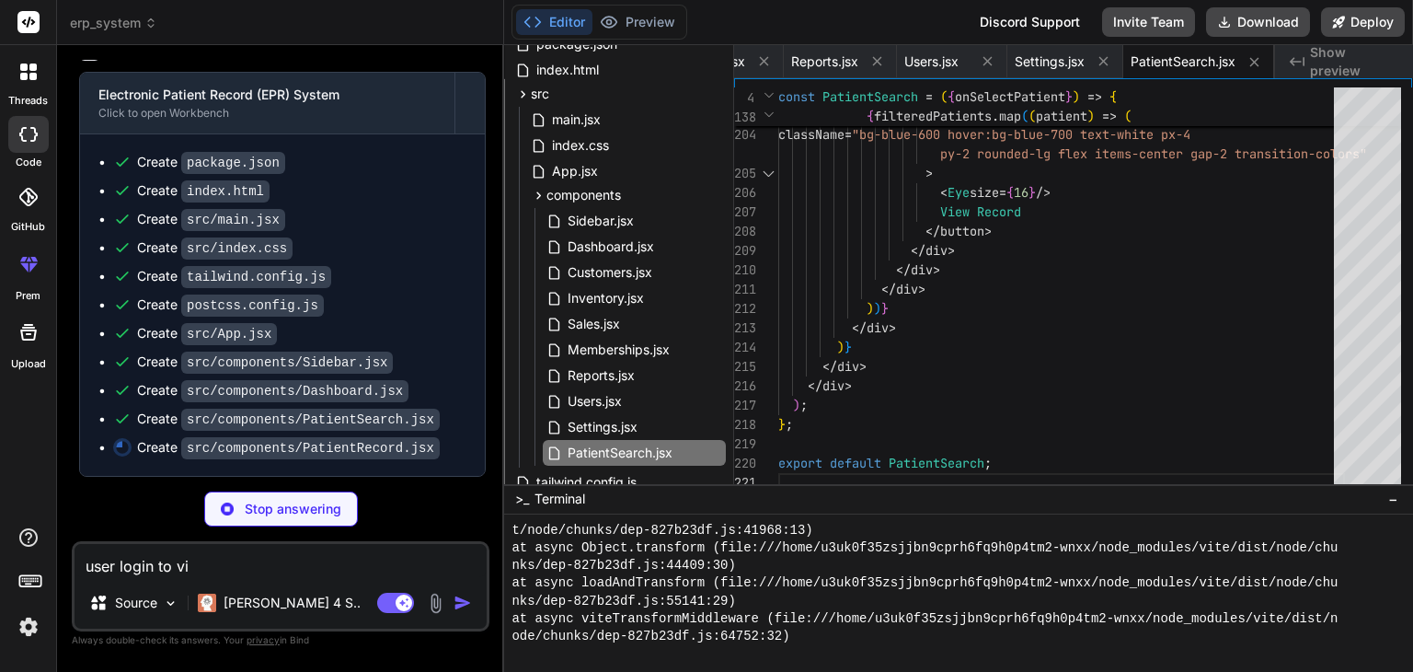
type textarea "user login to vie"
type textarea "x"
type textarea "user login to view"
type textarea "x"
type textarea "user login to view"
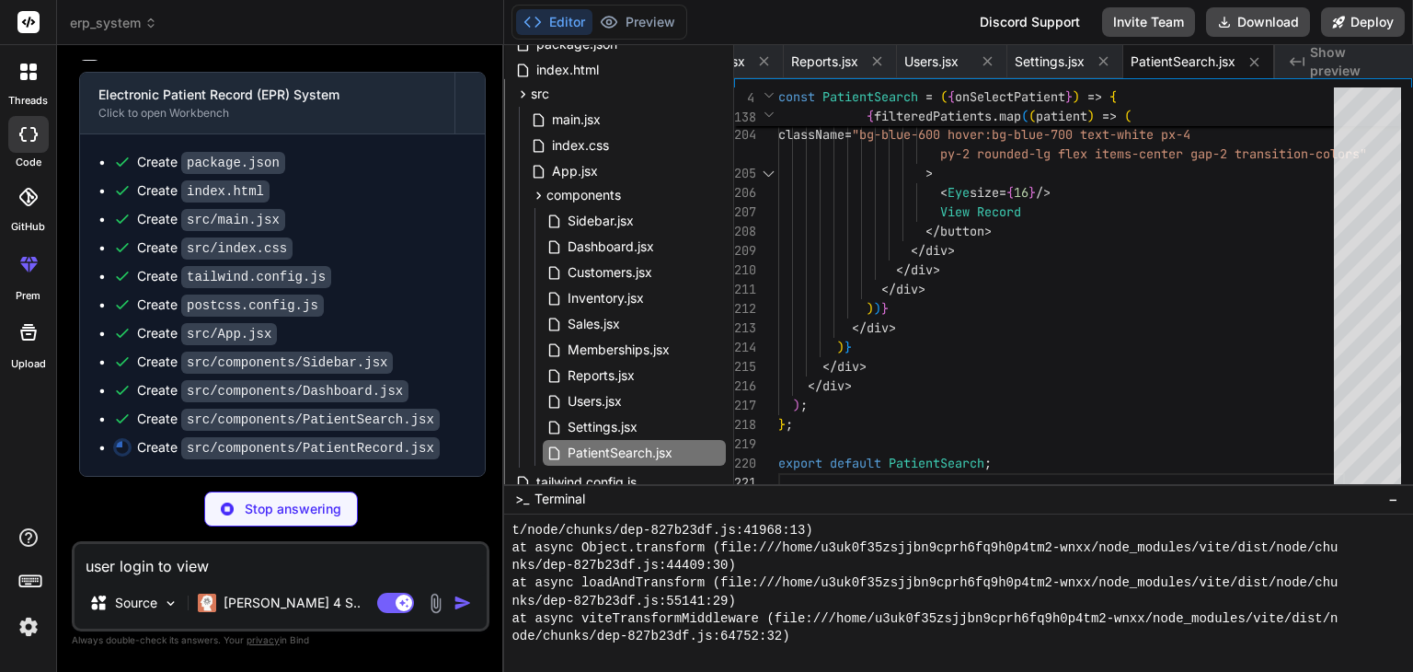
type textarea "x"
type textarea "user login to view m"
type textarea "x"
type textarea "user login to view me"
type textarea "x"
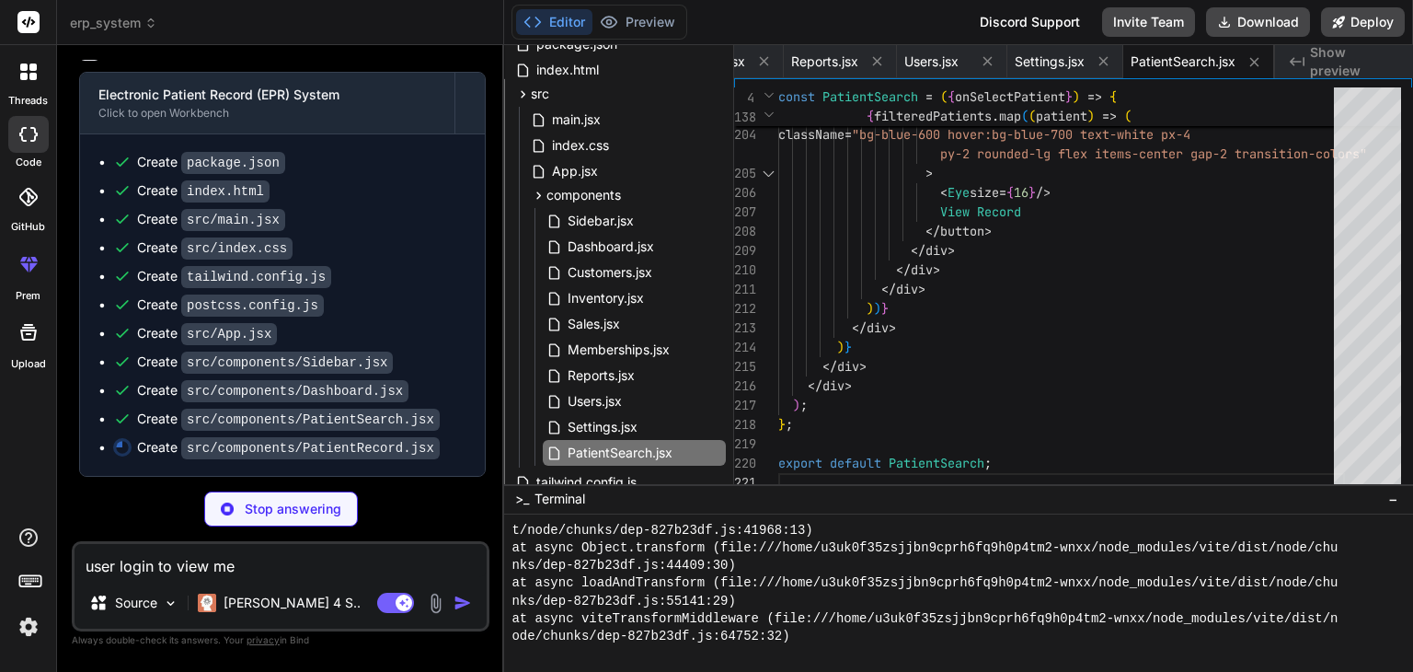
type textarea "user login to view men"
type textarea "x"
type textarea "user login to view me"
type textarea "x"
type textarea "user login to view mem"
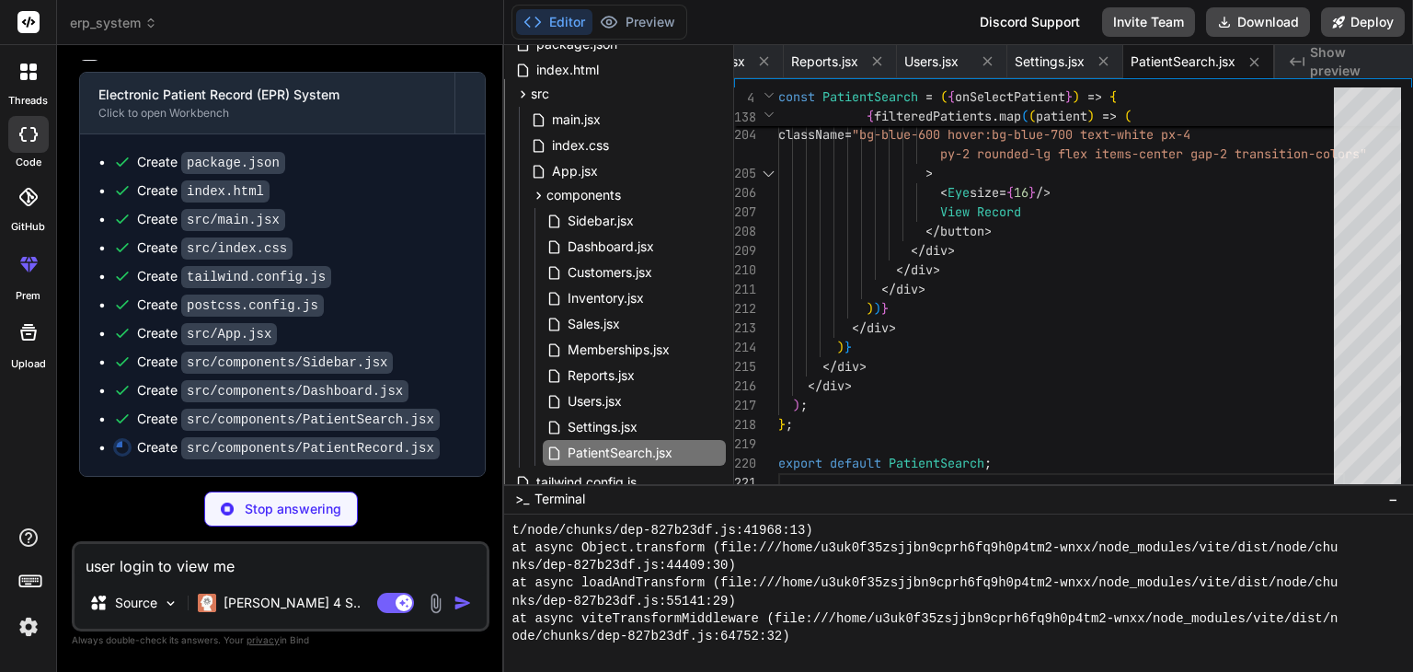
type textarea "x"
type textarea "user login to view memb"
type textarea "x"
type textarea "user login to view membe"
type textarea "x"
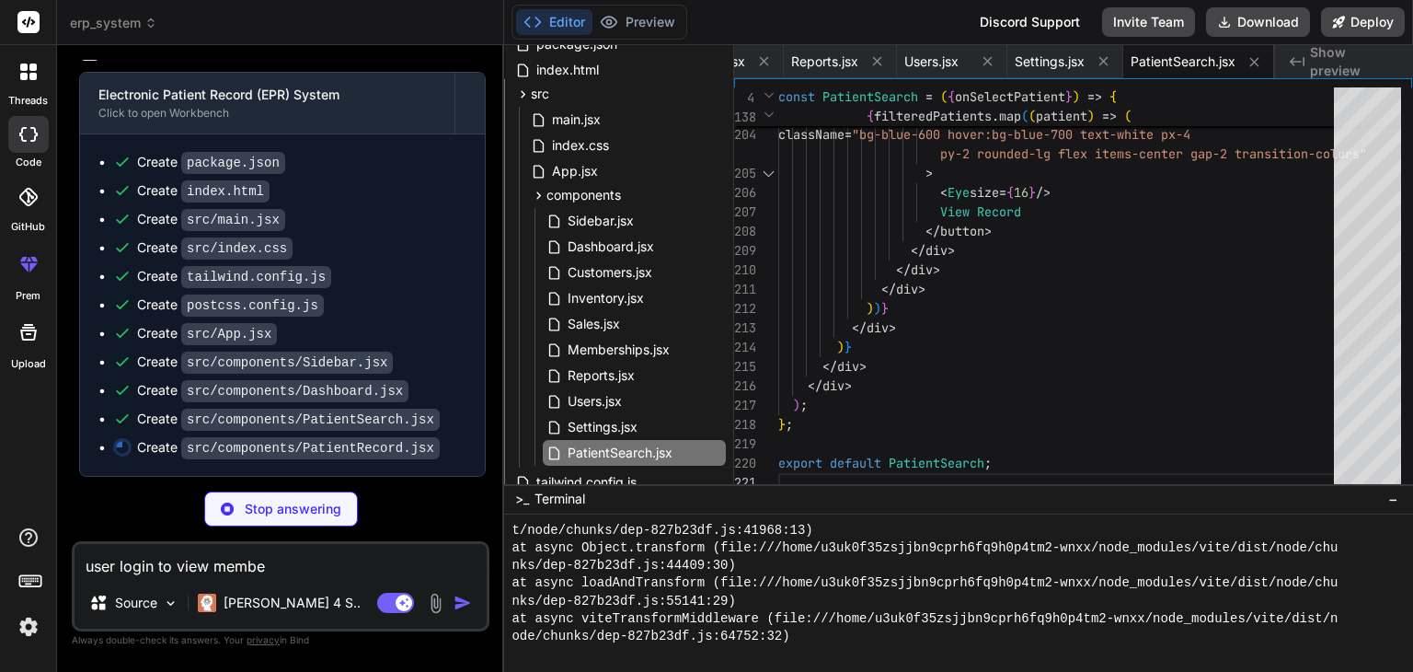
type textarea "user login to view member"
type textarea "x"
type textarea "user login to view members"
type textarea "x"
type textarea "user login to view membersh"
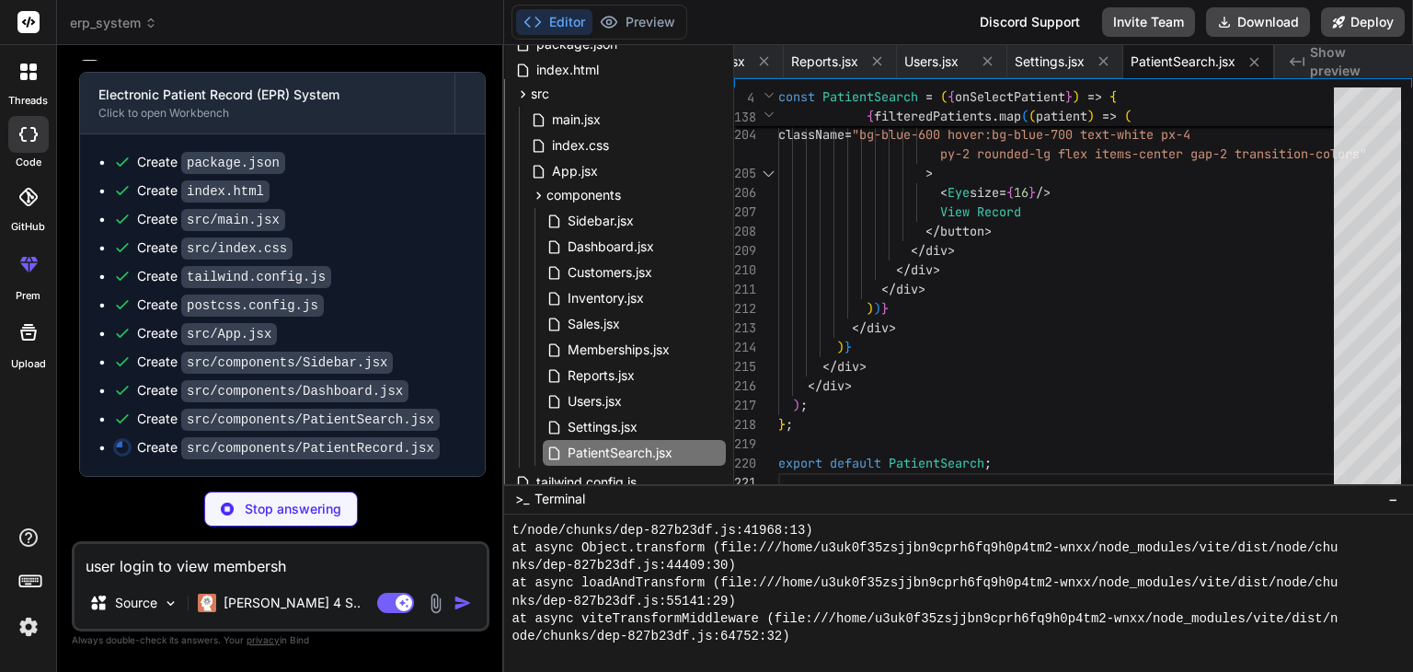
type textarea "x"
type textarea "user login to view membershi"
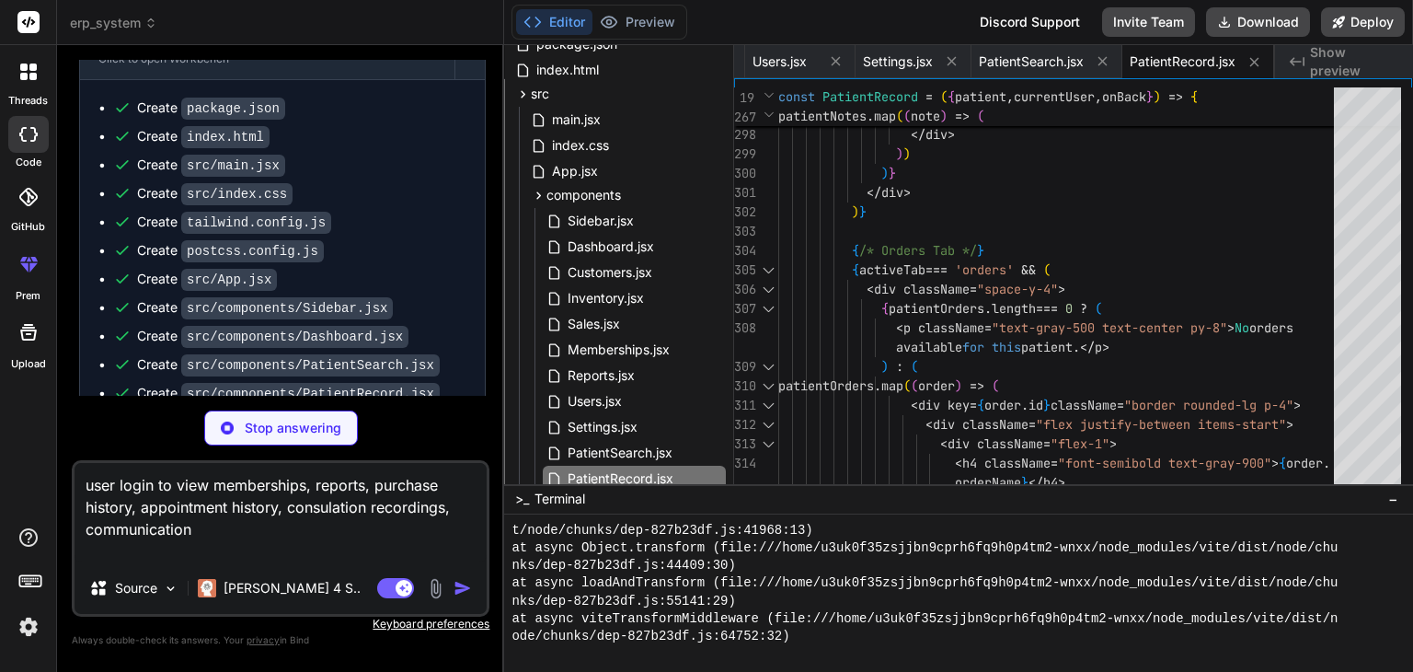
scroll to position [4362, 0]
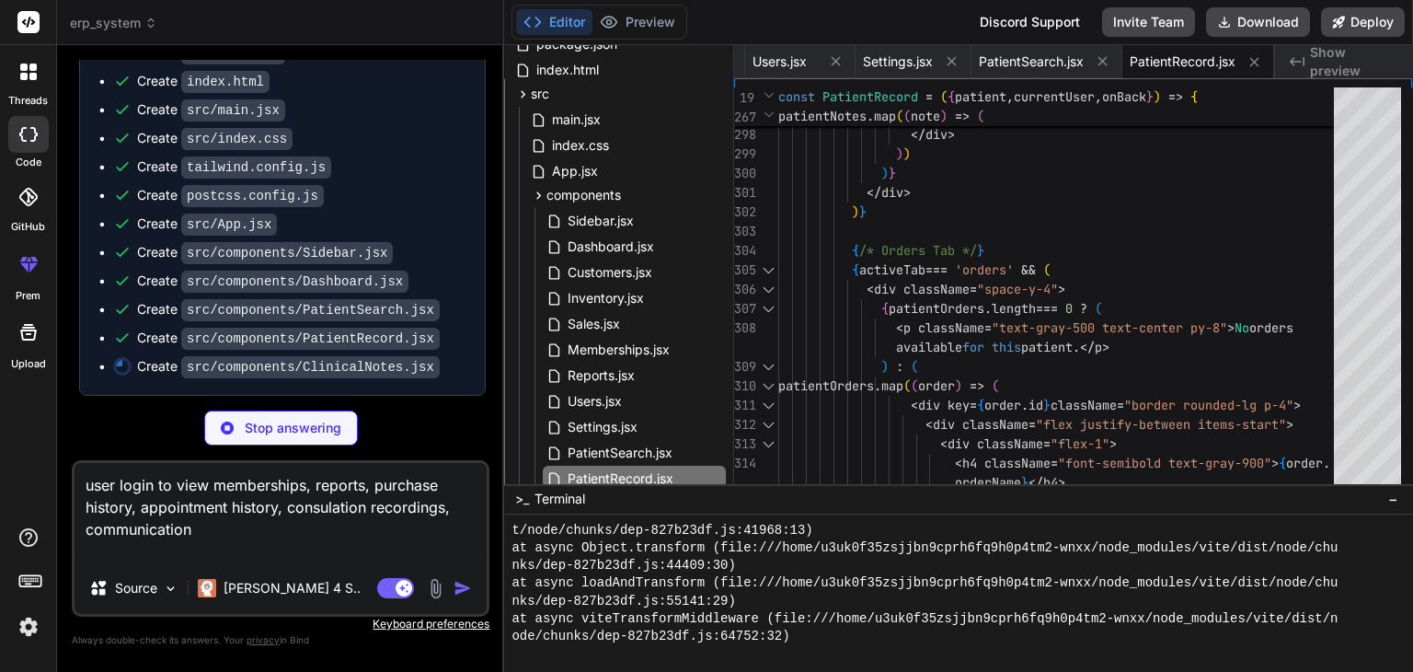
click at [358, 513] on textarea "user login to view memberships, reports, purchase history, appointment history,…" at bounding box center [281, 512] width 412 height 99
click at [342, 521] on textarea "user login to view memberships, reports, purchase history, appointment history,…" at bounding box center [281, 512] width 412 height 99
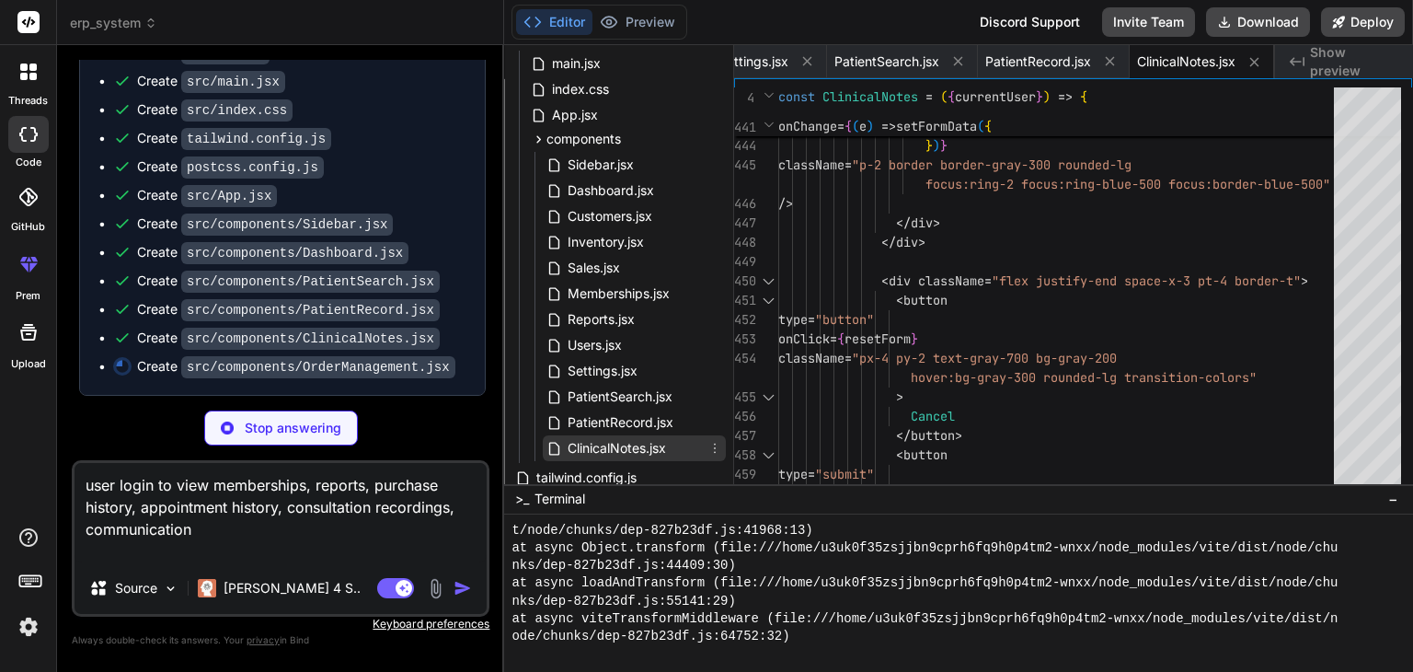
scroll to position [121, 0]
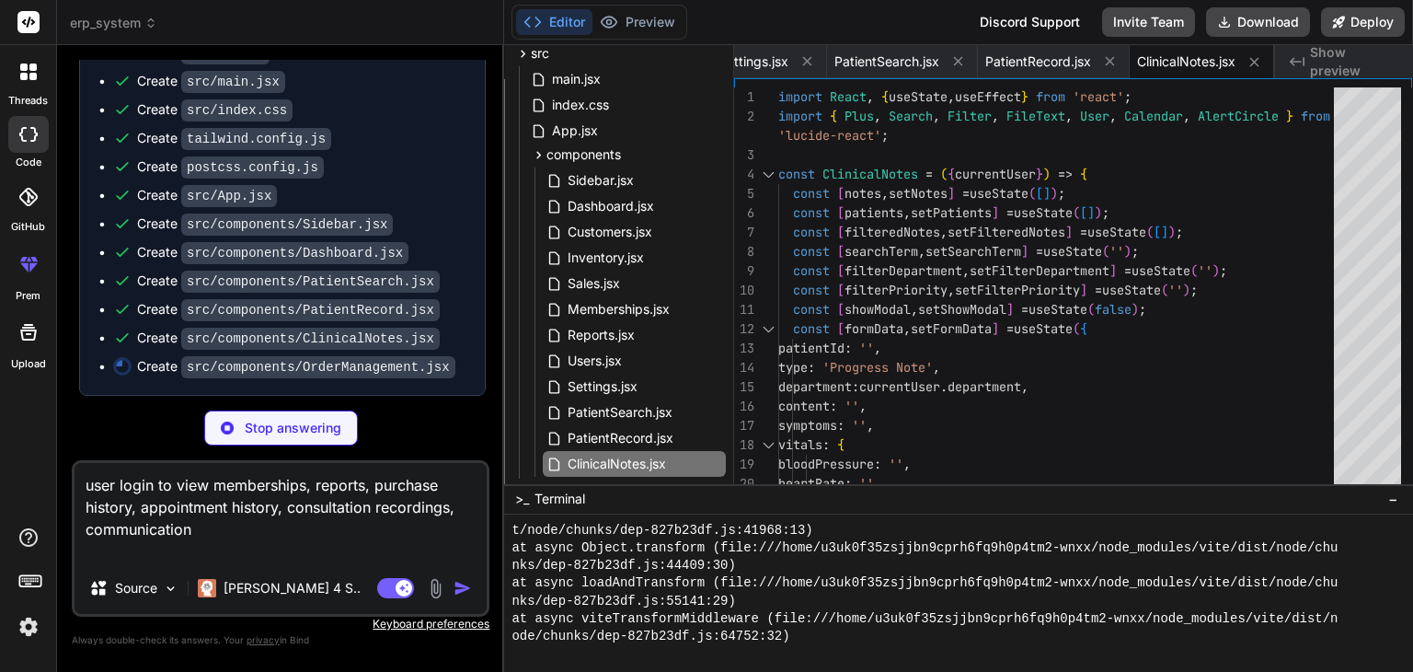
click at [26, 581] on icon at bounding box center [30, 580] width 26 height 26
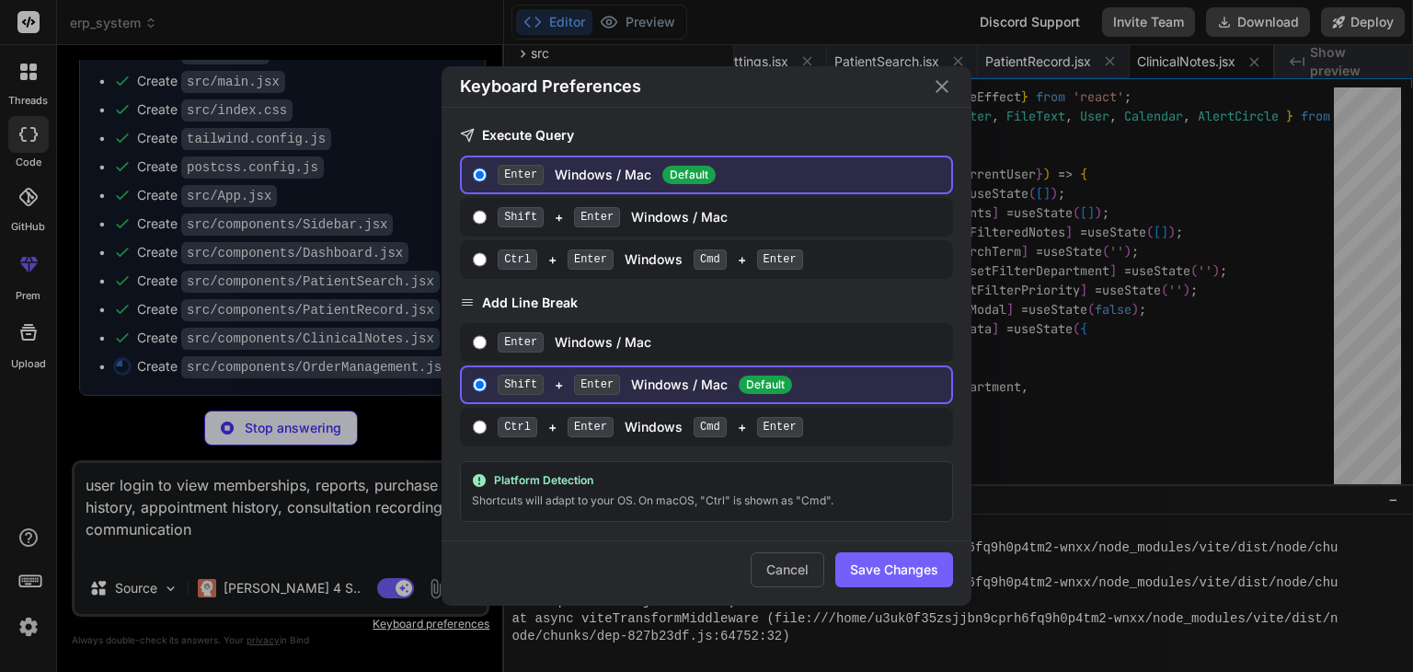
scroll to position [0, 2058]
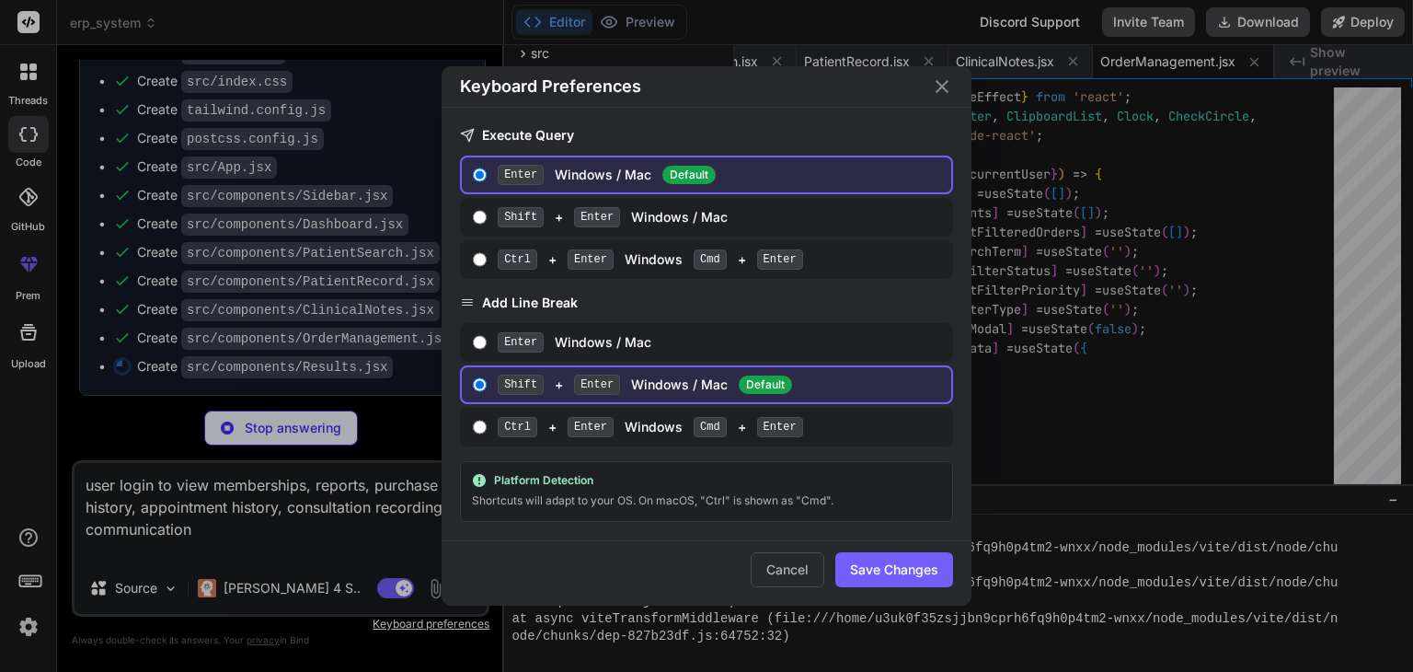
click at [26, 581] on div "Keyboard Preferences Execute Query Enter Windows / Mac Default Shift + Enter Wi…" at bounding box center [706, 336] width 1413 height 672
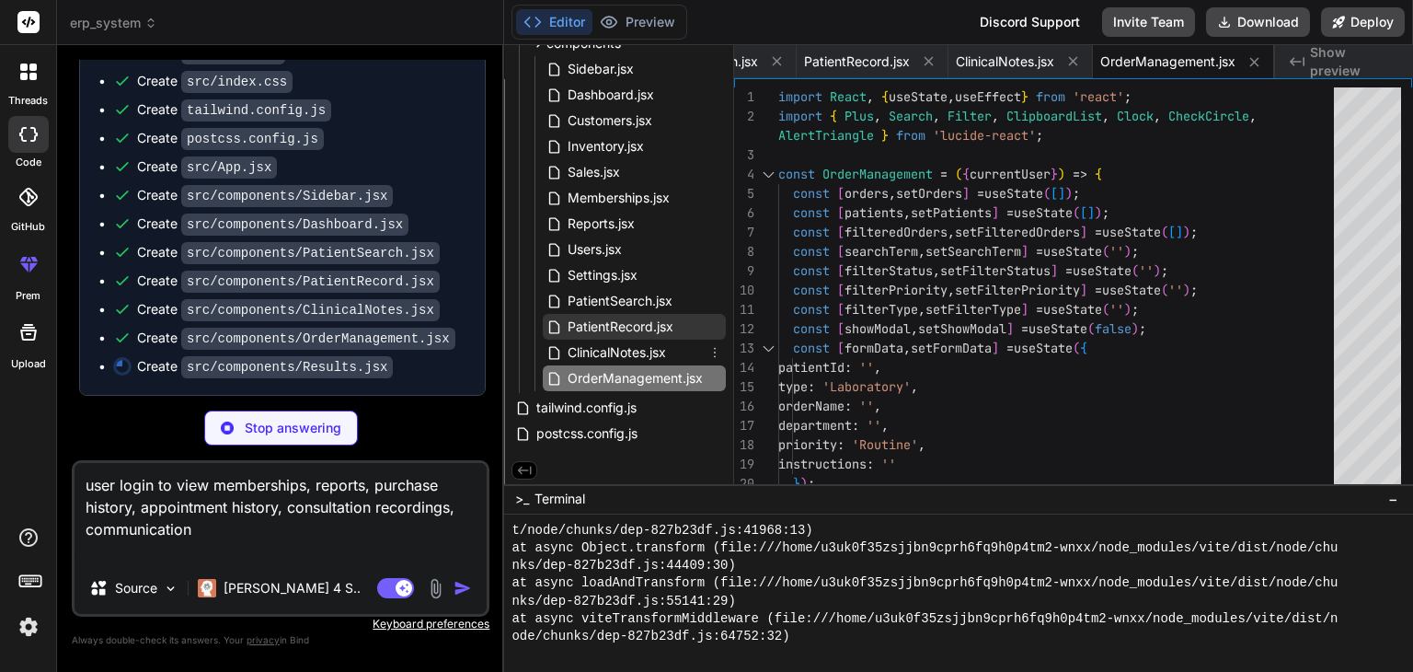
scroll to position [235, 0]
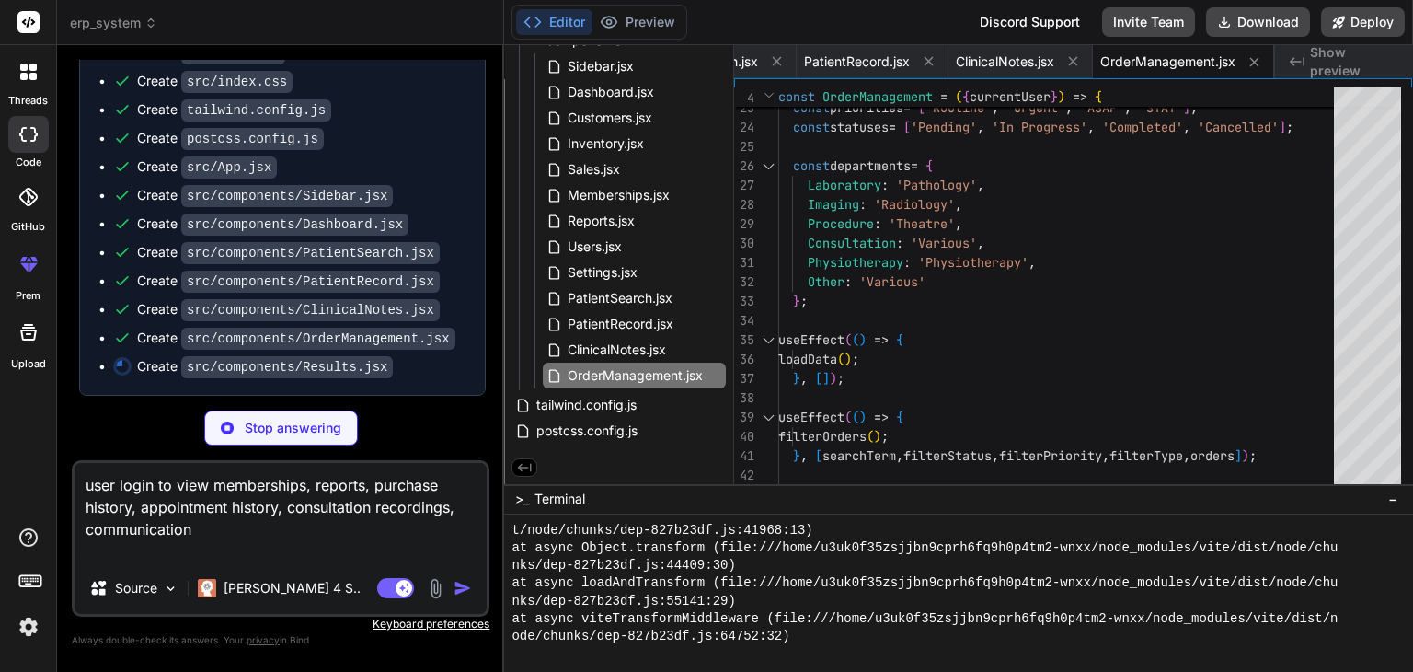
click at [347, 531] on textarea "user login to view memberships, reports, purchase history, appointment history,…" at bounding box center [281, 512] width 412 height 99
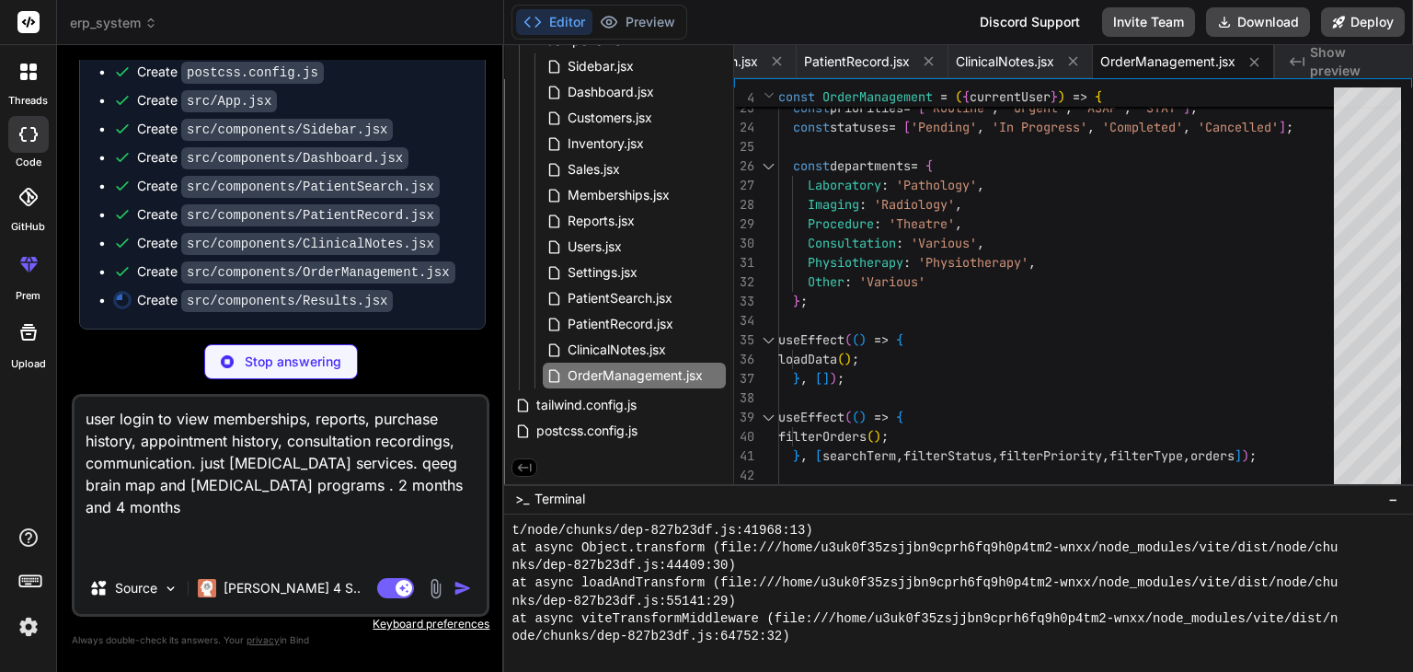
scroll to position [4485, 0]
click at [623, 18] on button "Preview" at bounding box center [637, 22] width 90 height 26
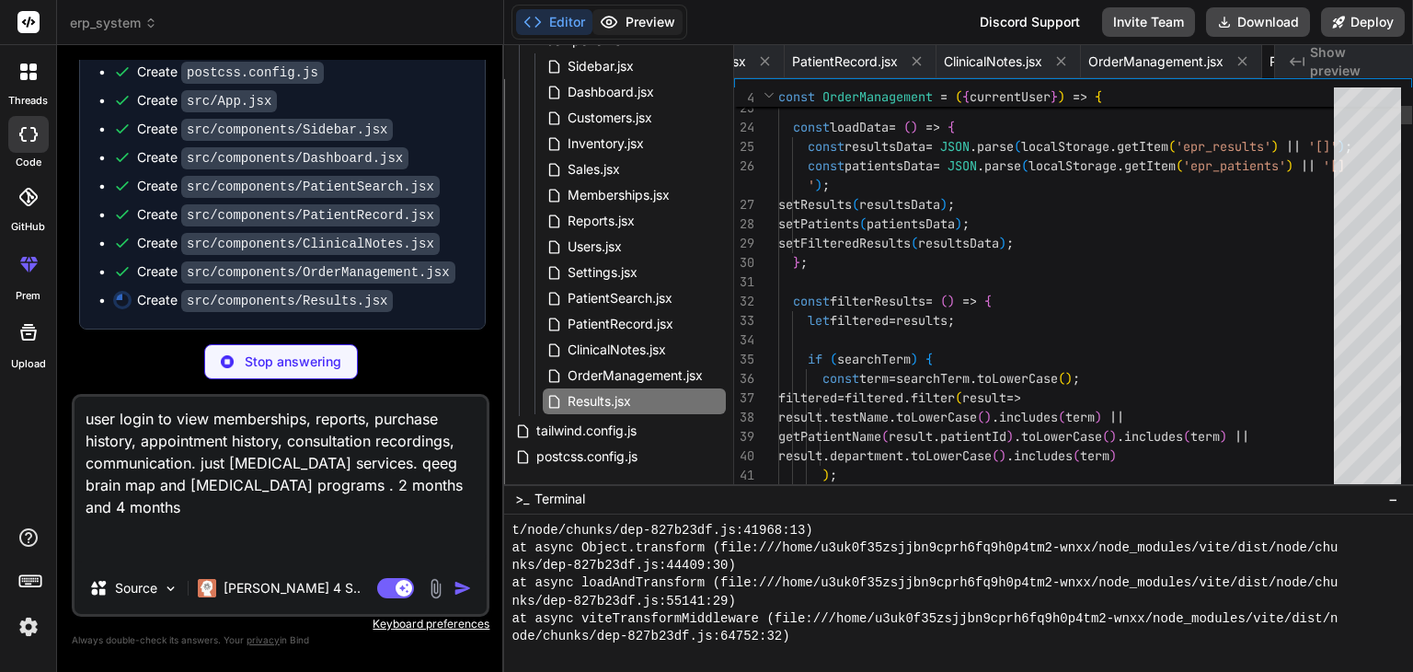
scroll to position [0, 2168]
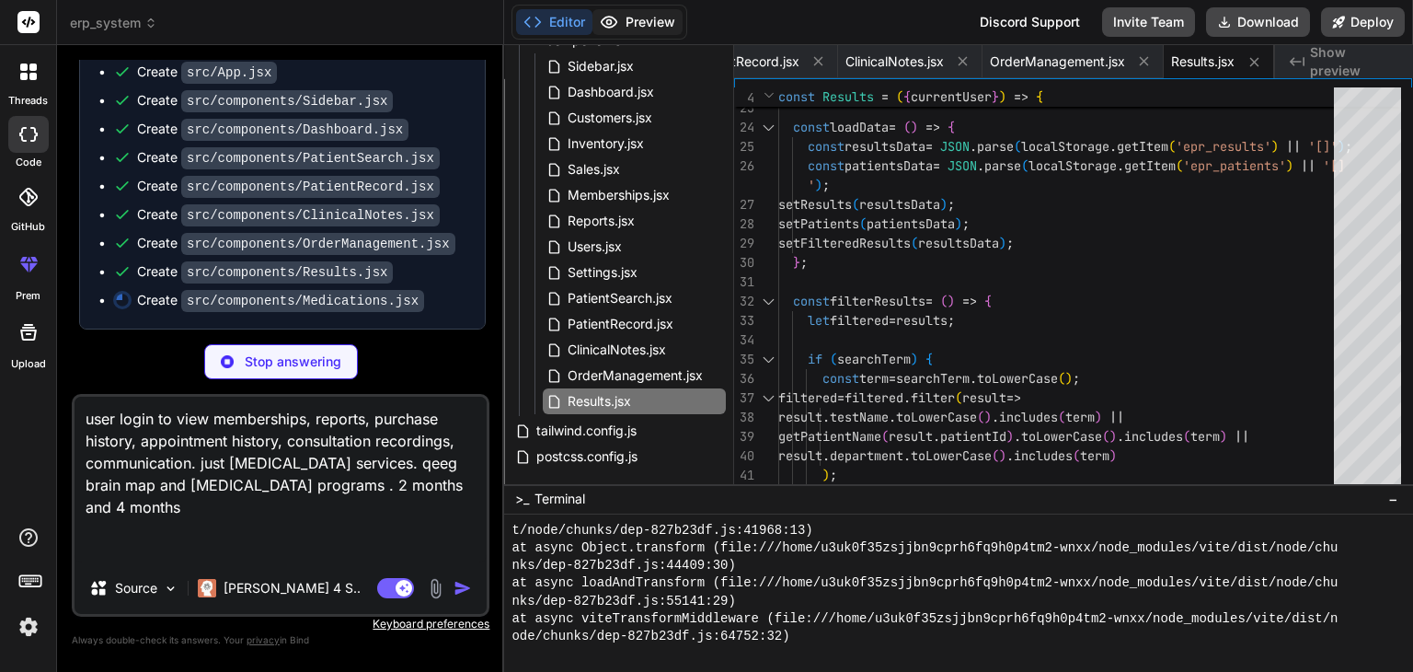
click at [623, 18] on button "Preview" at bounding box center [637, 22] width 90 height 26
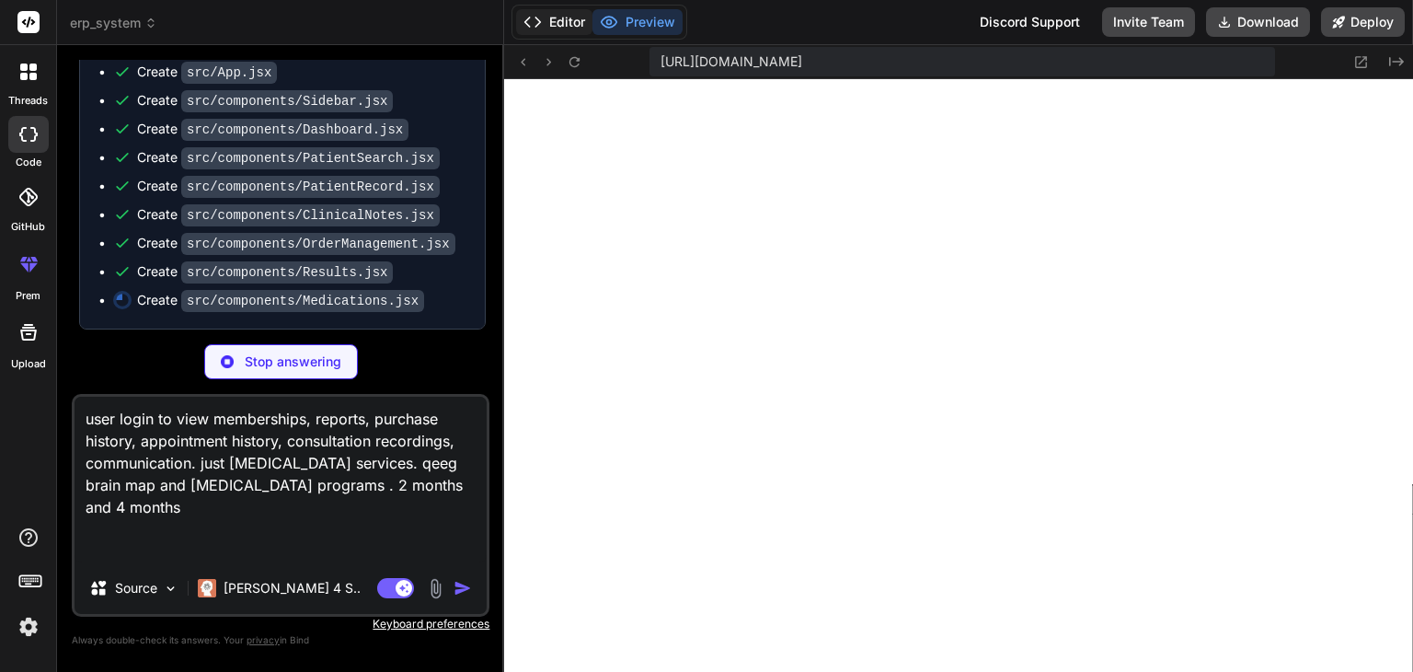
click at [557, 19] on button "Editor" at bounding box center [554, 22] width 76 height 26
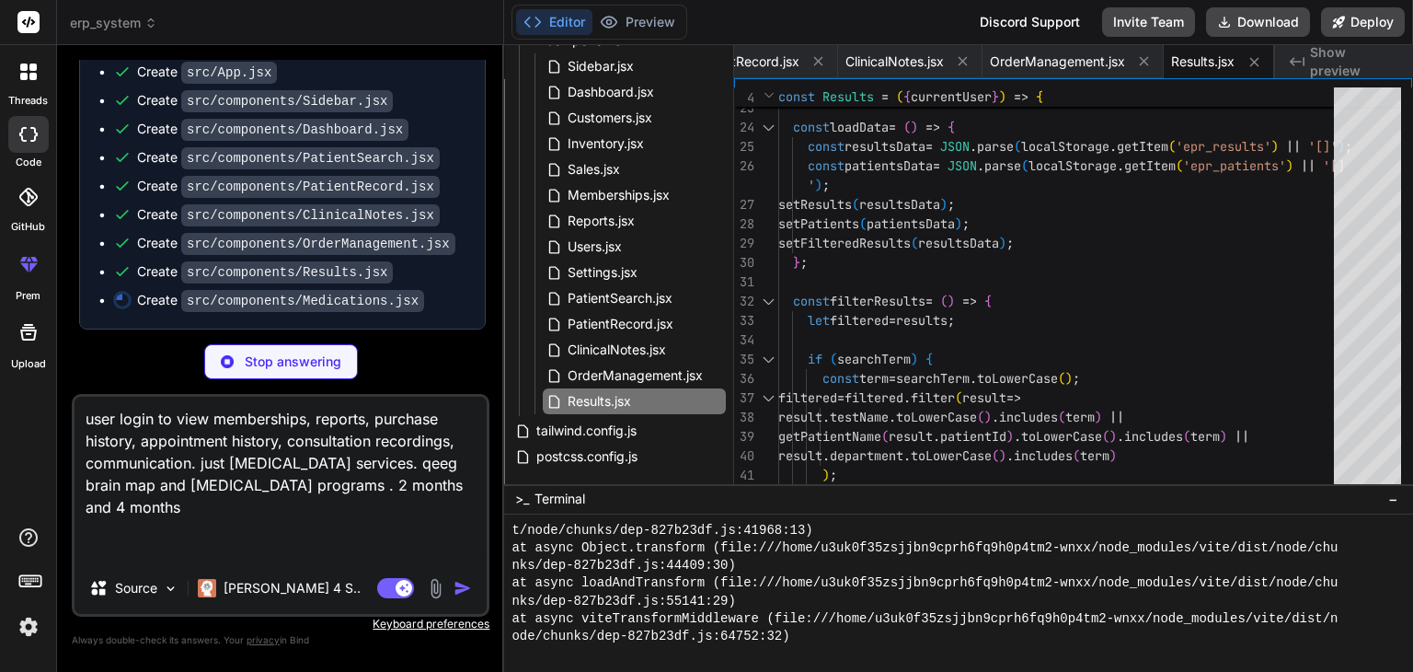
scroll to position [4513, 0]
click at [299, 533] on textarea "user login to view memberships, reports, purchase history, appointment history,…" at bounding box center [281, 479] width 412 height 166
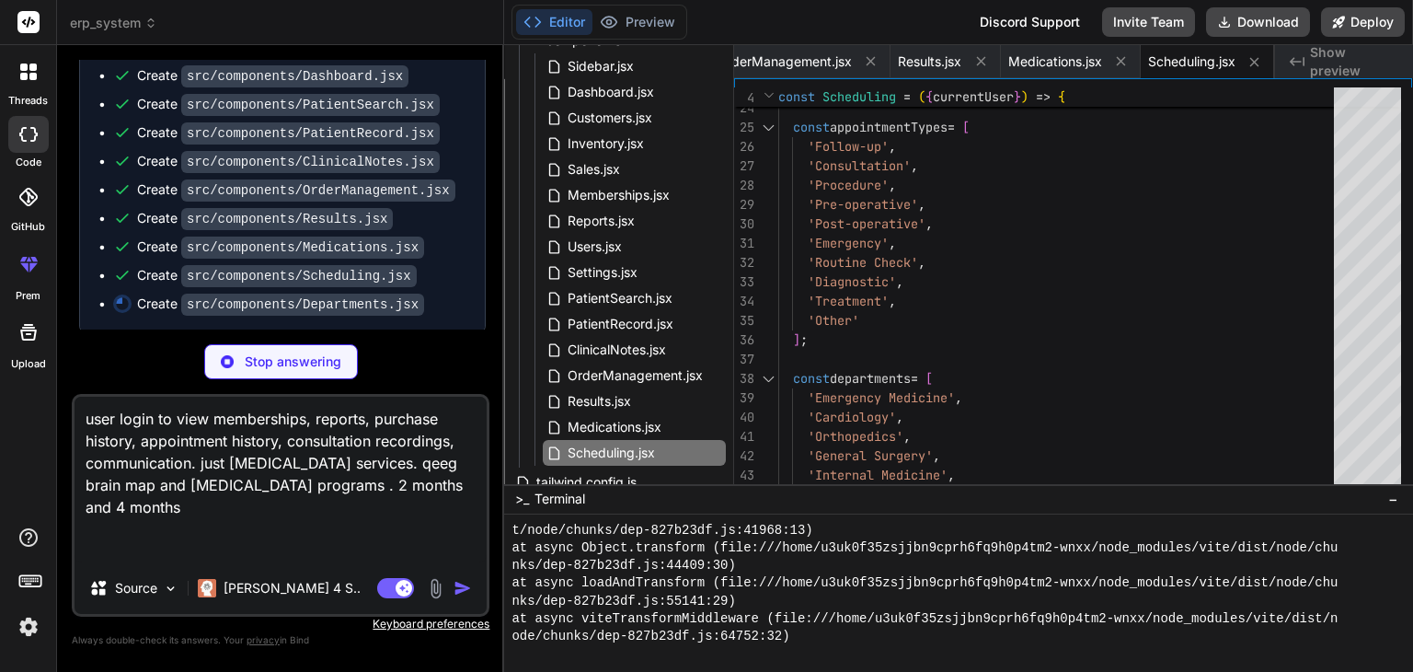
scroll to position [4570, 0]
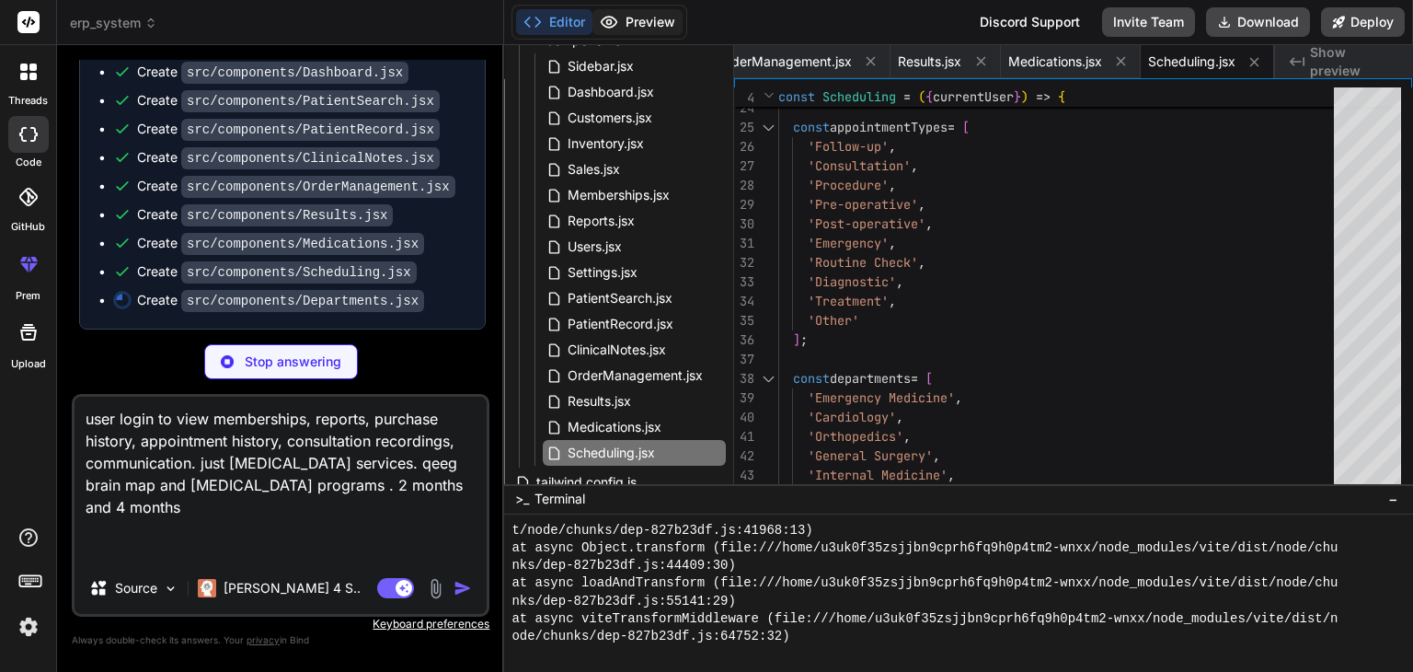
click at [666, 28] on button "Preview" at bounding box center [637, 22] width 90 height 26
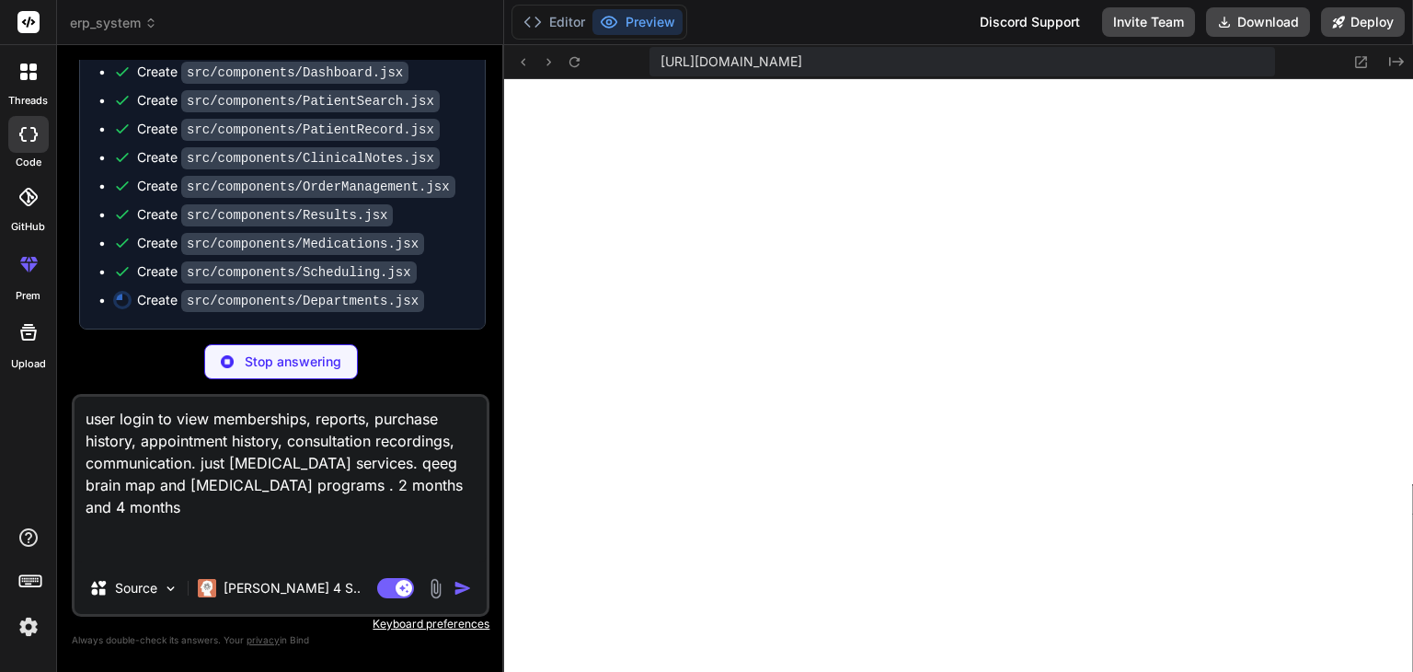
click at [250, 516] on textarea "user login to view memberships, reports, purchase history, appointment history,…" at bounding box center [281, 479] width 412 height 166
click at [260, 376] on div "Stop answering" at bounding box center [281, 361] width 154 height 35
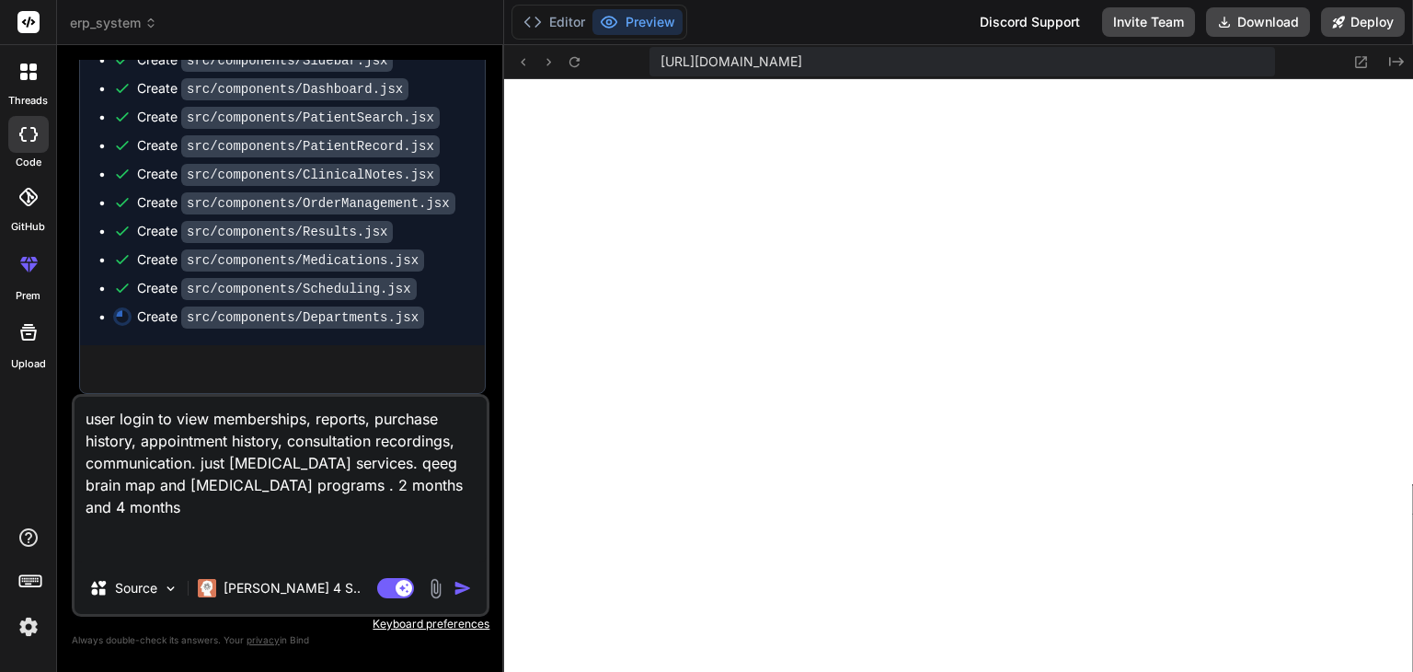
scroll to position [4554, 0]
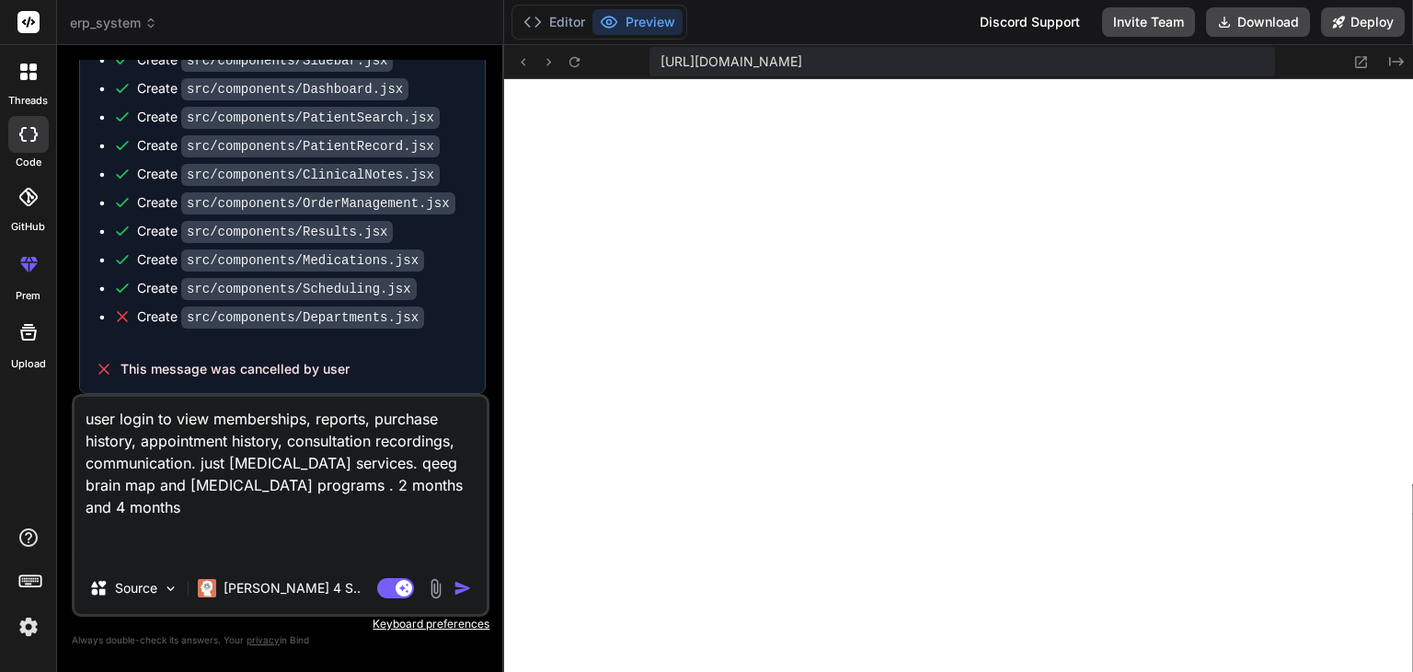
click at [342, 540] on textarea "user login to view memberships, reports, purchase history, appointment history,…" at bounding box center [281, 479] width 412 height 166
click at [321, 520] on textarea "user login to view memberships, reports, purchase history, appointment history,…" at bounding box center [281, 479] width 412 height 166
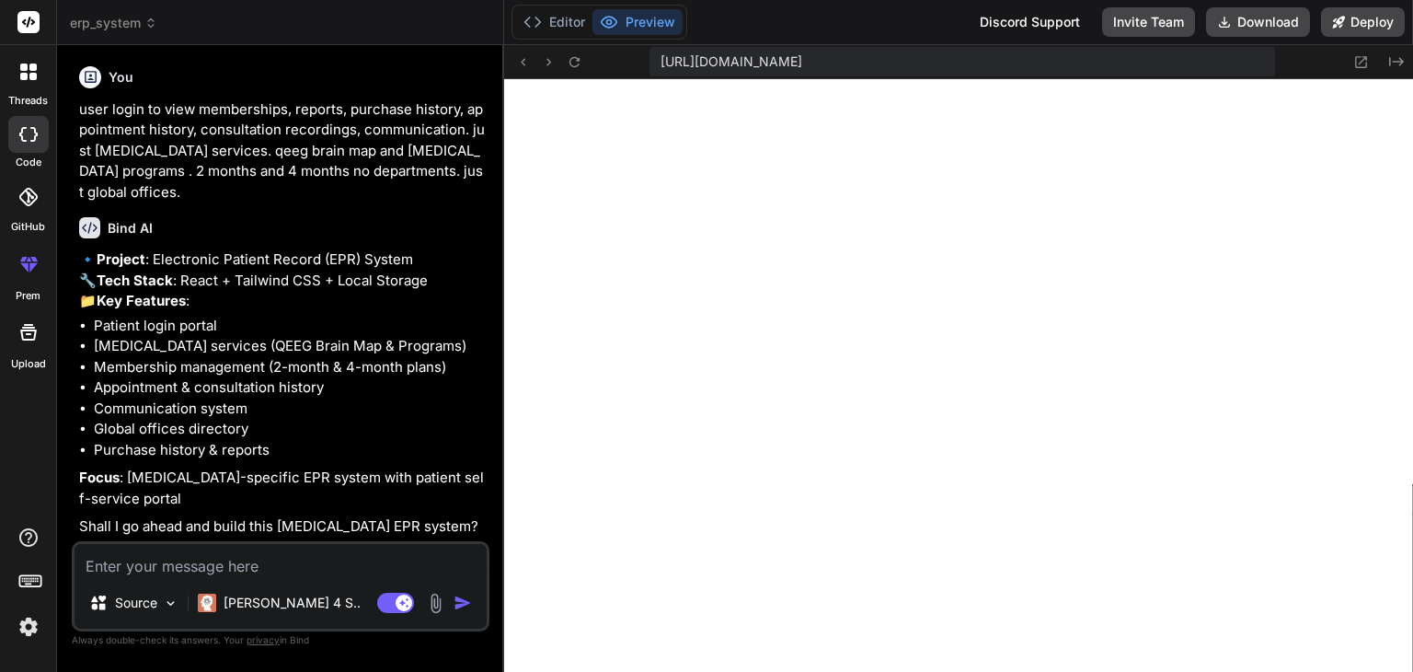
scroll to position [4931, 0]
click at [273, 567] on textarea at bounding box center [281, 560] width 412 height 33
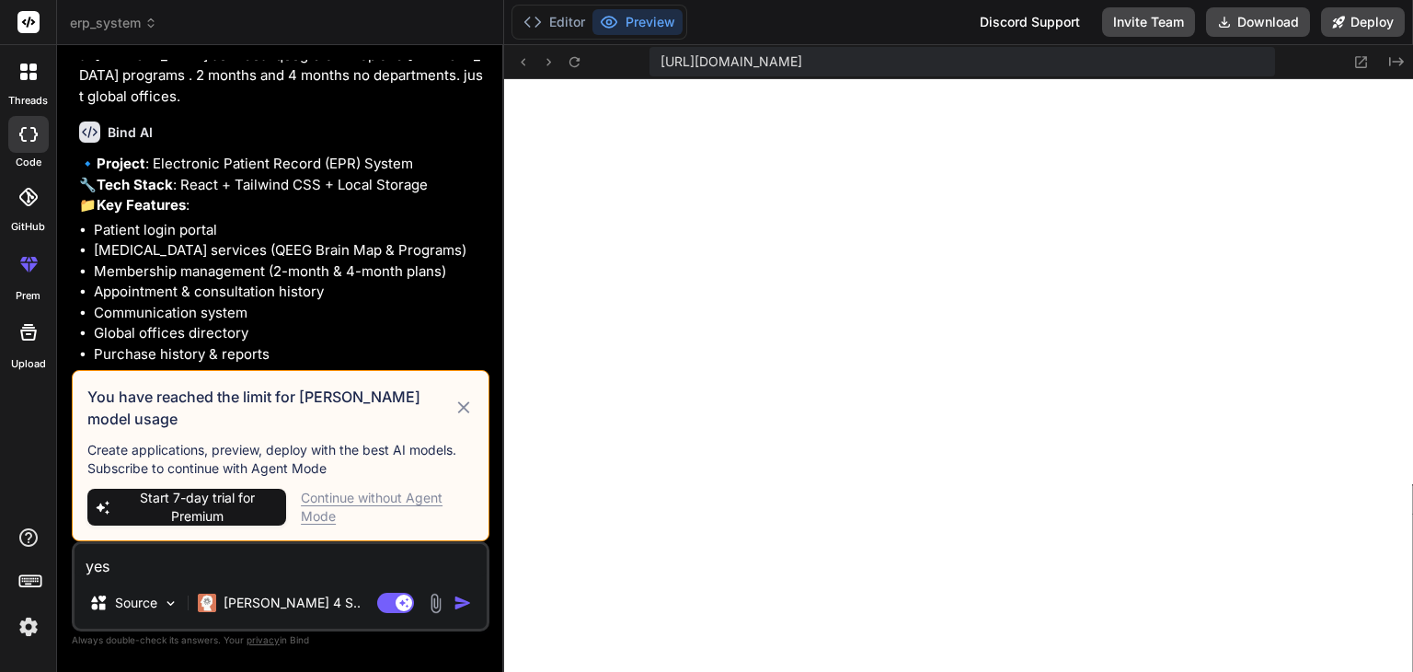
click at [460, 599] on img "button" at bounding box center [463, 602] width 18 height 18
click at [401, 500] on div "Continue without Agent Mode" at bounding box center [387, 506] width 173 height 37
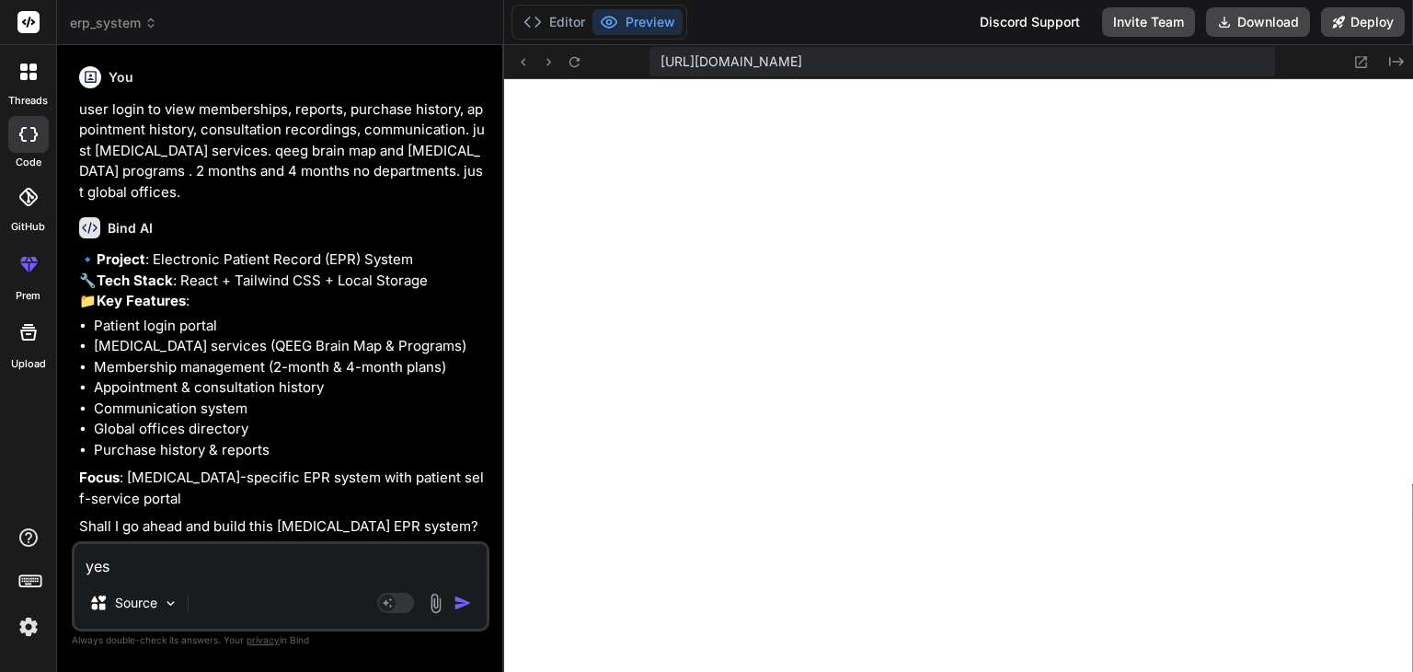
click at [463, 594] on img "button" at bounding box center [463, 602] width 18 height 18
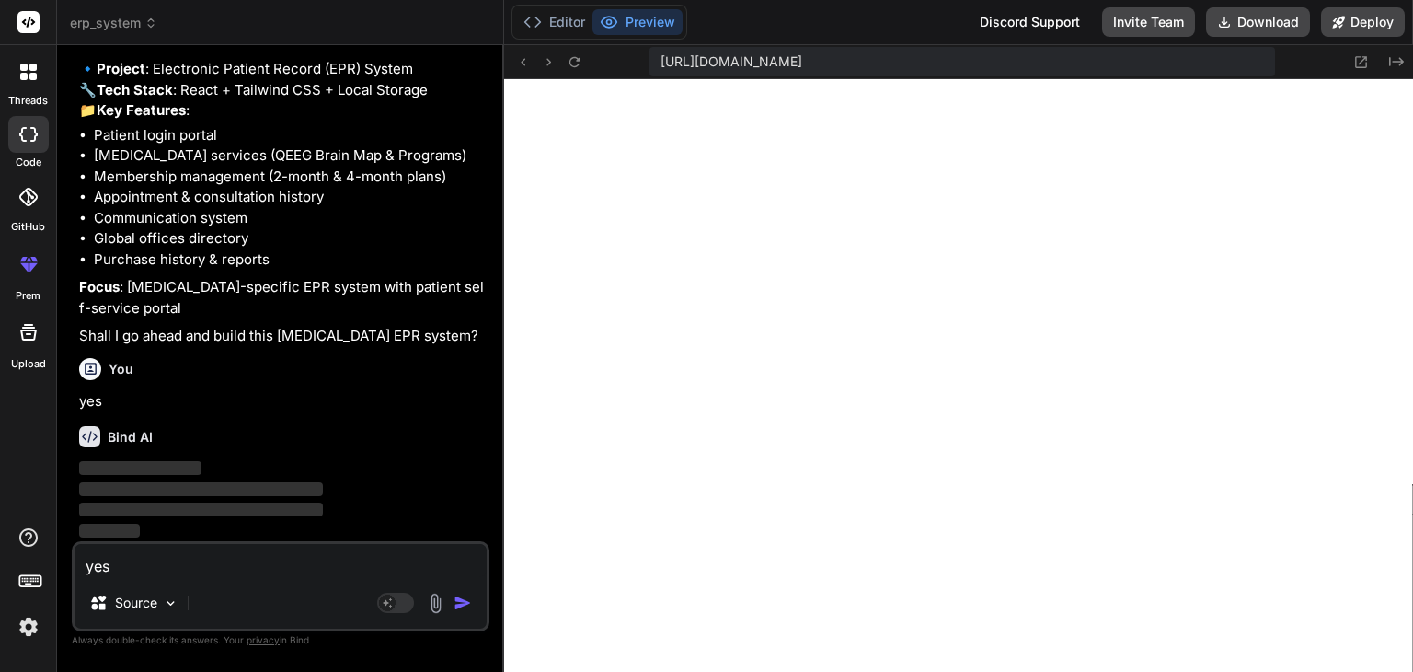
scroll to position [5121, 0]
click at [561, 24] on button "Editor" at bounding box center [554, 22] width 76 height 26
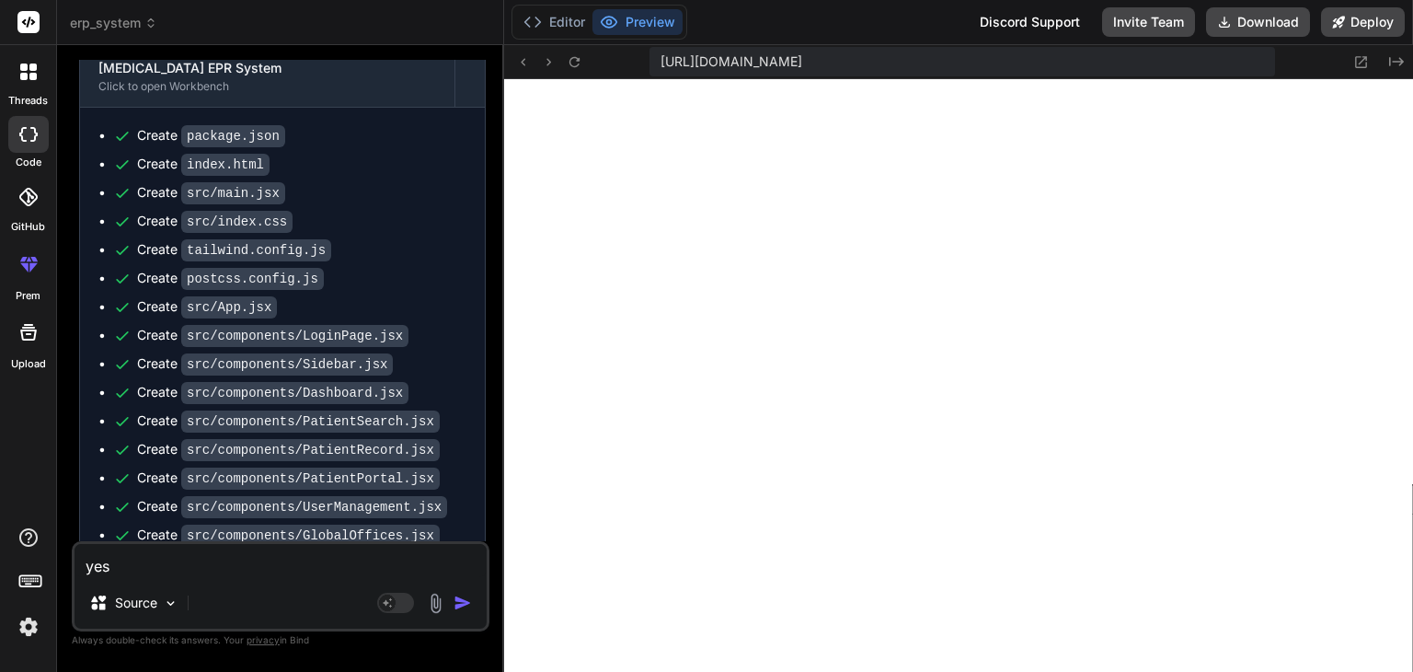
scroll to position [6529, 0]
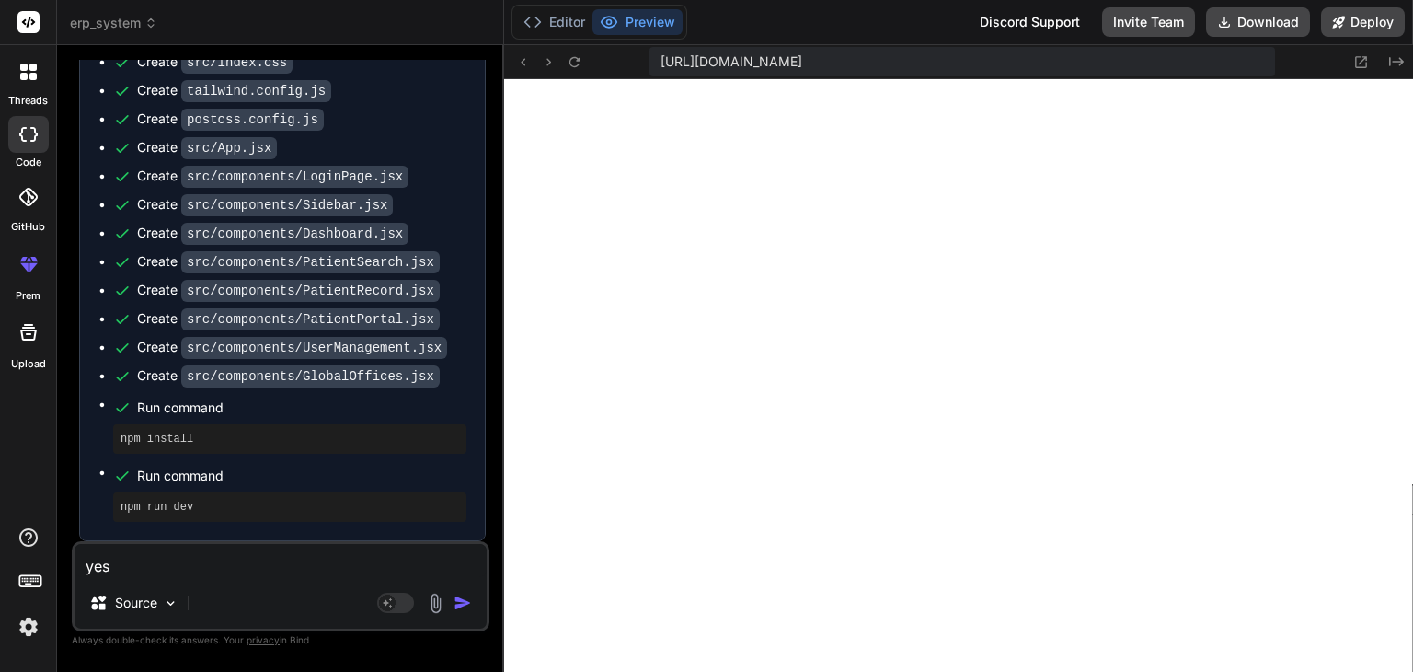
click at [633, 19] on button "Preview" at bounding box center [637, 22] width 90 height 26
click at [552, 23] on button "Editor" at bounding box center [554, 22] width 76 height 26
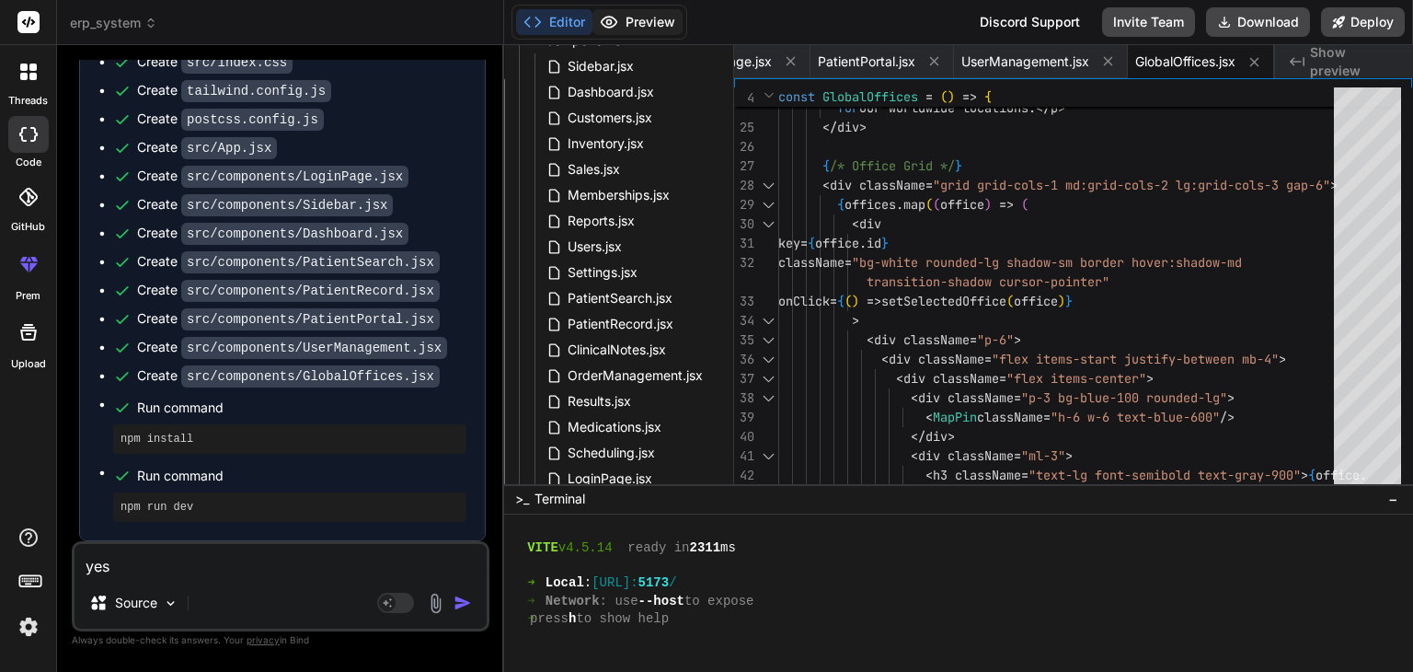
click at [635, 29] on button "Preview" at bounding box center [637, 22] width 90 height 26
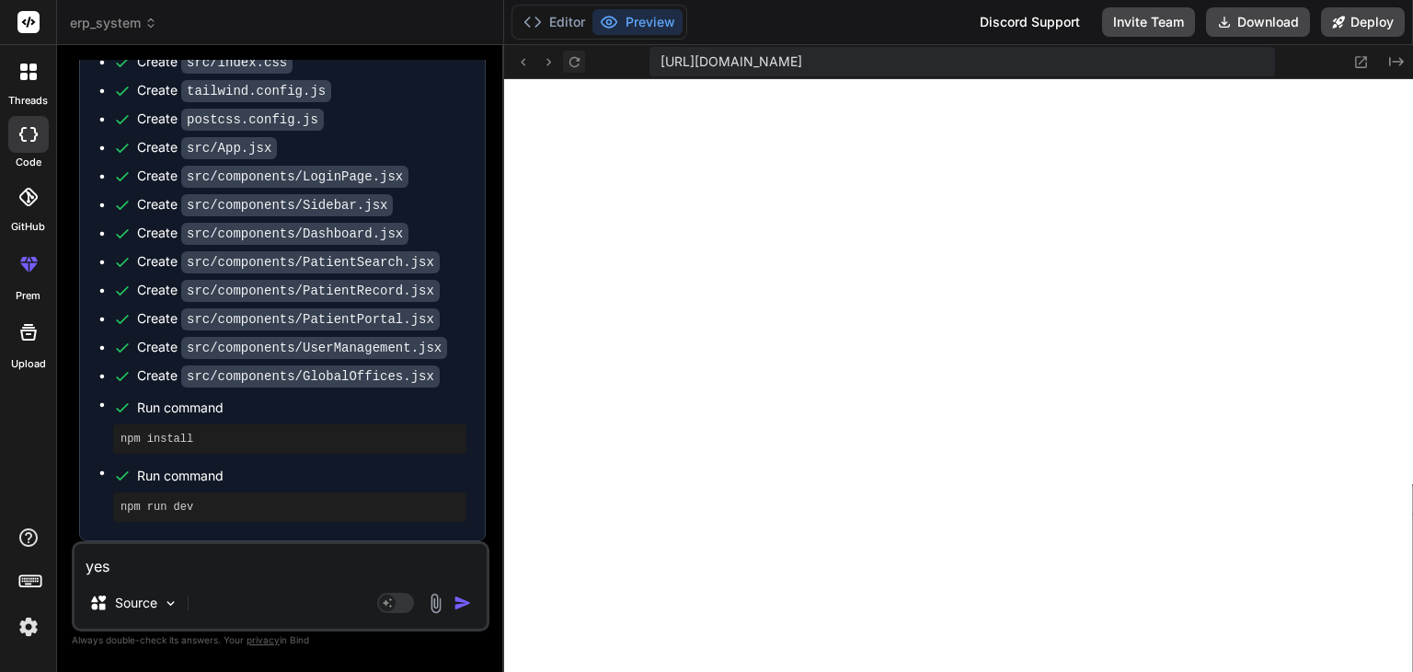
click at [570, 52] on button at bounding box center [574, 62] width 22 height 22
click at [571, 58] on icon at bounding box center [574, 61] width 10 height 10
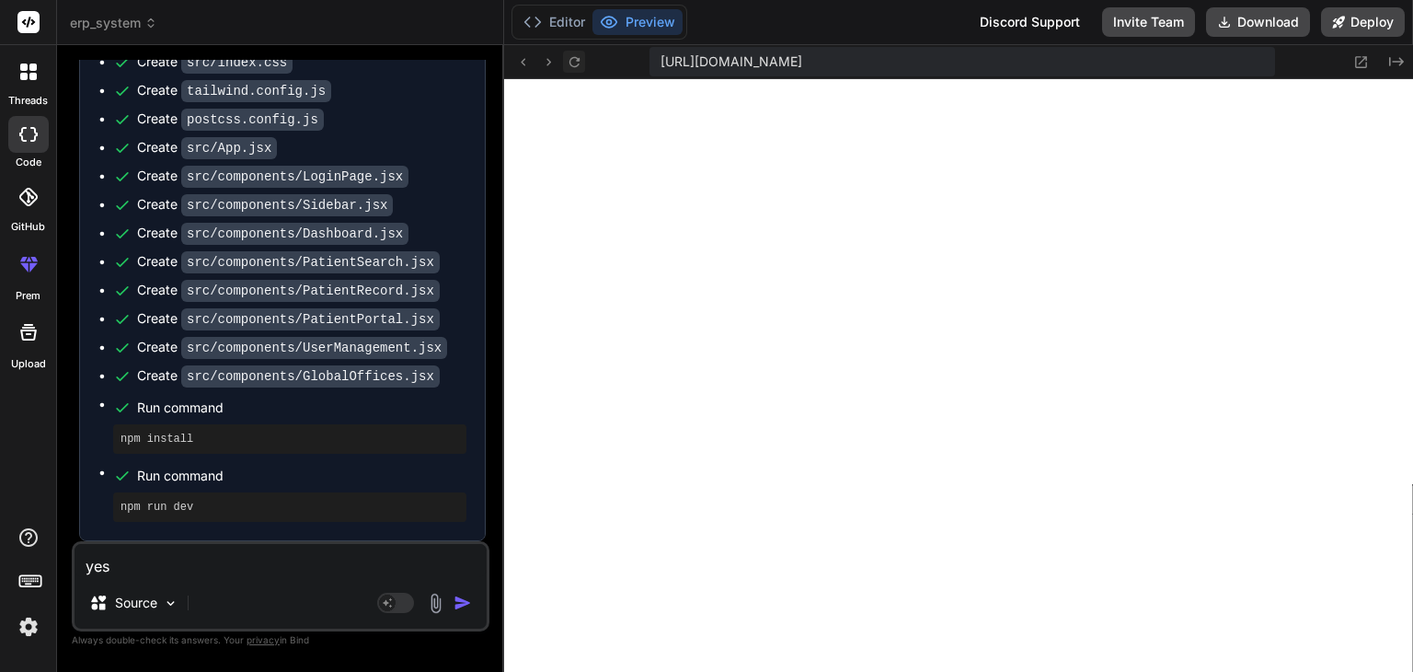
click at [571, 58] on icon at bounding box center [574, 61] width 10 height 10
click at [562, 26] on button "Editor" at bounding box center [554, 22] width 76 height 26
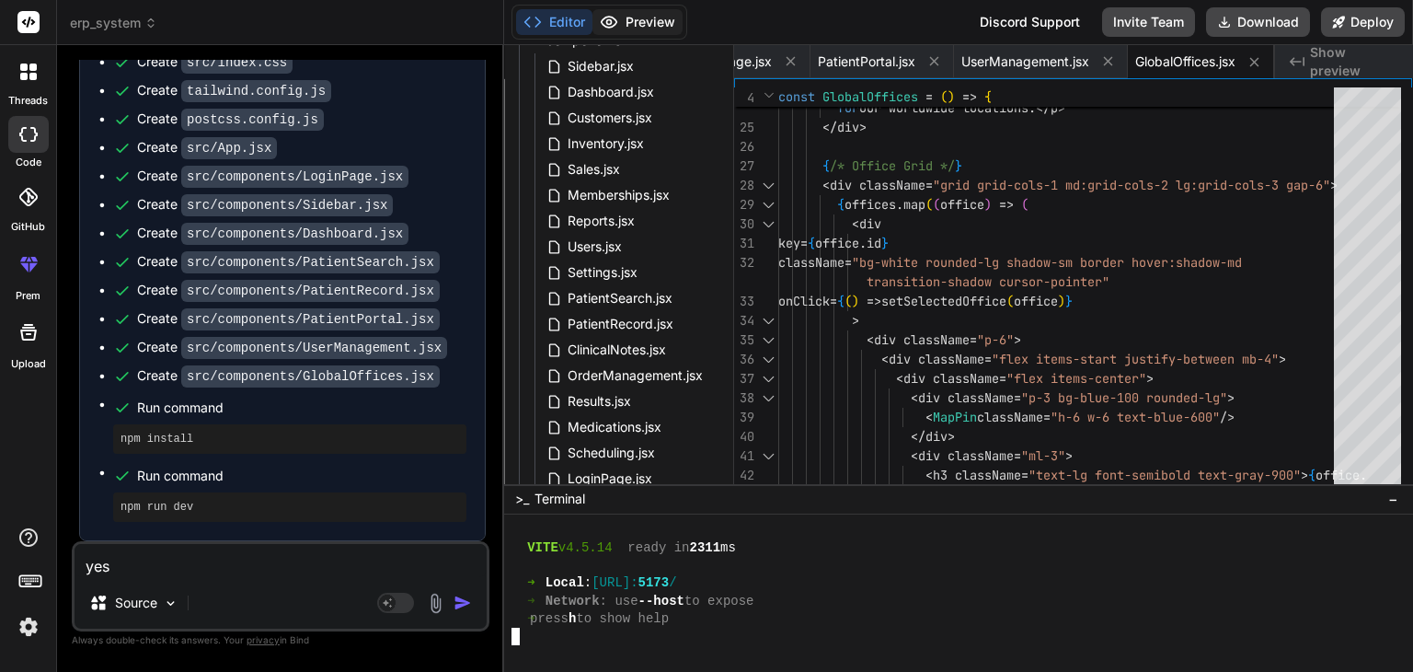
click at [634, 29] on button "Preview" at bounding box center [637, 22] width 90 height 26
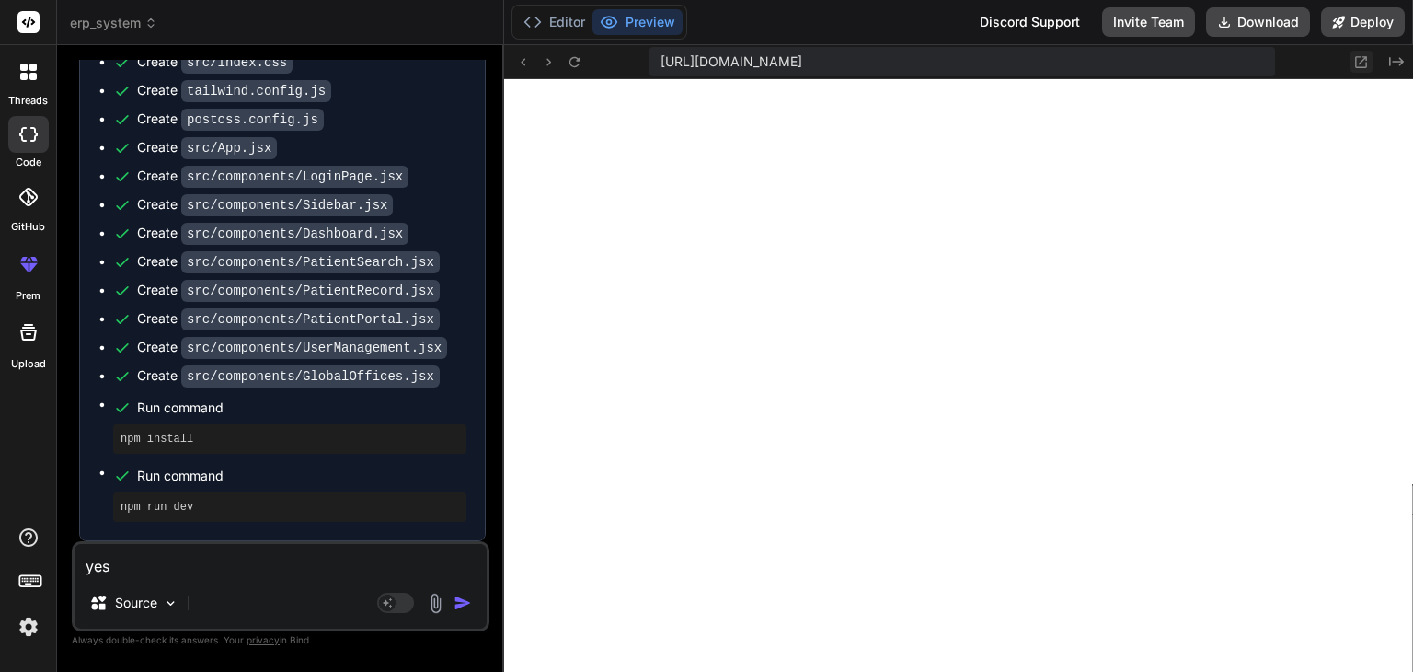
click at [1361, 66] on icon at bounding box center [1362, 62] width 12 height 12
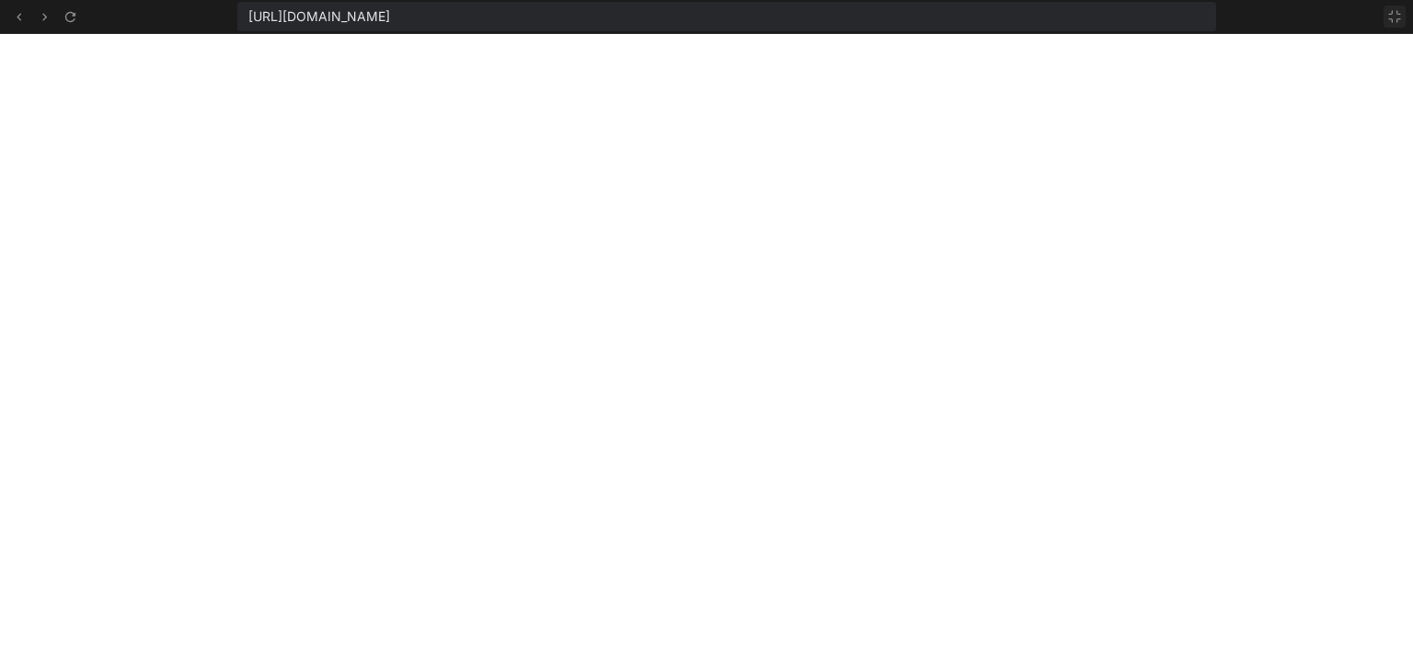
click at [1395, 23] on icon at bounding box center [1394, 16] width 15 height 15
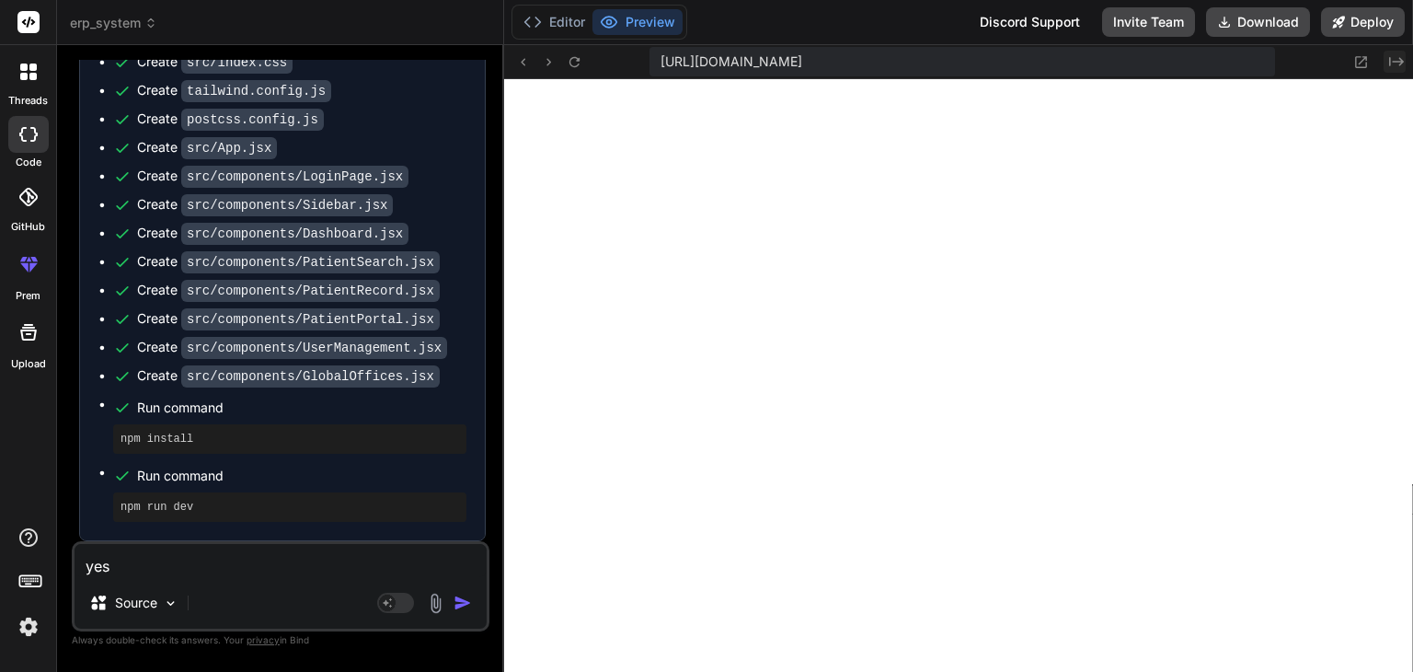
click at [1392, 56] on icon "Created with Pixso." at bounding box center [1396, 61] width 15 height 15
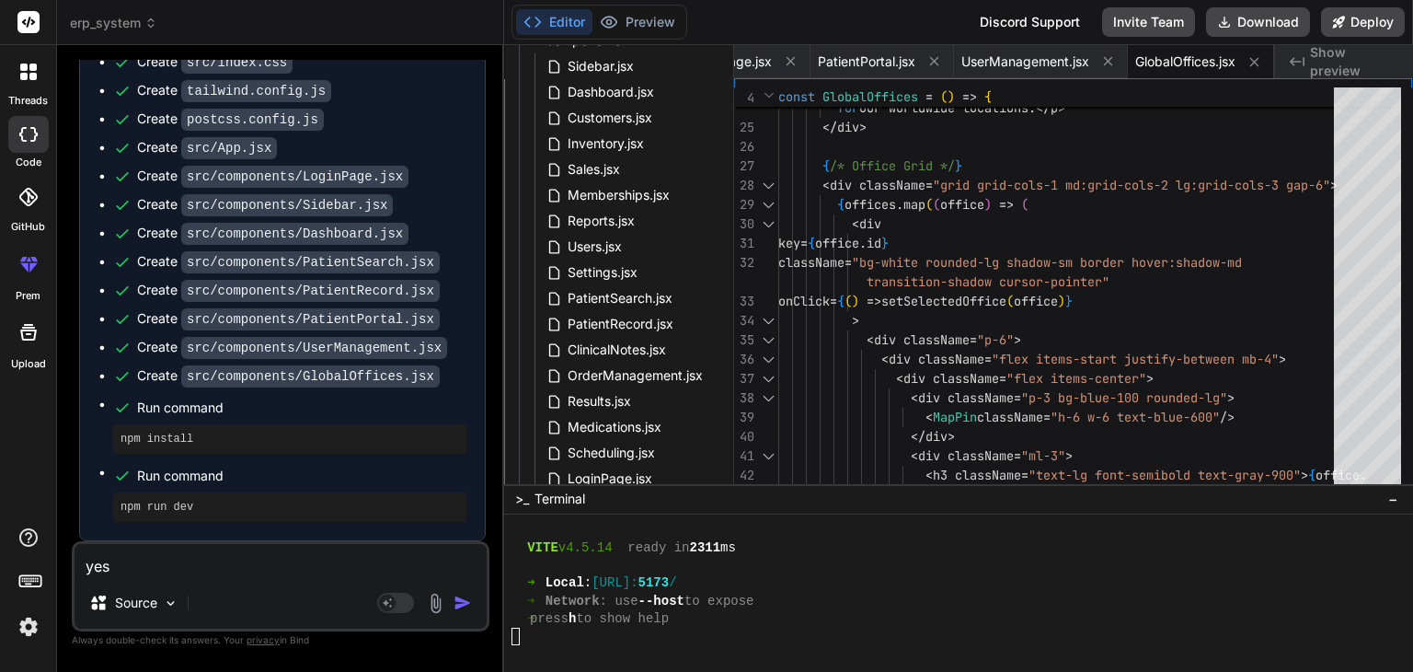
click at [1306, 56] on div "Created with Pixso. Show preview" at bounding box center [1344, 61] width 138 height 33
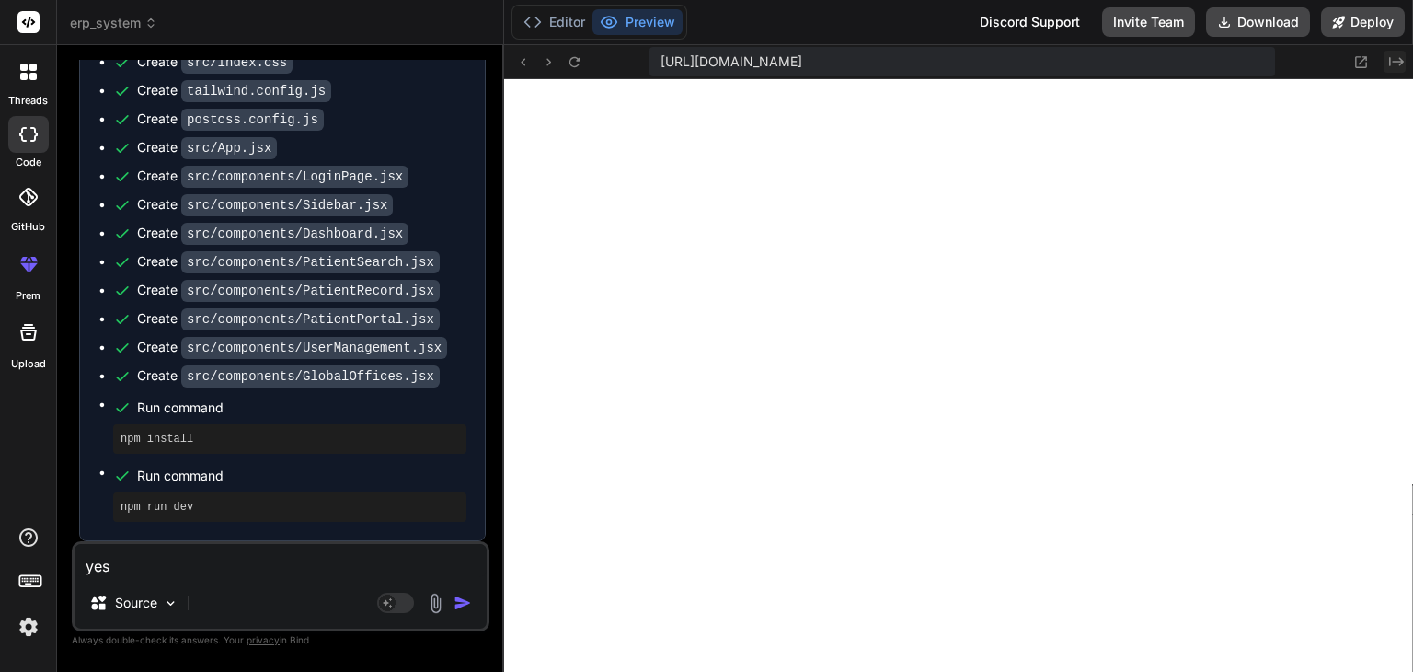
click at [1389, 59] on icon "Created with Pixso." at bounding box center [1396, 61] width 15 height 15
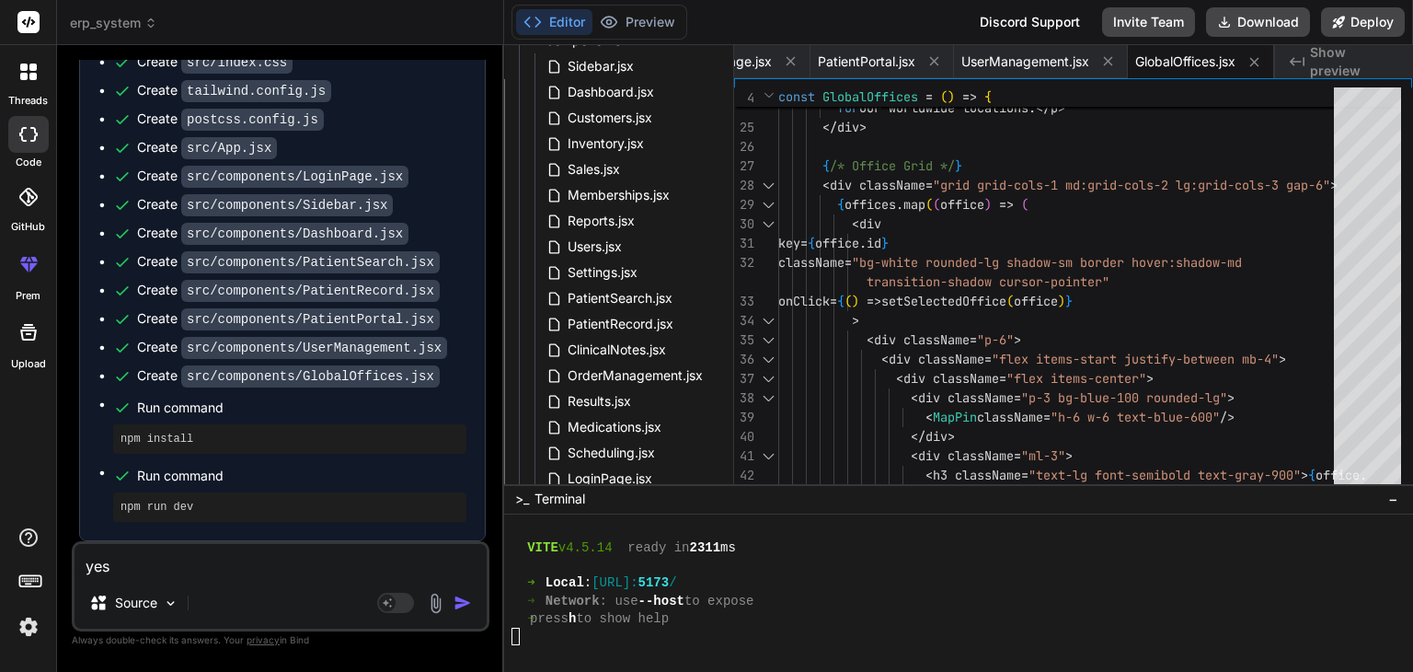
click at [390, 559] on textarea "yes" at bounding box center [281, 560] width 412 height 33
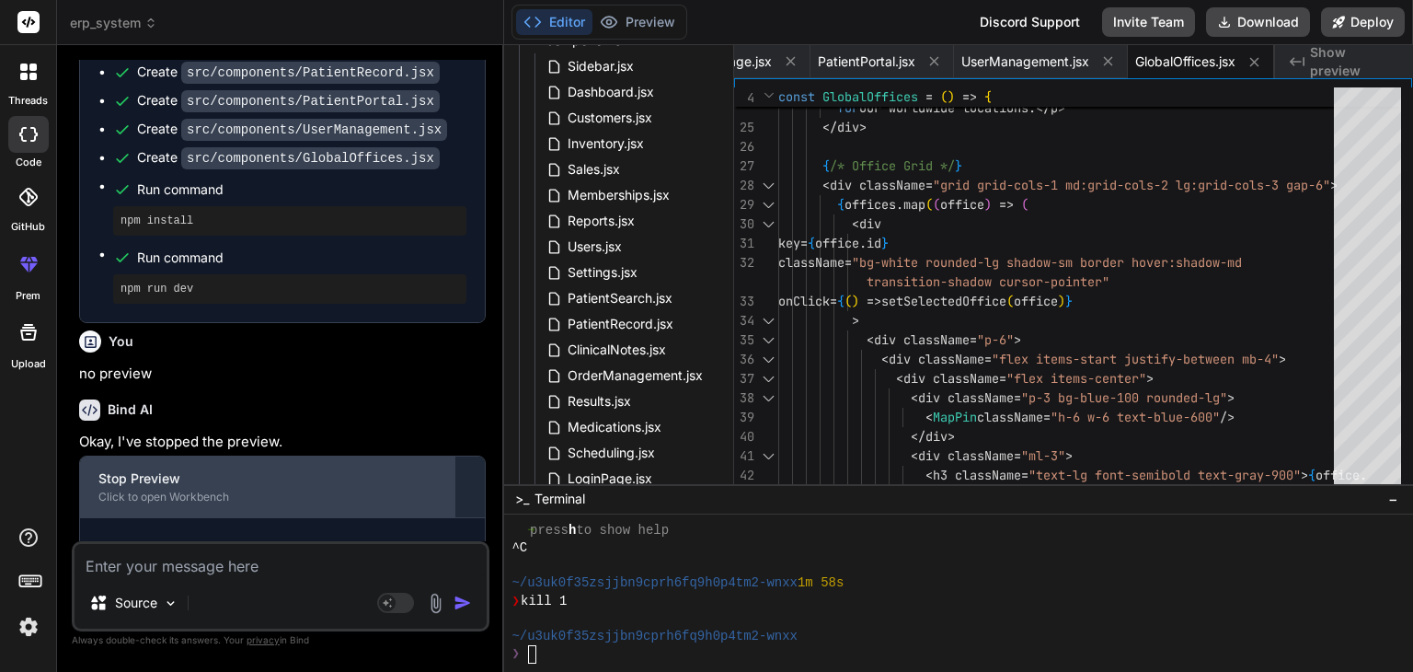
scroll to position [6820, 0]
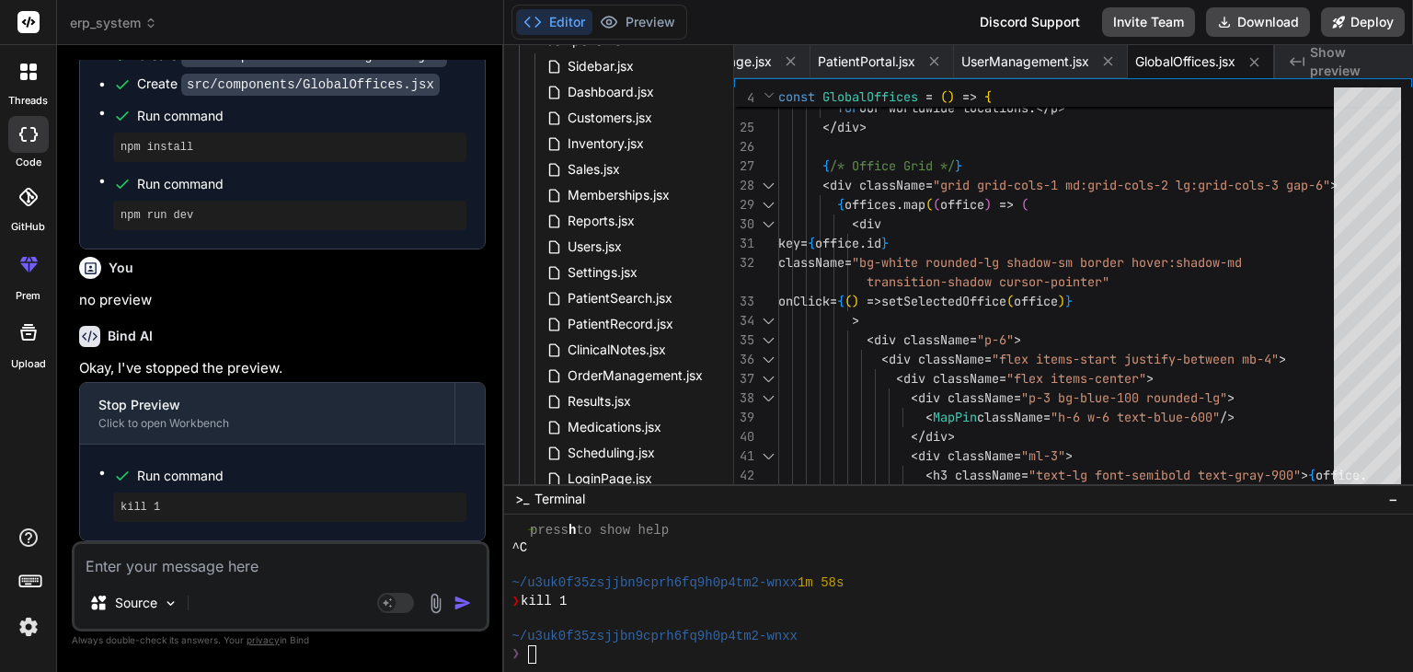
click at [285, 573] on textarea at bounding box center [281, 560] width 412 height 33
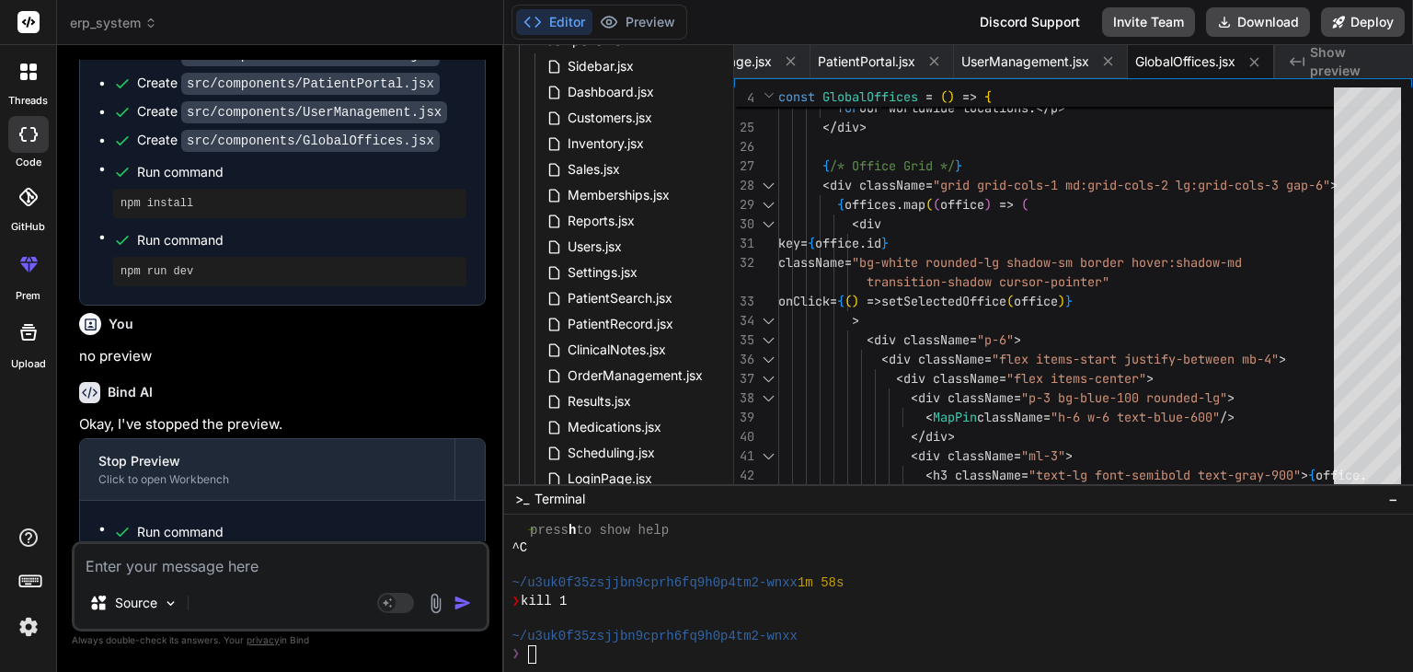
scroll to position [7001, 0]
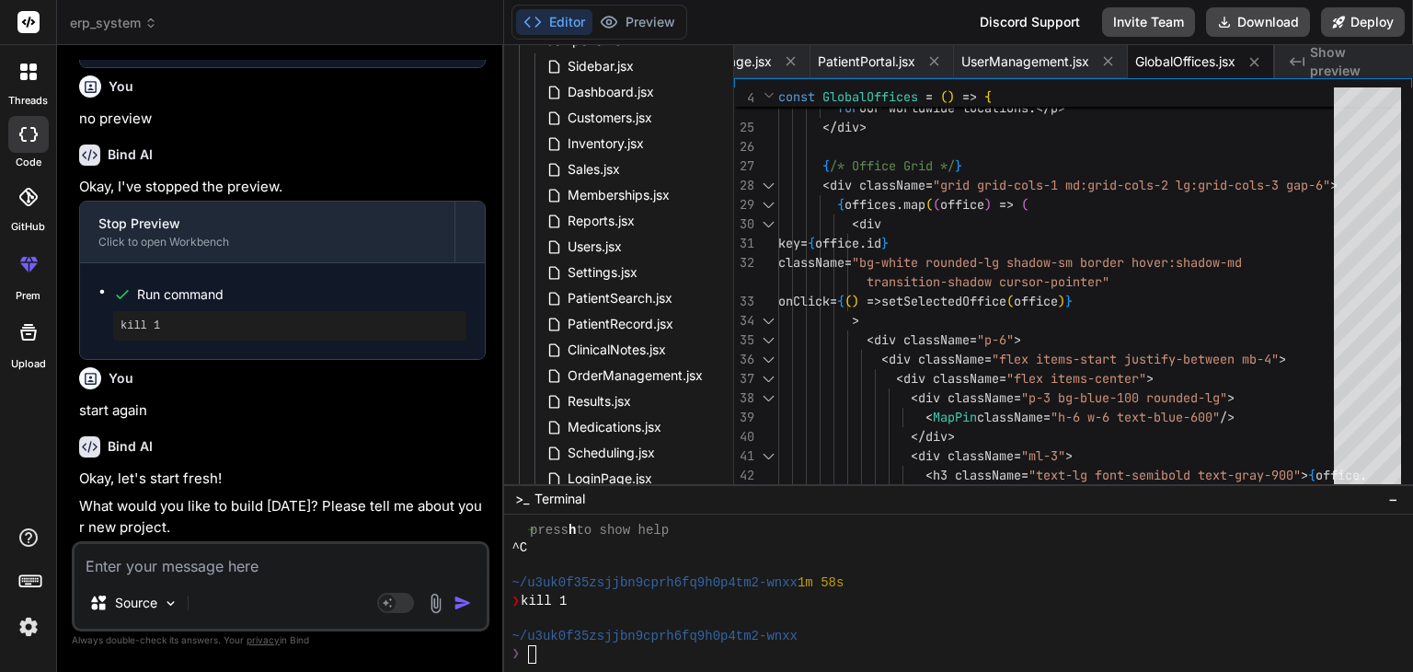
click at [1315, 67] on span "Show preview" at bounding box center [1354, 61] width 88 height 37
click at [717, 626] on div at bounding box center [947, 618] width 873 height 17
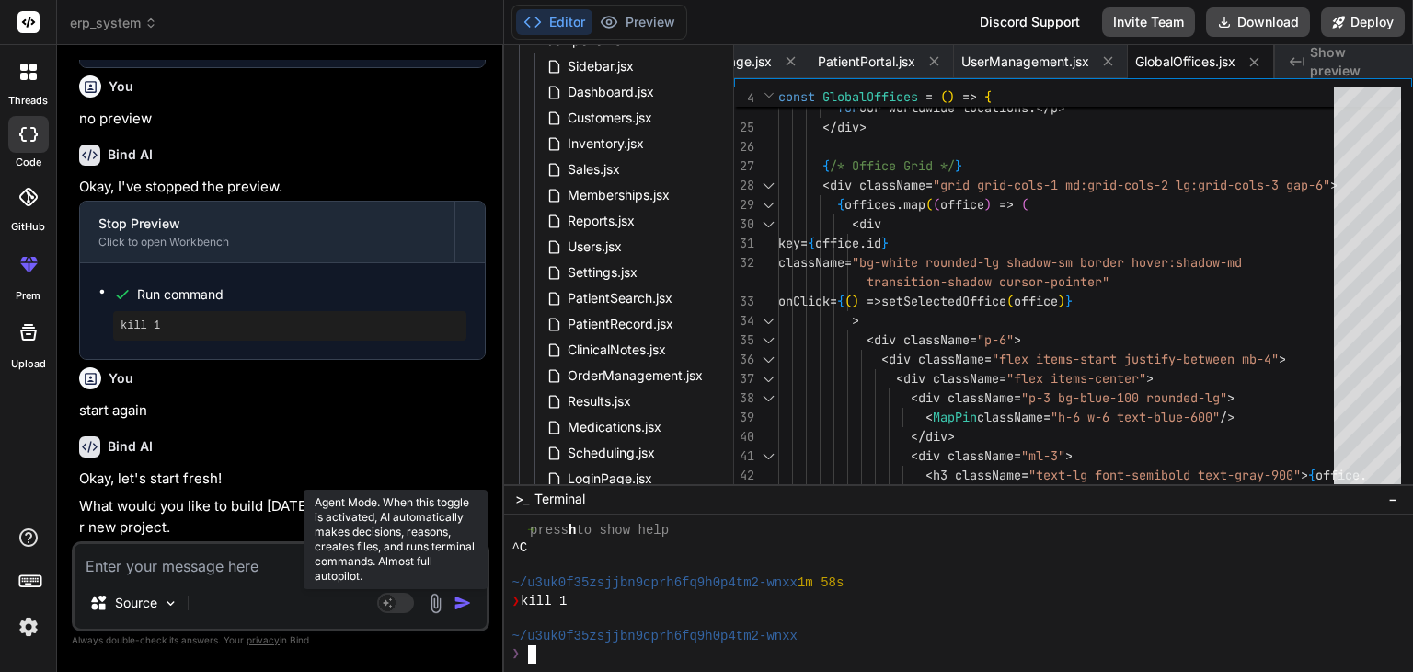
click at [401, 603] on rect at bounding box center [395, 602] width 37 height 20
click at [401, 603] on icon at bounding box center [404, 601] width 9 height 9
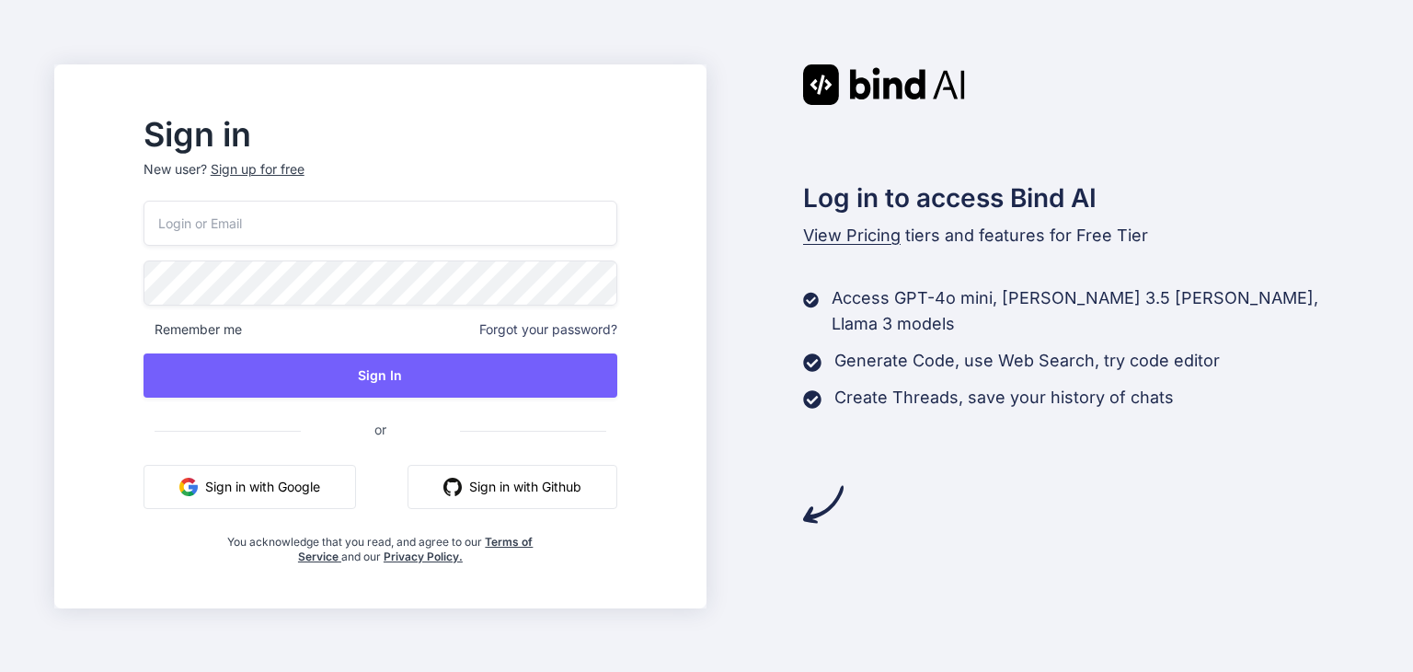
click at [356, 478] on button "Sign in with Google" at bounding box center [250, 487] width 212 height 44
